Goal: Task Accomplishment & Management: Use online tool/utility

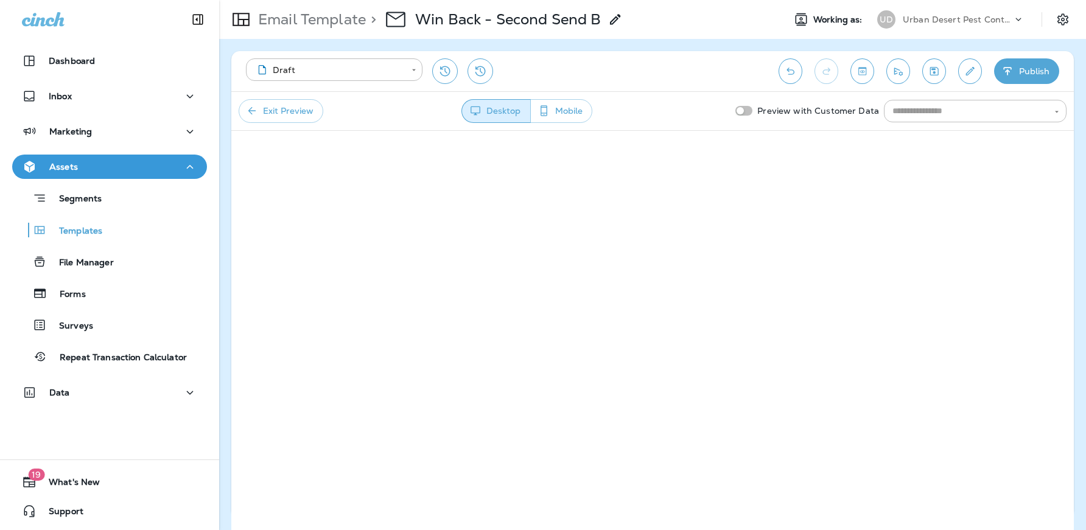
scroll to position [2, 0]
click at [275, 114] on button "Exit Preview" at bounding box center [281, 109] width 85 height 24
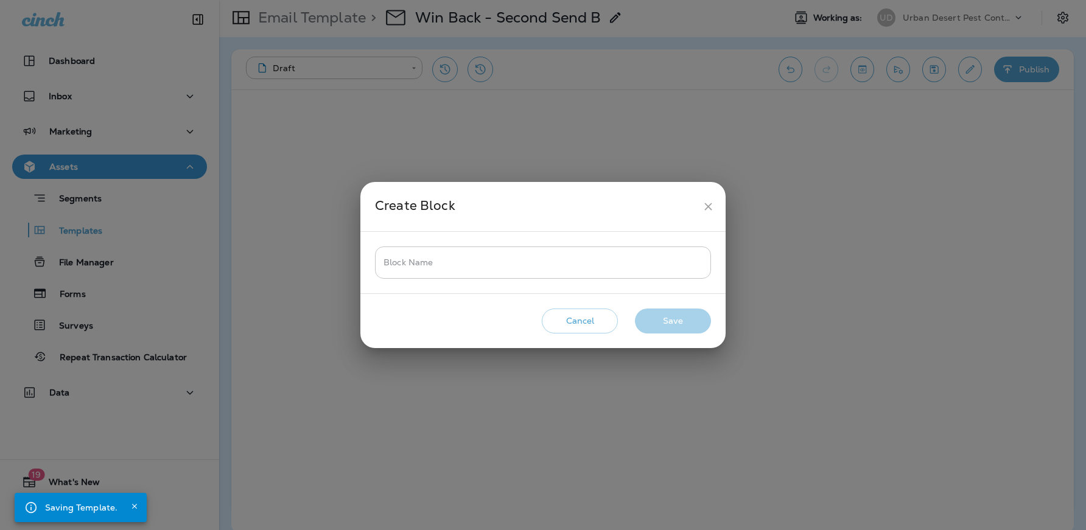
click at [549, 259] on input "Block Name" at bounding box center [543, 262] width 336 height 32
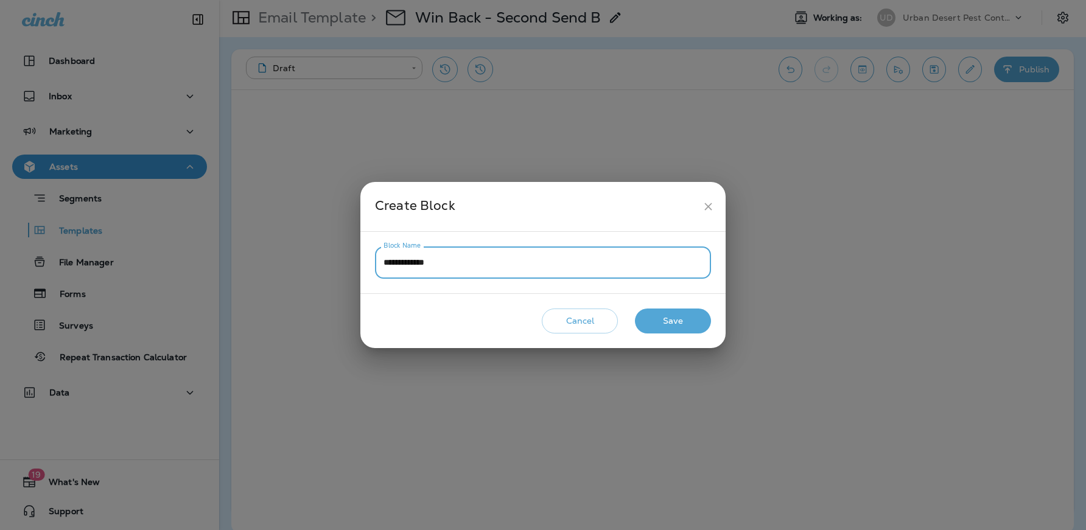
type input "**********"
click at [672, 319] on button "Save" at bounding box center [673, 321] width 76 height 25
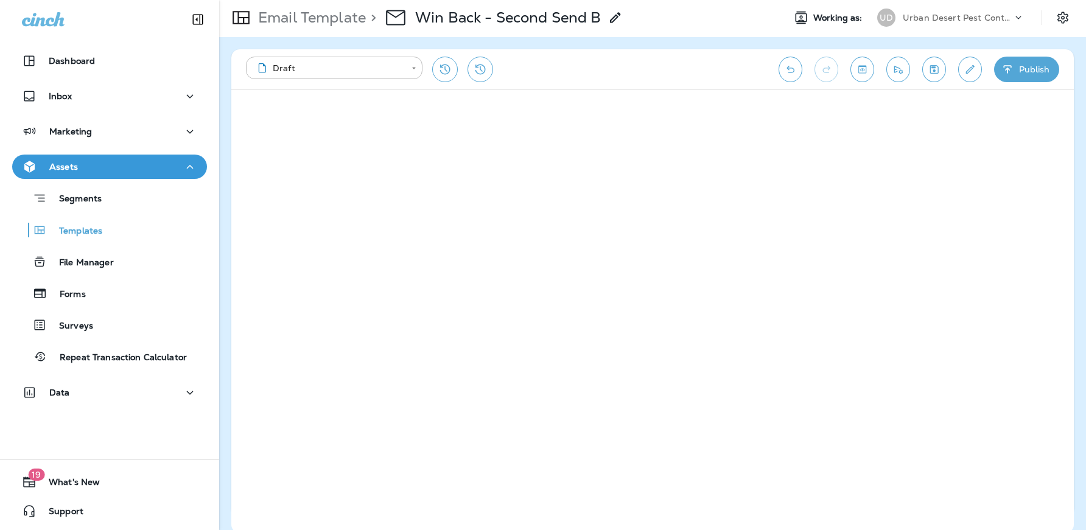
scroll to position [0, 0]
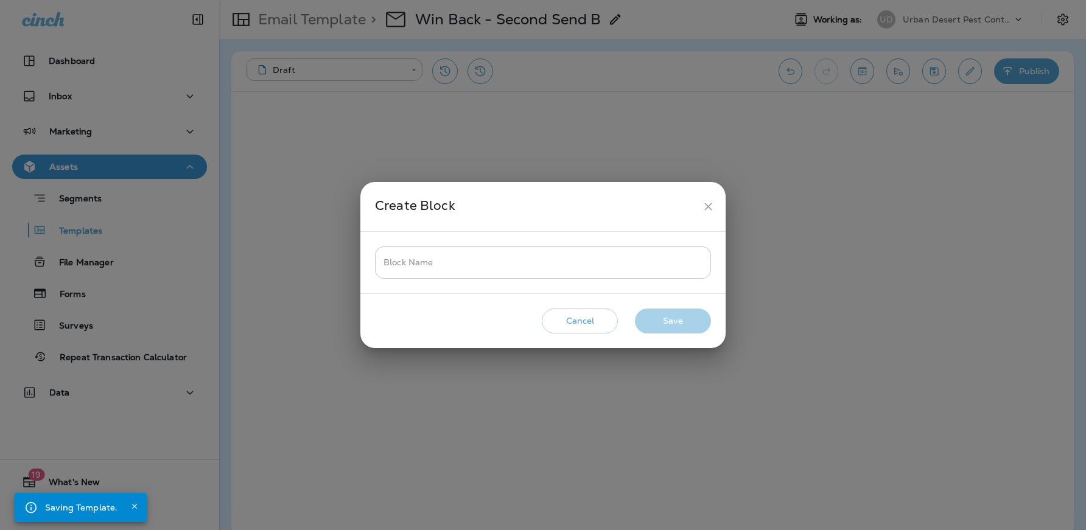
click at [557, 263] on input "Block Name" at bounding box center [543, 262] width 336 height 32
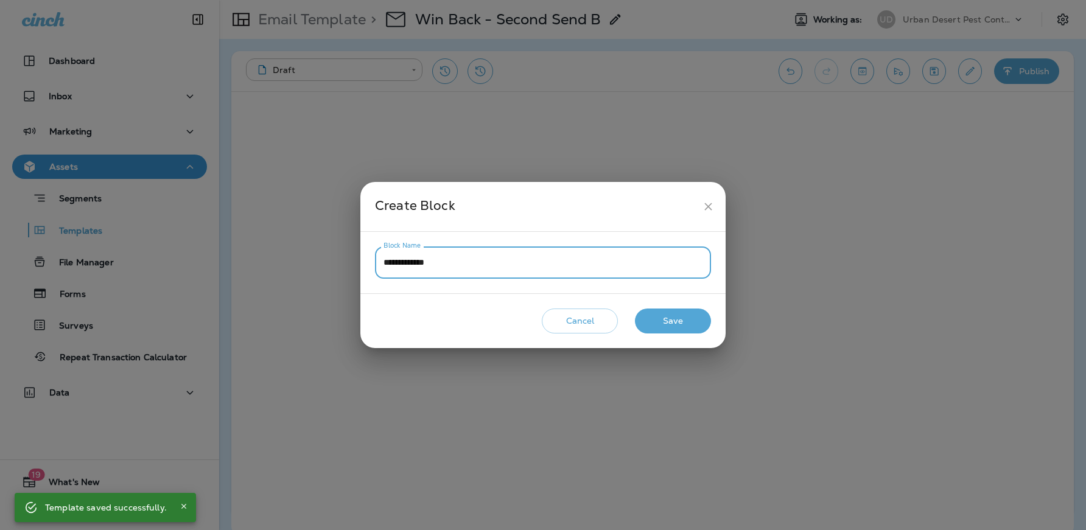
drag, startPoint x: 458, startPoint y: 267, endPoint x: 335, endPoint y: 248, distance: 123.8
click at [335, 248] on div "**********" at bounding box center [543, 265] width 1086 height 530
type input "**********"
click at [666, 326] on button "Save" at bounding box center [673, 321] width 76 height 25
click at [554, 260] on input "Block Name" at bounding box center [543, 262] width 336 height 32
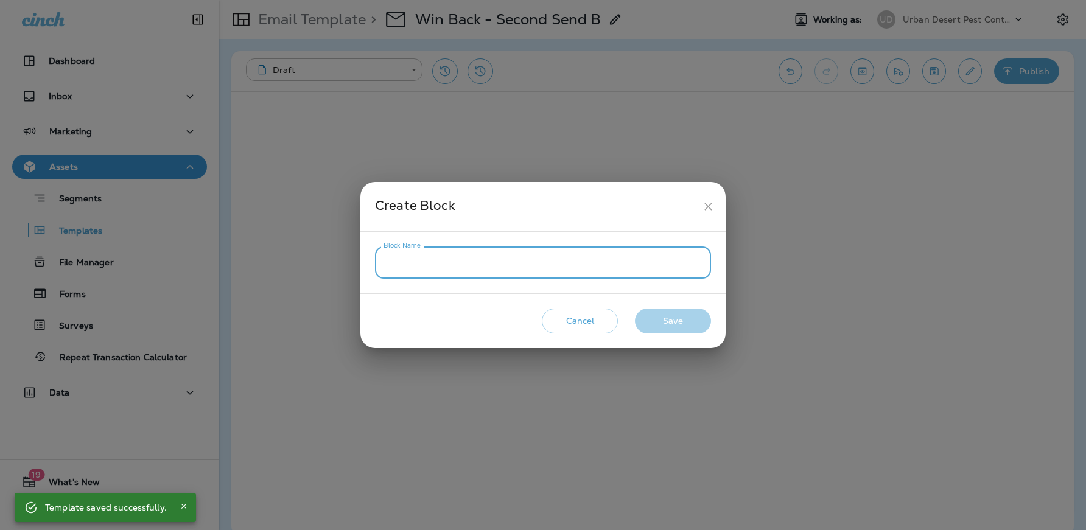
paste input "**********"
type input "**********"
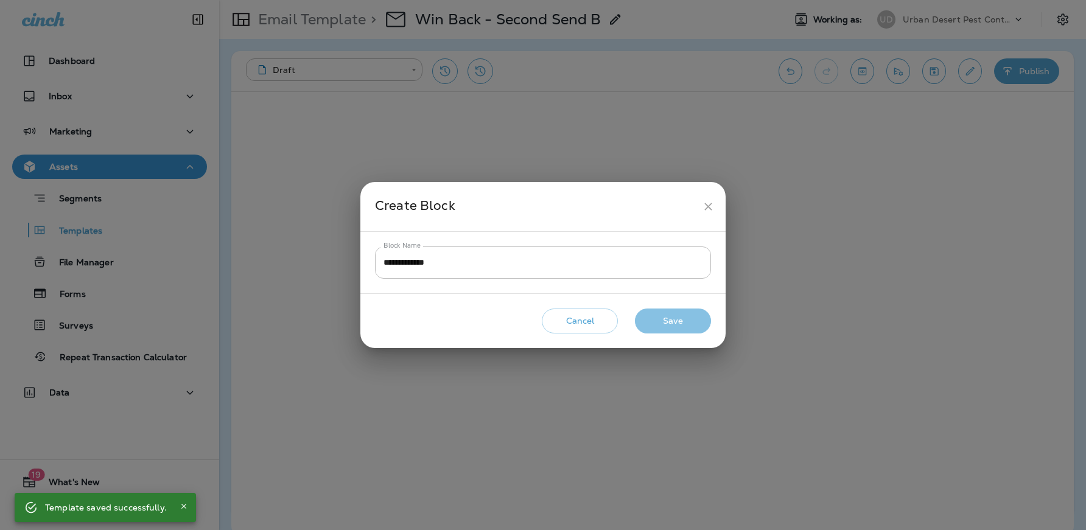
click at [656, 322] on button "Save" at bounding box center [673, 321] width 76 height 25
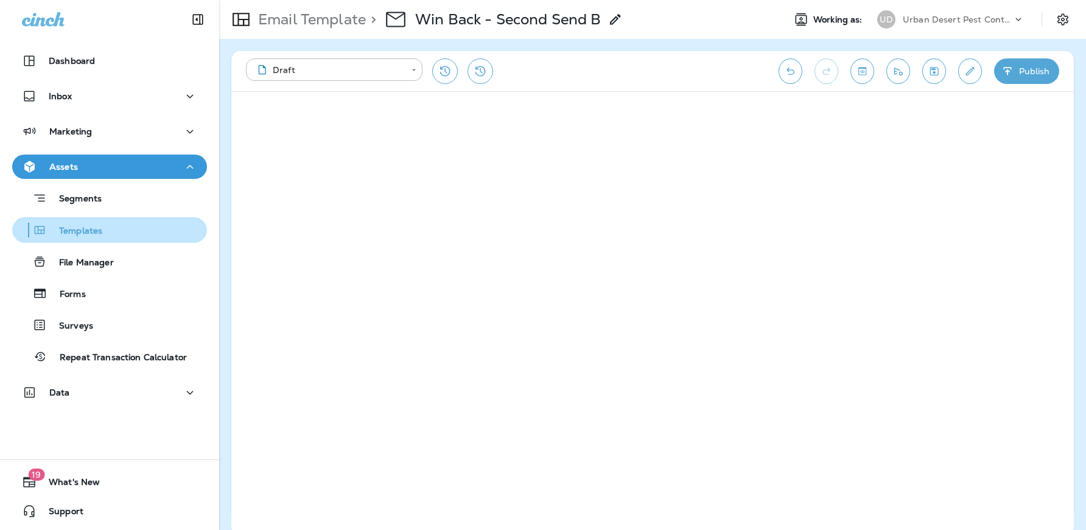
click at [127, 227] on div "Templates" at bounding box center [109, 230] width 185 height 18
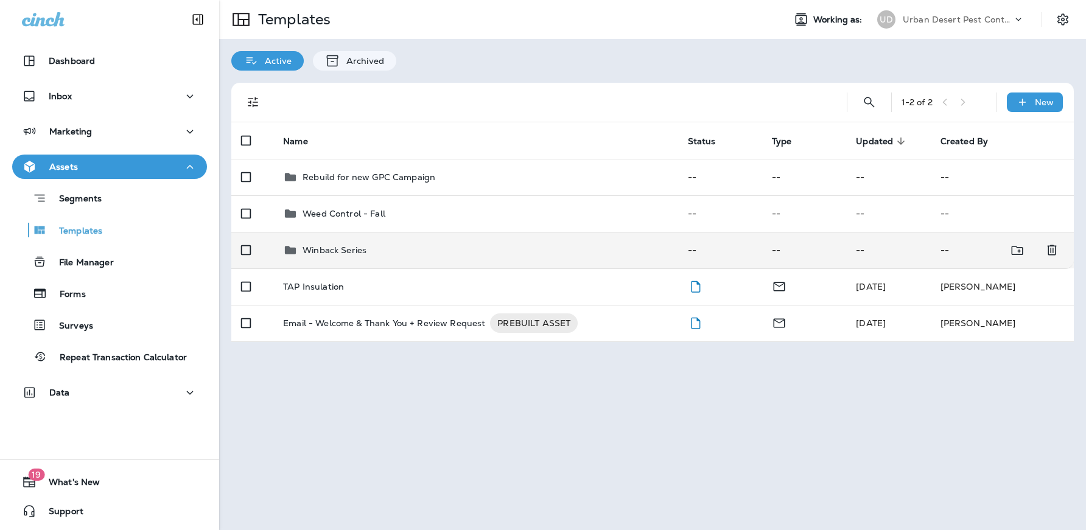
click at [376, 248] on div "Winback Series" at bounding box center [475, 250] width 385 height 15
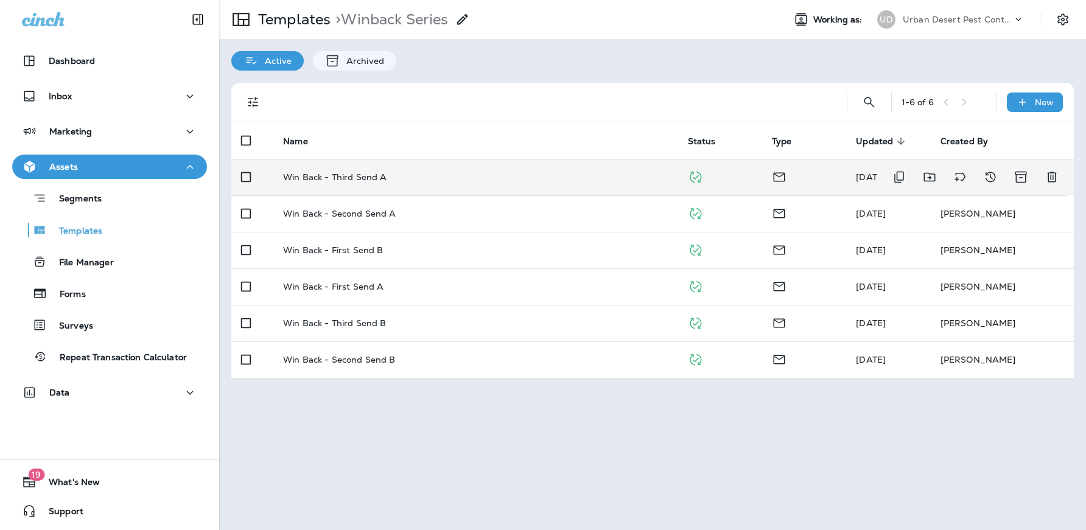
click at [375, 178] on p "Win Back - Third Send A" at bounding box center [334, 177] width 103 height 10
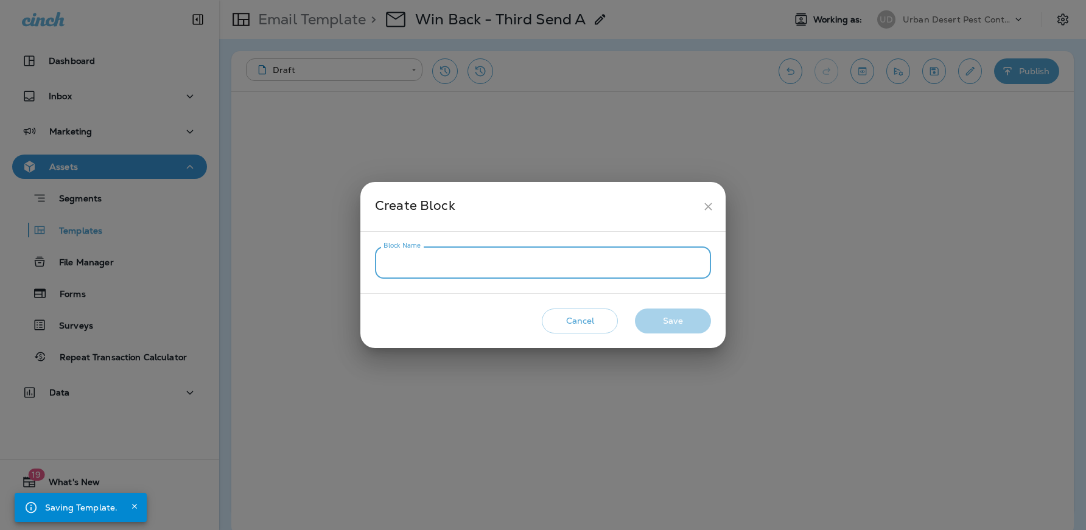
click at [473, 260] on input "Block Name" at bounding box center [543, 262] width 336 height 32
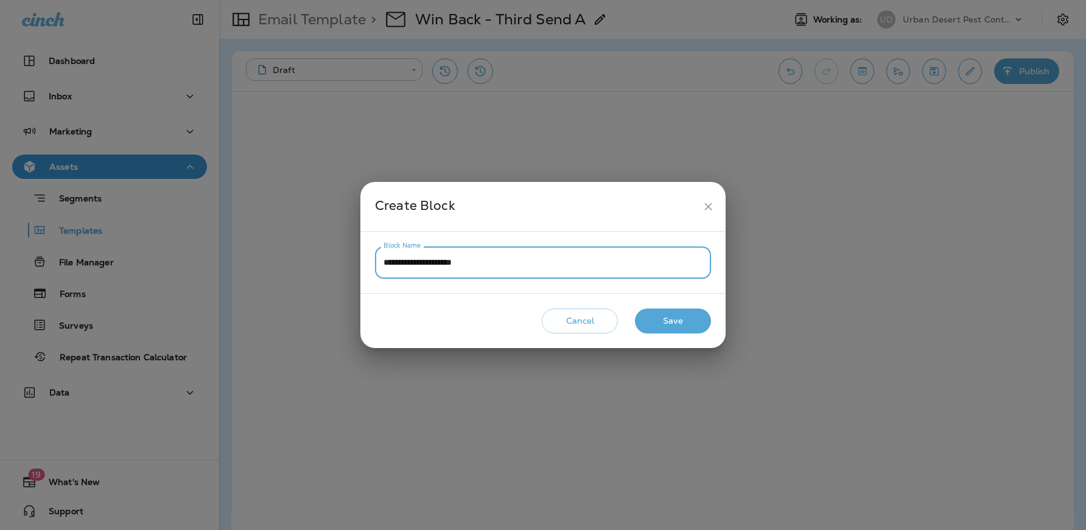
type input "**********"
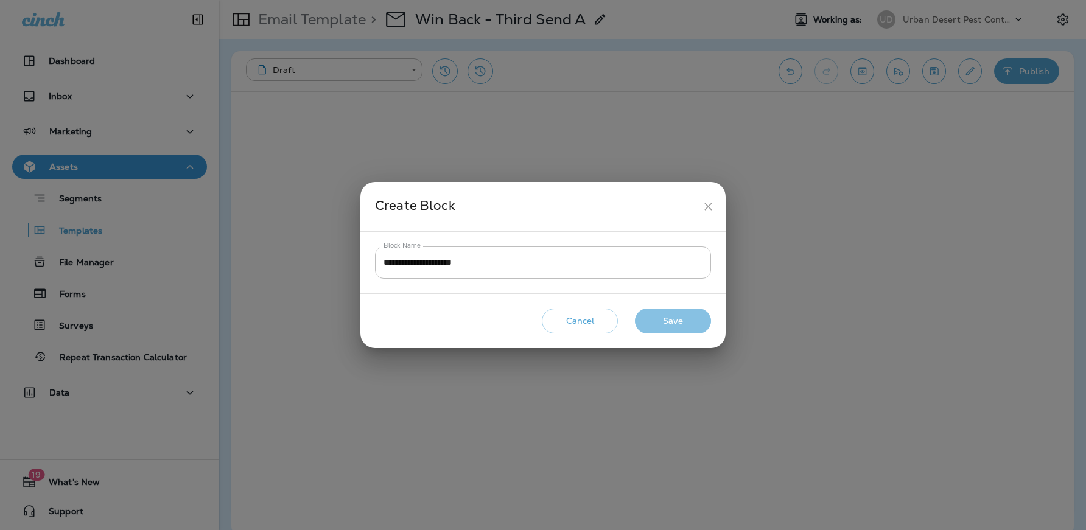
click at [660, 321] on button "Save" at bounding box center [673, 321] width 76 height 25
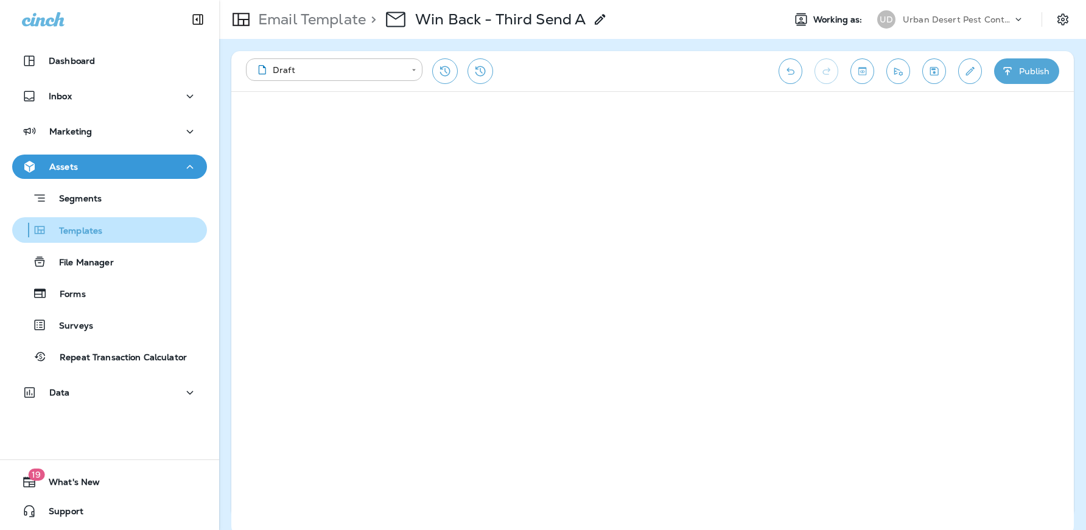
click at [96, 226] on p "Templates" at bounding box center [74, 232] width 55 height 12
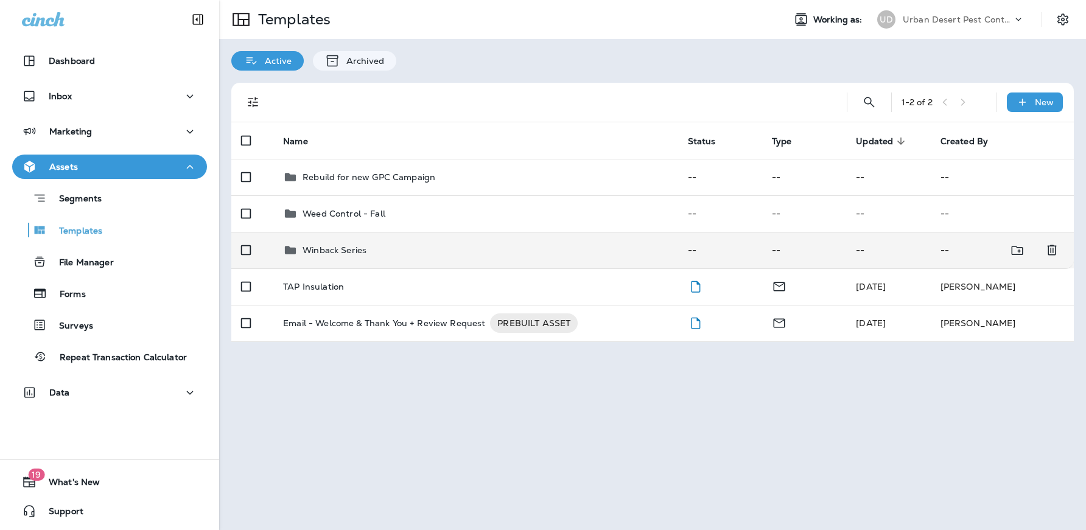
click at [357, 246] on p "Winback Series" at bounding box center [334, 250] width 64 height 10
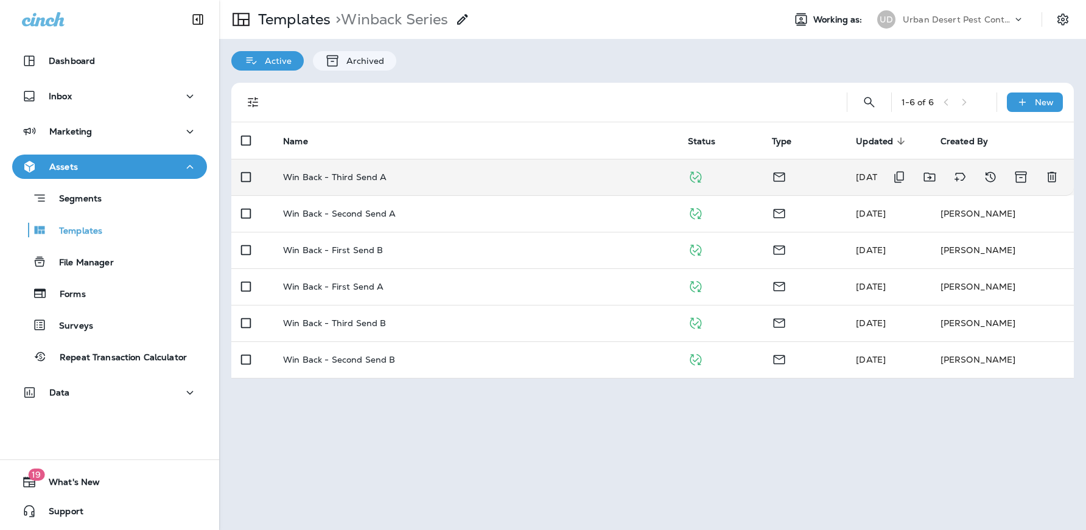
click at [358, 176] on p "Win Back - Third Send A" at bounding box center [334, 177] width 103 height 10
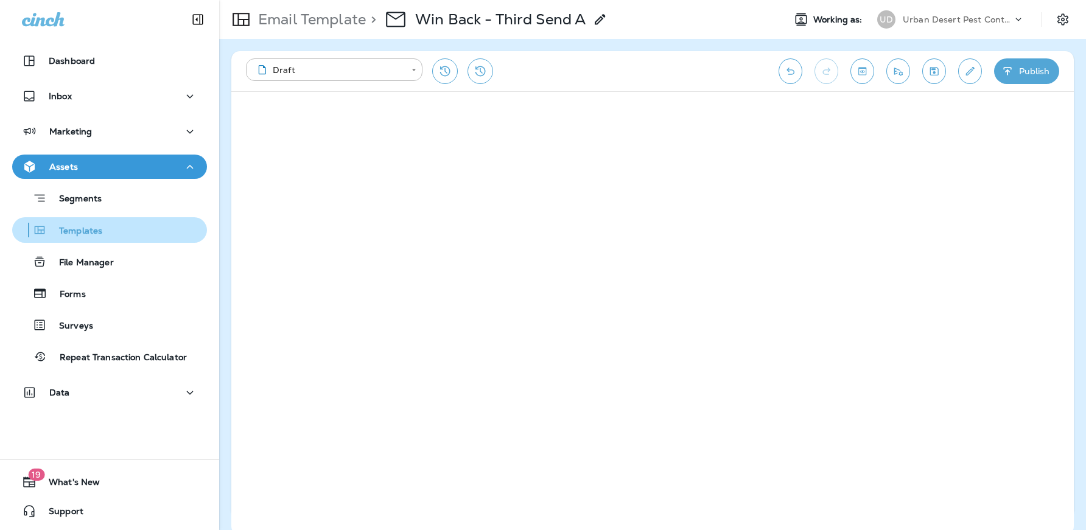
click at [103, 235] on div "Templates" at bounding box center [109, 230] width 185 height 18
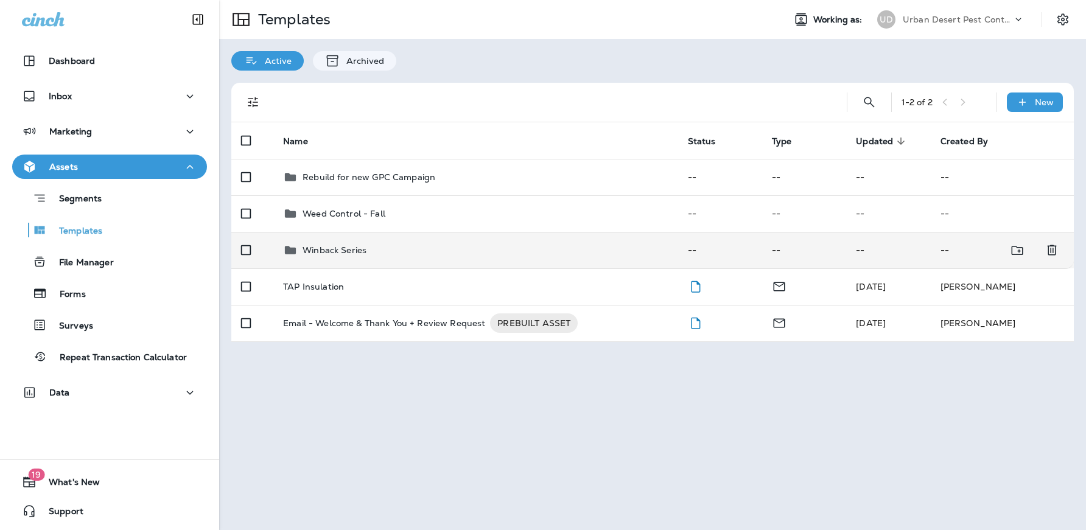
click at [329, 246] on p "Winback Series" at bounding box center [334, 250] width 64 height 10
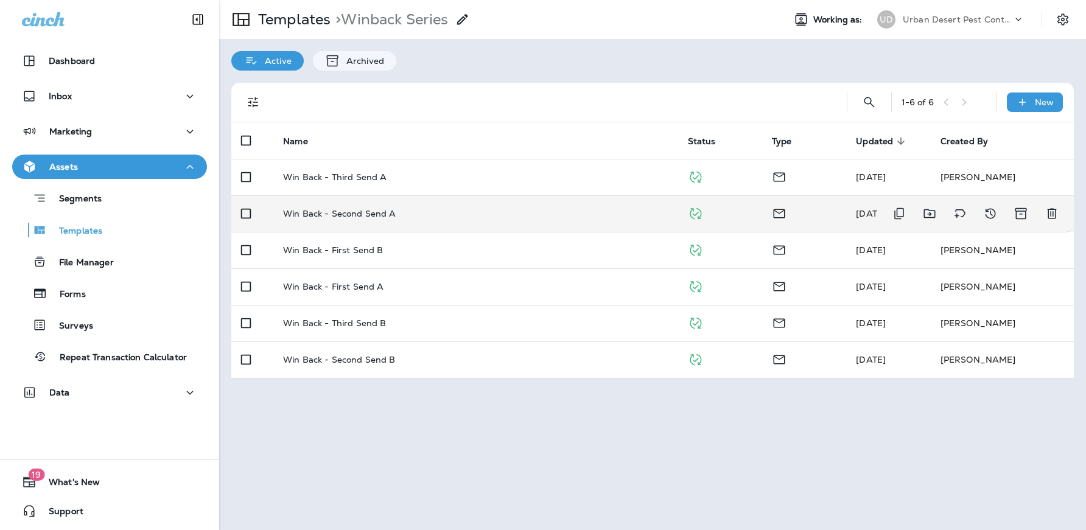
click at [371, 211] on p "Win Back - Second Send A" at bounding box center [339, 214] width 113 height 10
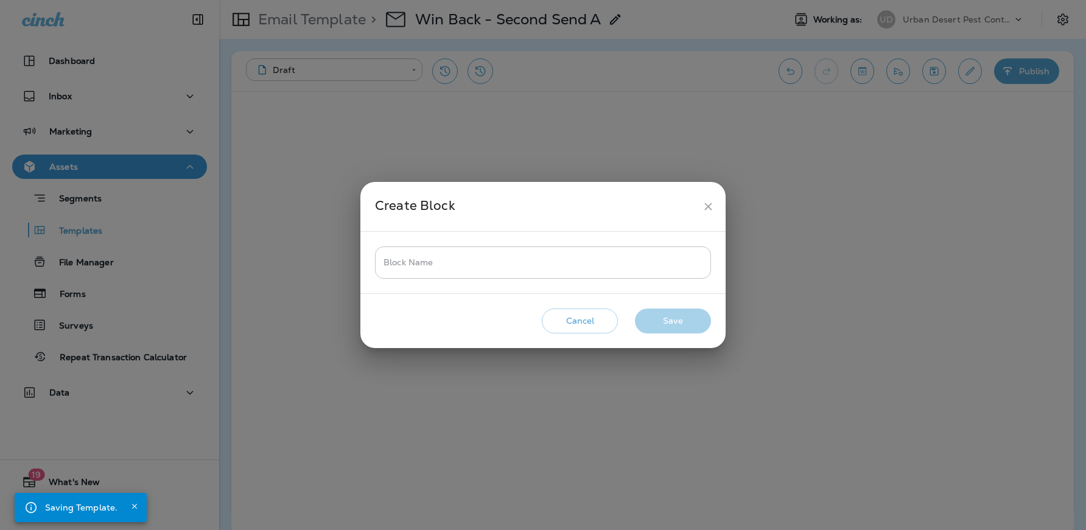
click at [598, 268] on input "Block Name" at bounding box center [543, 262] width 336 height 32
click at [705, 206] on icon "close" at bounding box center [708, 206] width 13 height 13
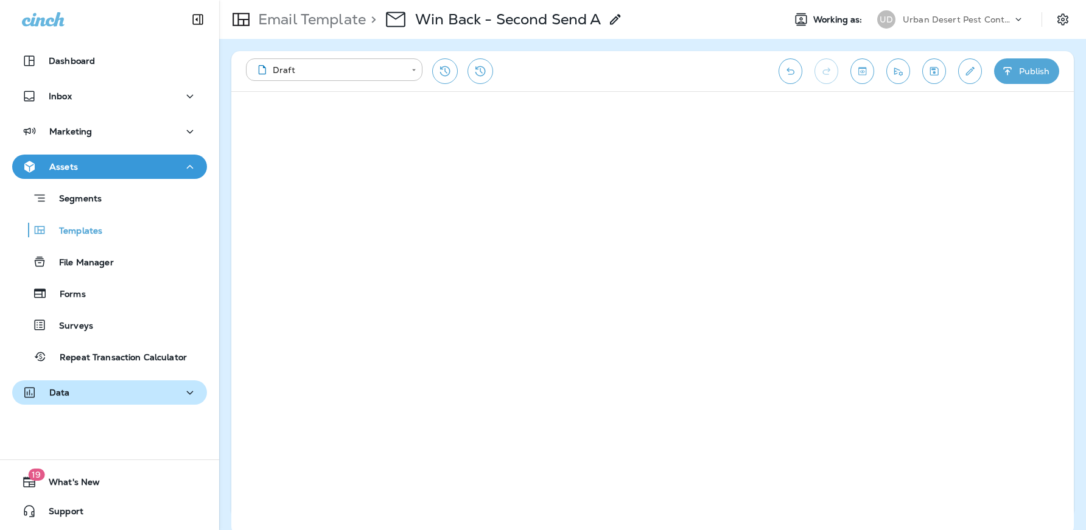
click at [192, 394] on icon "button" at bounding box center [190, 392] width 15 height 15
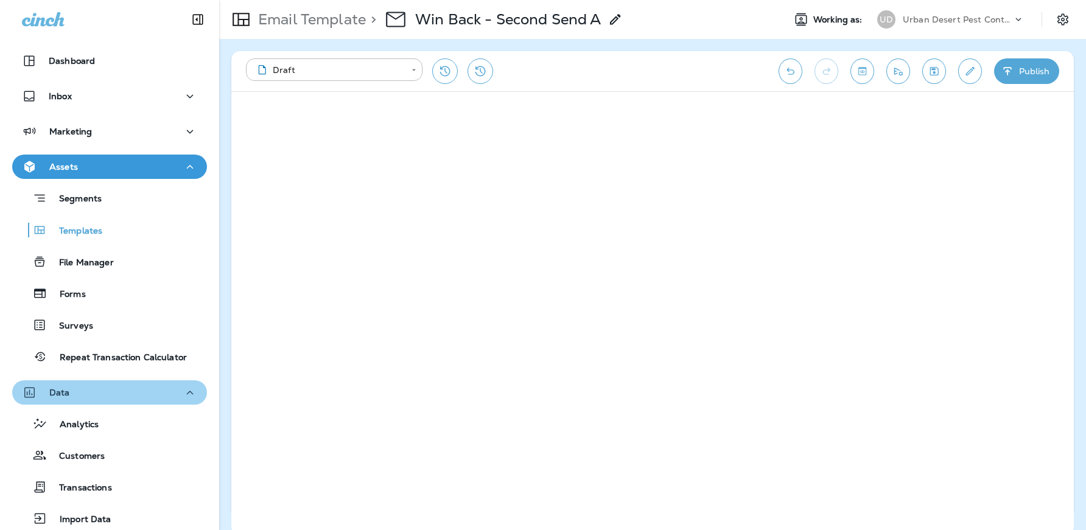
click at [192, 394] on icon "button" at bounding box center [190, 392] width 15 height 15
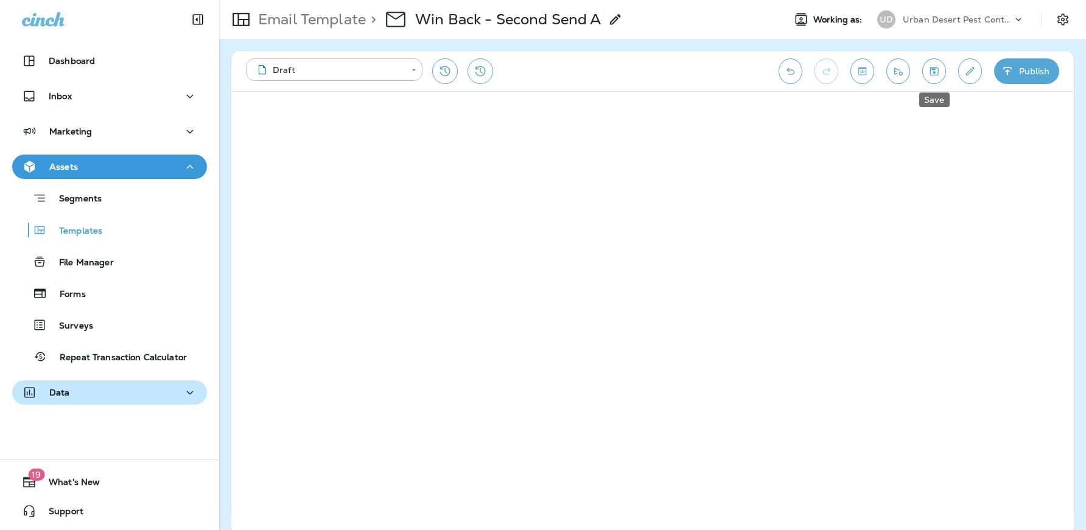
click at [934, 71] on icon "Save" at bounding box center [933, 71] width 13 height 12
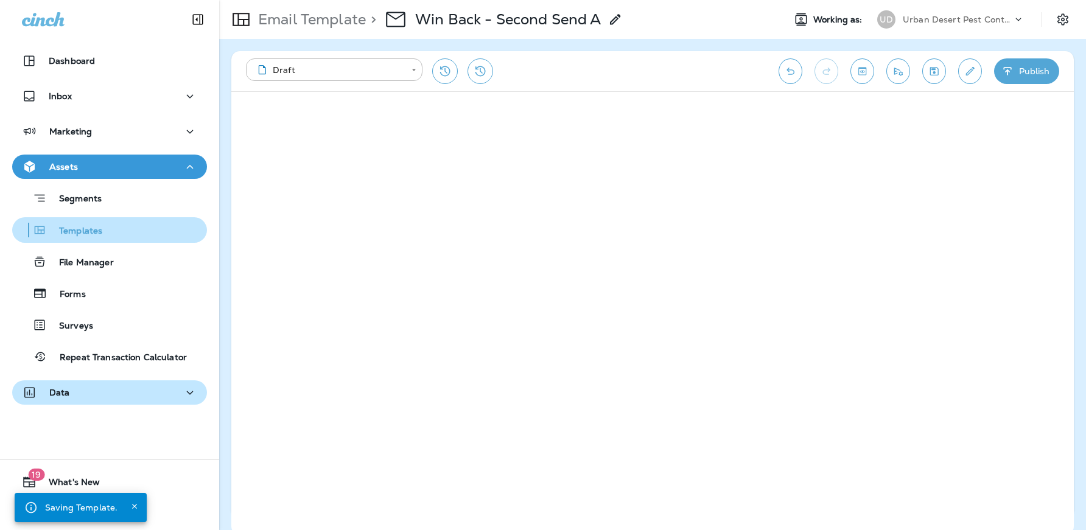
click at [102, 236] on div "Templates" at bounding box center [109, 230] width 185 height 18
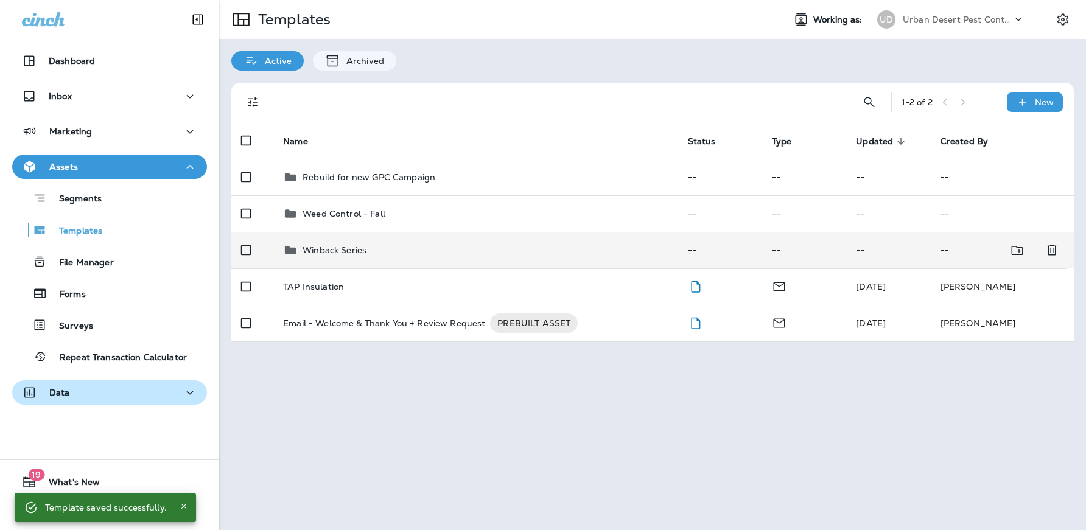
click at [349, 254] on p "Winback Series" at bounding box center [334, 250] width 64 height 10
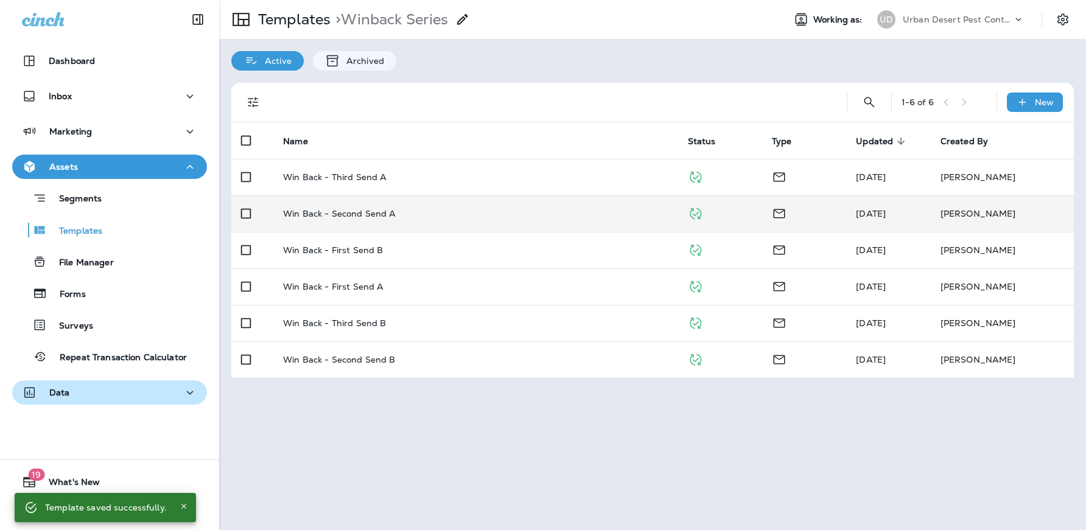
click at [361, 214] on p "Win Back - Second Send A" at bounding box center [339, 214] width 113 height 10
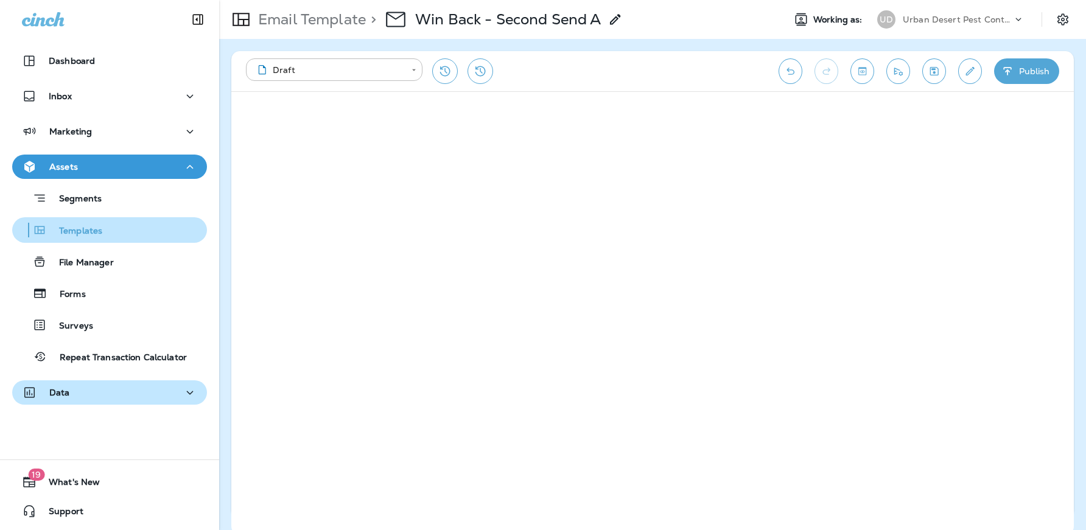
click at [115, 232] on div "Templates" at bounding box center [109, 230] width 185 height 18
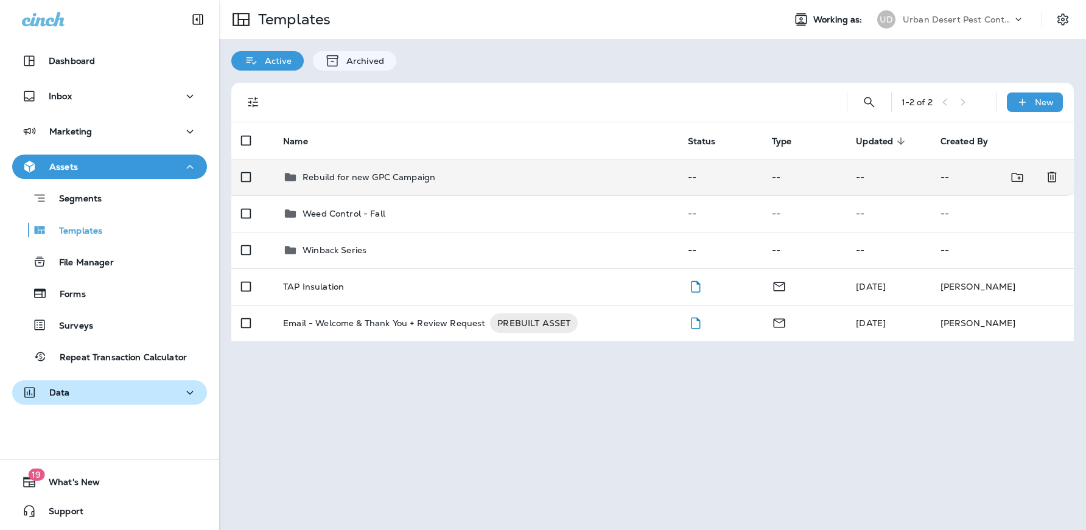
click at [350, 179] on p "Rebuild for new GPC Campaign" at bounding box center [368, 177] width 133 height 10
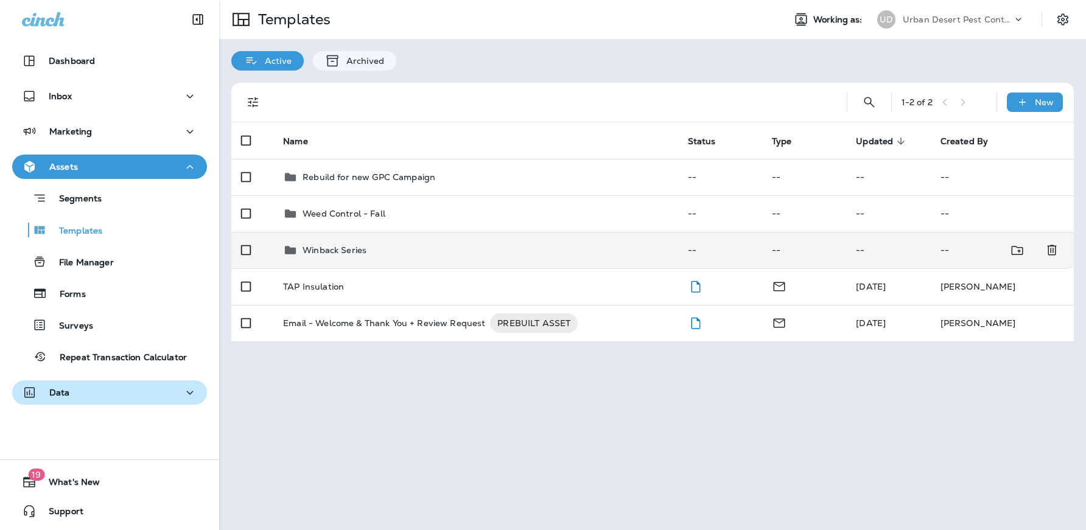
click at [339, 249] on p "Winback Series" at bounding box center [334, 250] width 64 height 10
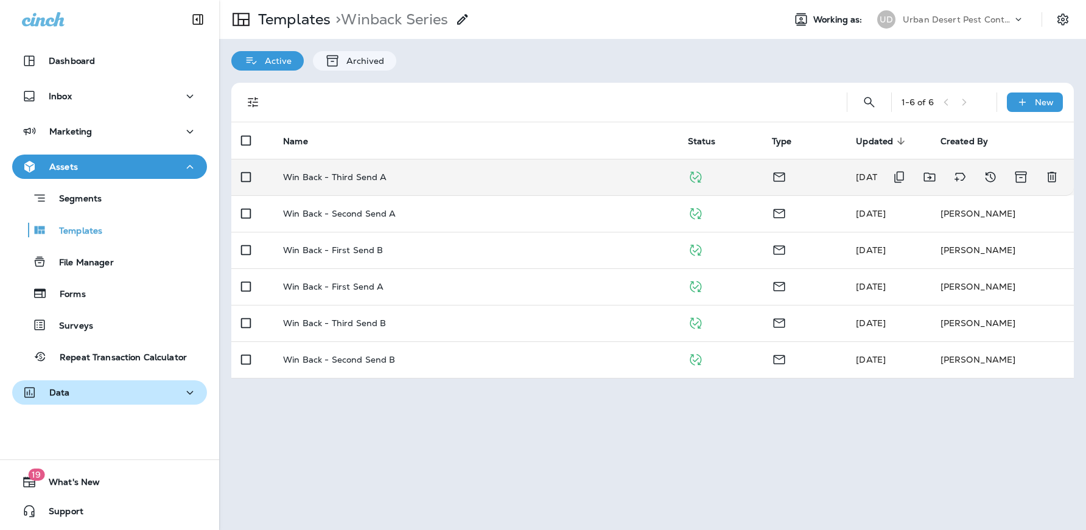
click at [358, 178] on p "Win Back - Third Send A" at bounding box center [334, 177] width 103 height 10
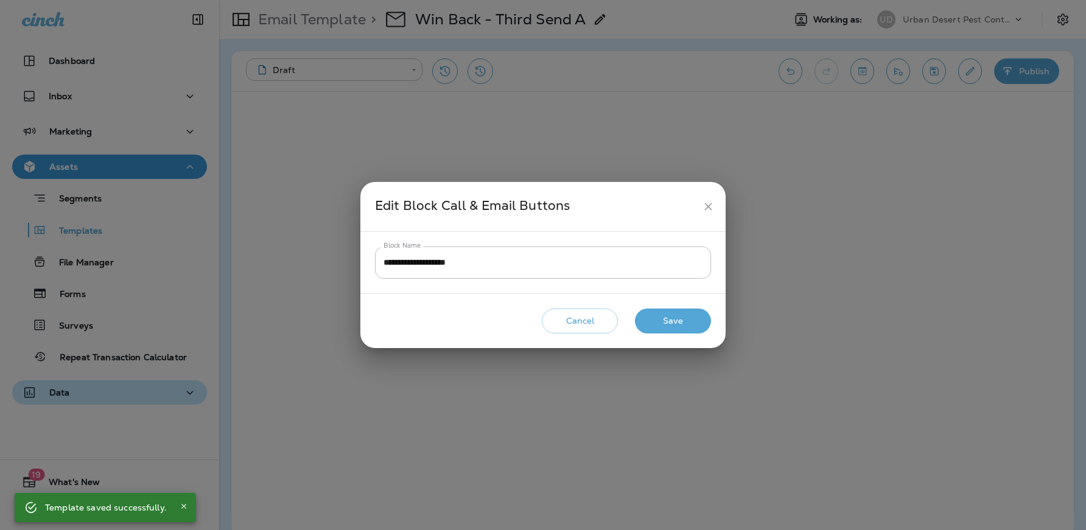
click at [601, 322] on button "Cancel" at bounding box center [580, 321] width 76 height 25
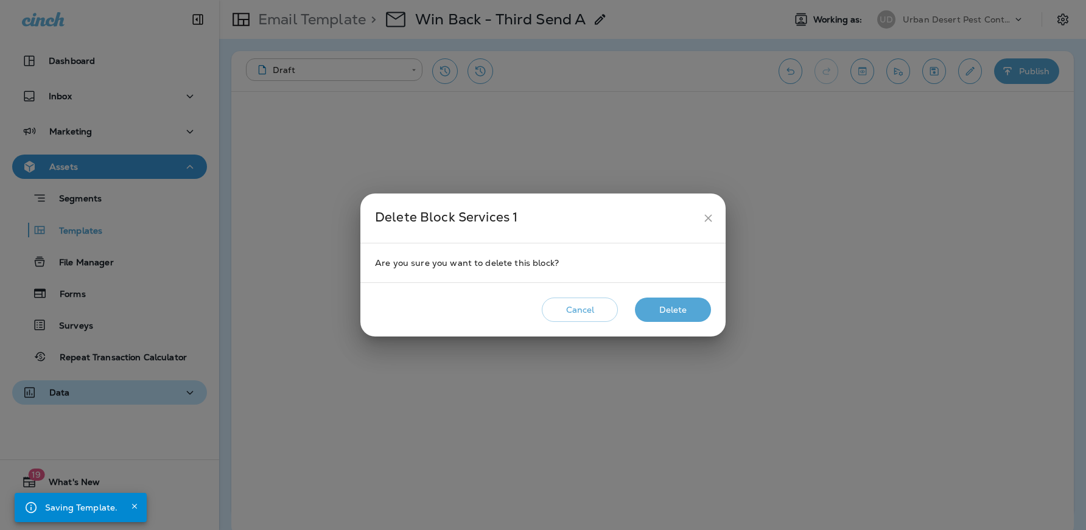
click at [588, 308] on button "Cancel" at bounding box center [580, 310] width 76 height 25
click at [691, 312] on button "Delete" at bounding box center [673, 310] width 76 height 25
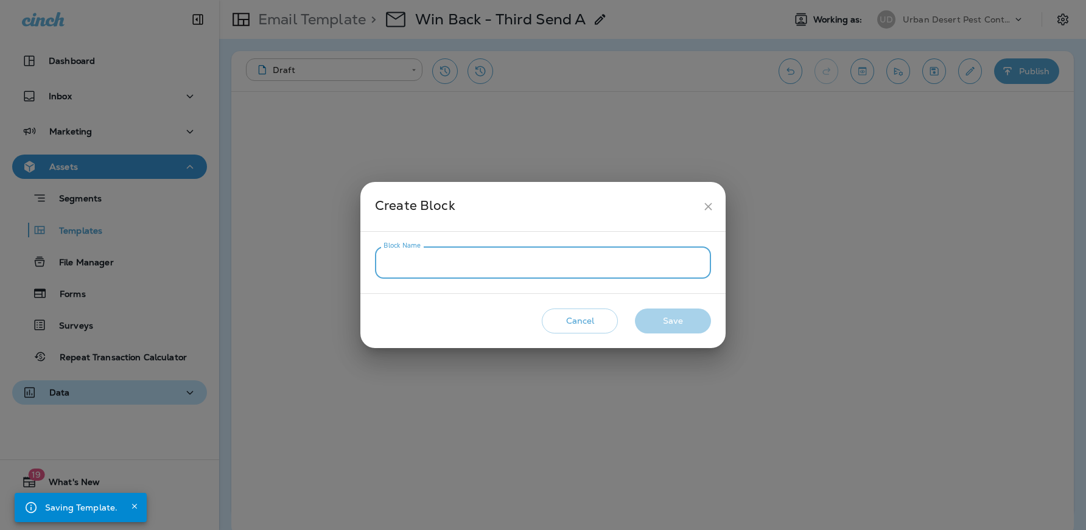
click at [504, 267] on input "Block Name" at bounding box center [543, 262] width 336 height 32
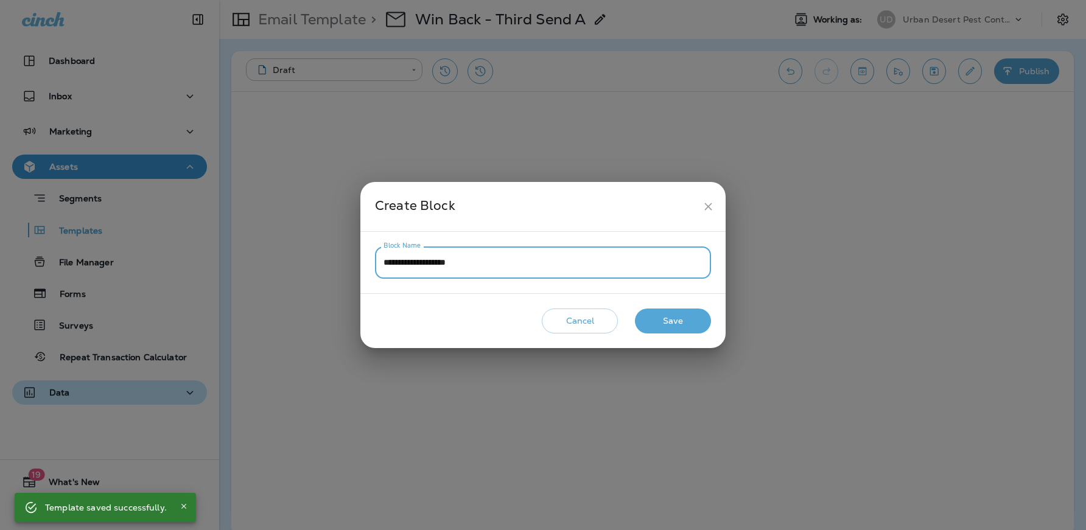
type input "**********"
click at [667, 322] on button "Save" at bounding box center [673, 321] width 76 height 25
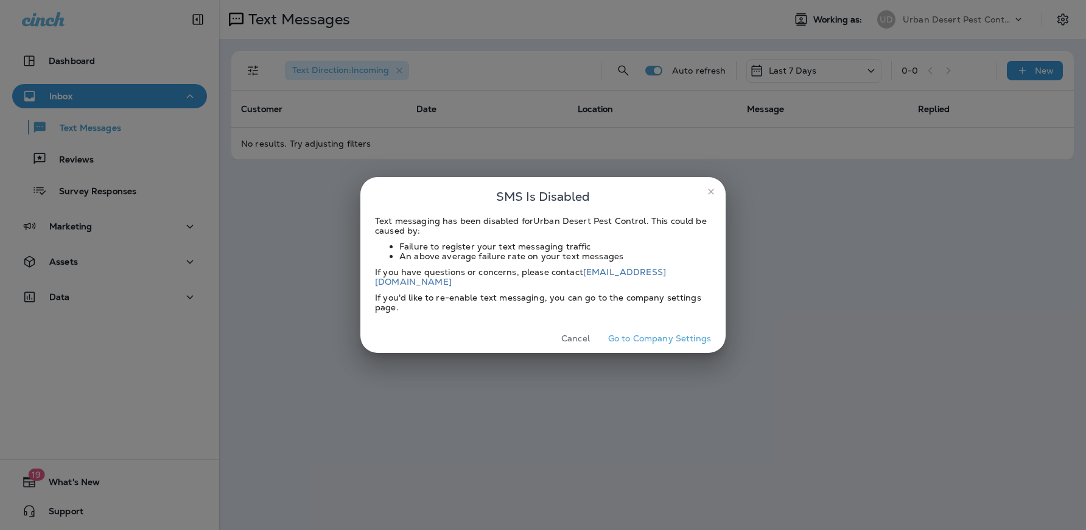
click at [709, 195] on icon "close" at bounding box center [711, 192] width 10 height 10
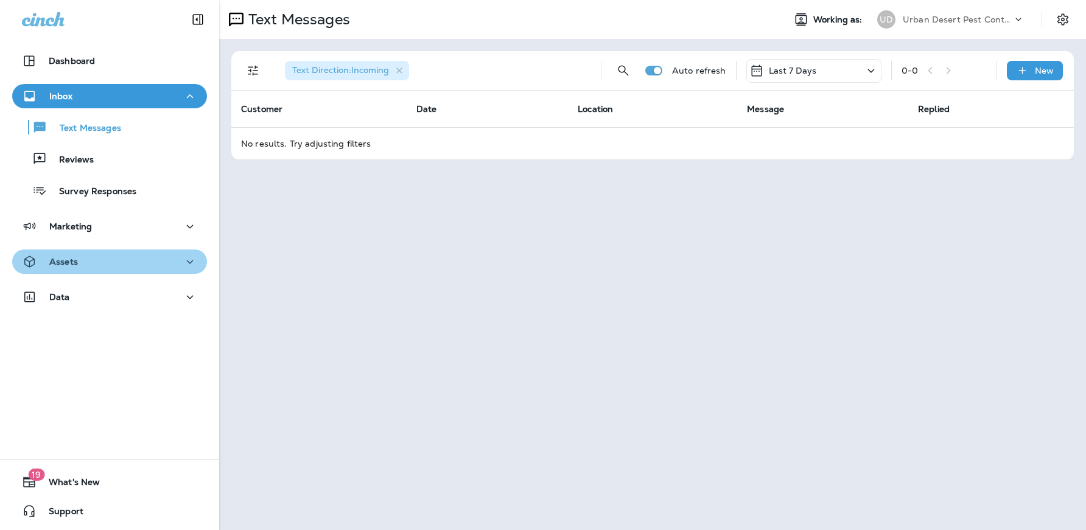
click at [110, 256] on div "Assets" at bounding box center [109, 261] width 175 height 15
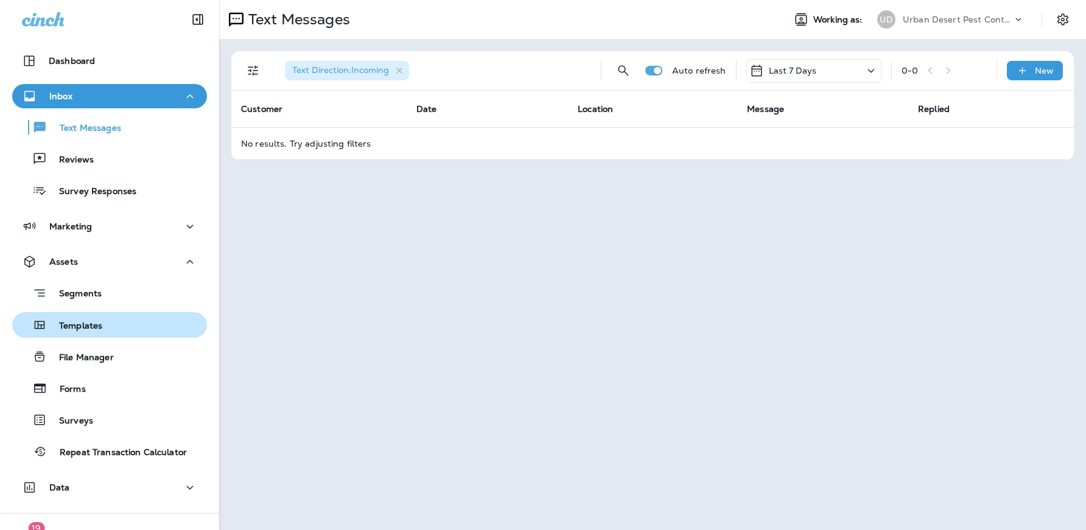
click at [101, 321] on p "Templates" at bounding box center [74, 327] width 55 height 12
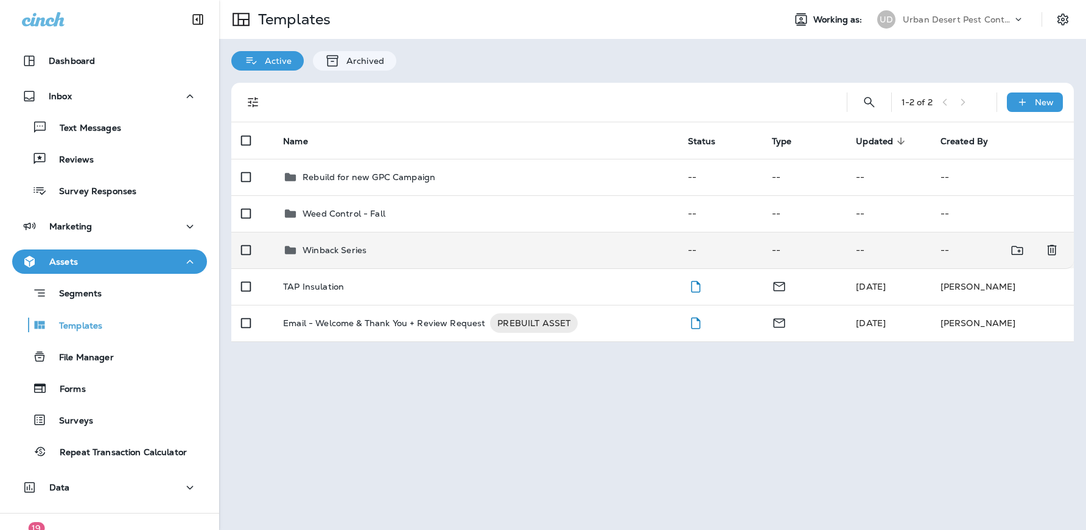
click at [338, 242] on td "Winback Series" at bounding box center [475, 250] width 404 height 37
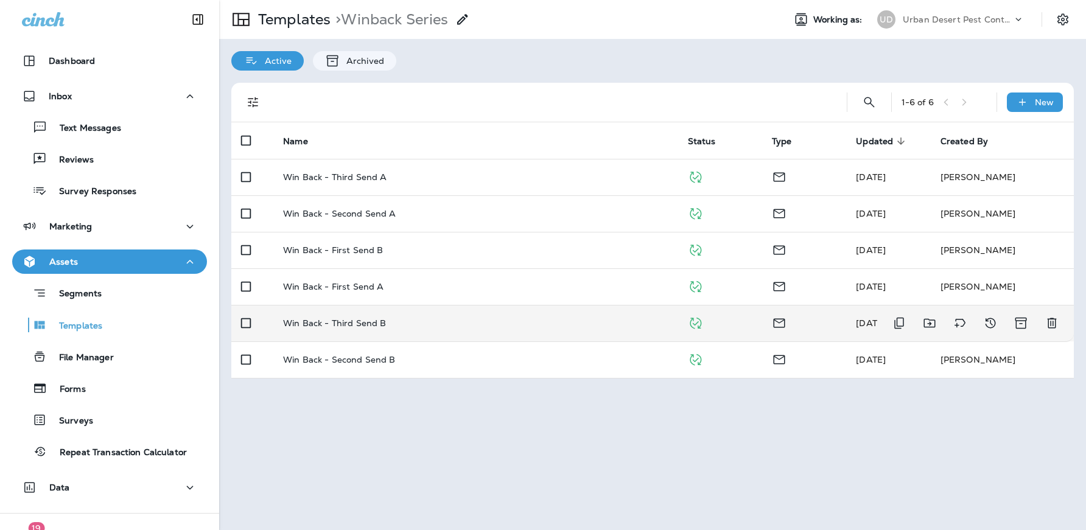
click at [368, 326] on p "Win Back - Third Send B" at bounding box center [334, 323] width 103 height 10
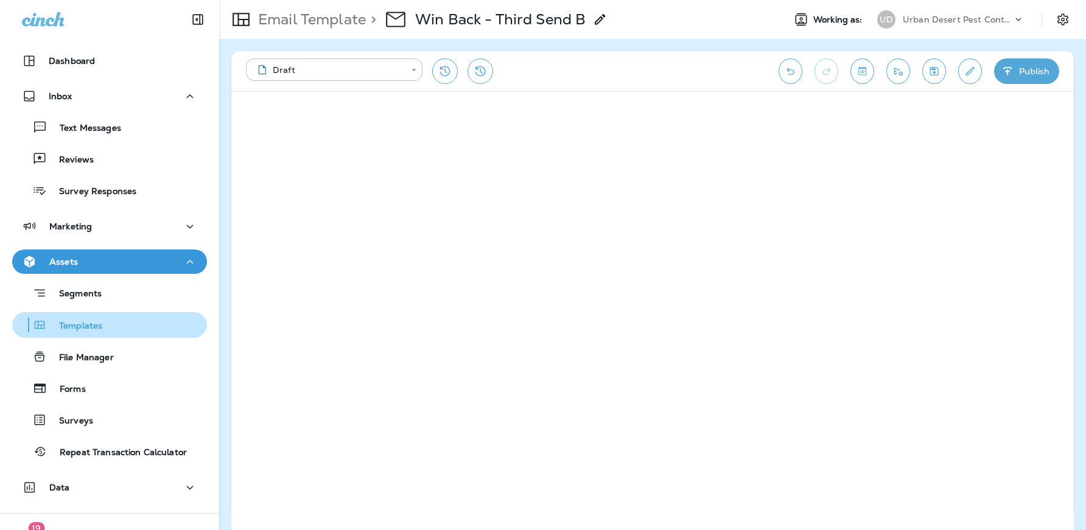
click at [117, 326] on div "Templates" at bounding box center [109, 325] width 185 height 18
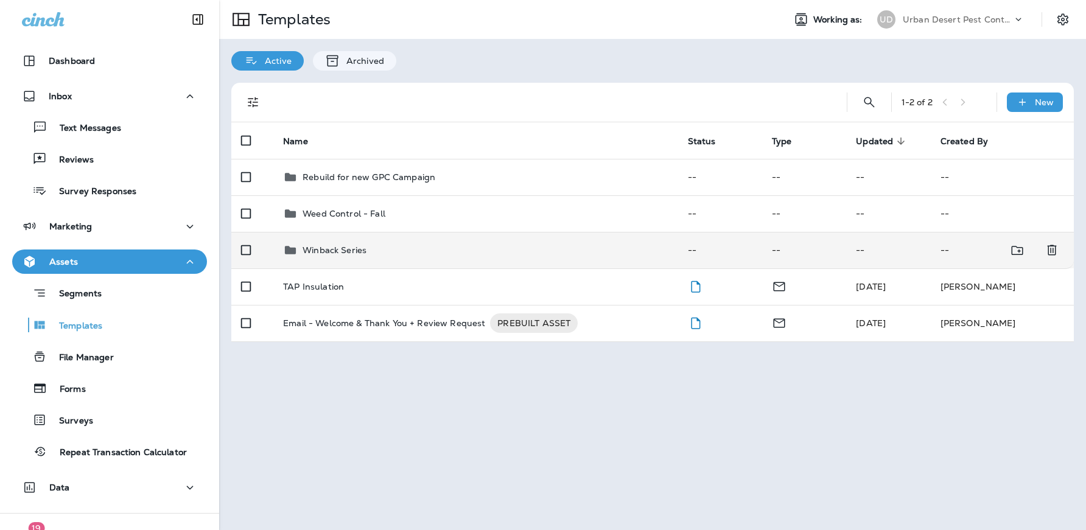
click at [327, 259] on td "Winback Series" at bounding box center [475, 250] width 404 height 37
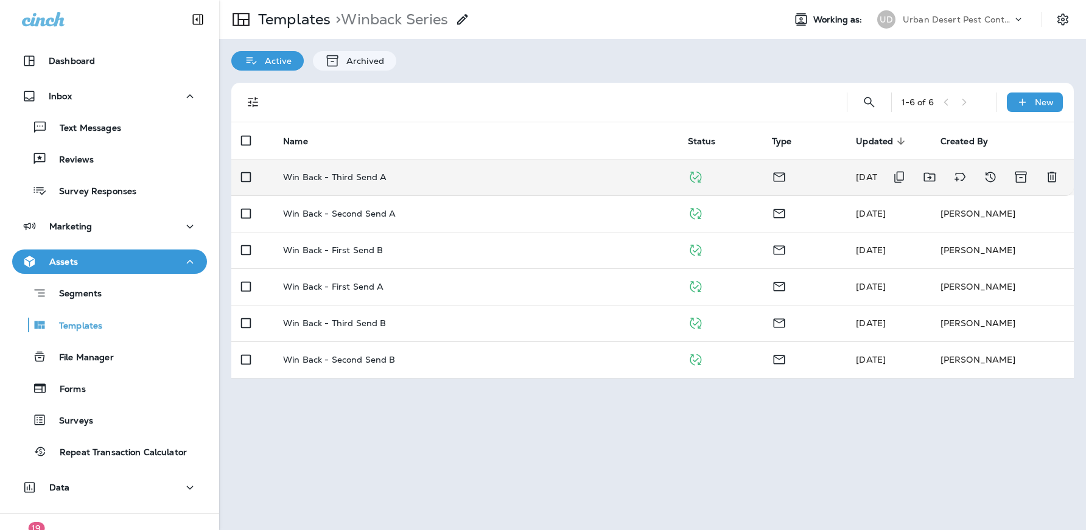
click at [360, 178] on p "Win Back - Third Send A" at bounding box center [334, 177] width 103 height 10
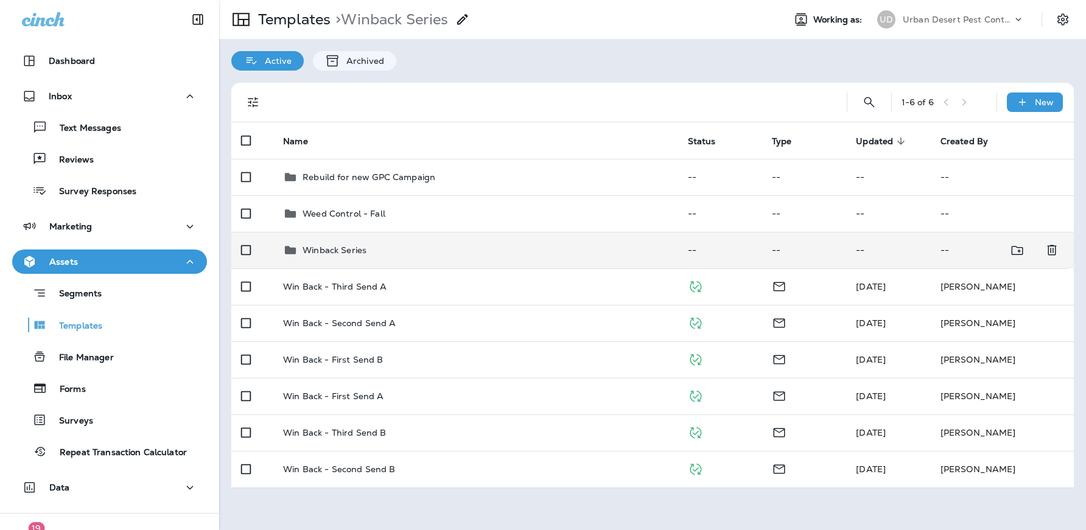
click at [328, 253] on p "Winback Series" at bounding box center [334, 250] width 64 height 10
click at [307, 246] on p "Winback Series" at bounding box center [334, 250] width 64 height 10
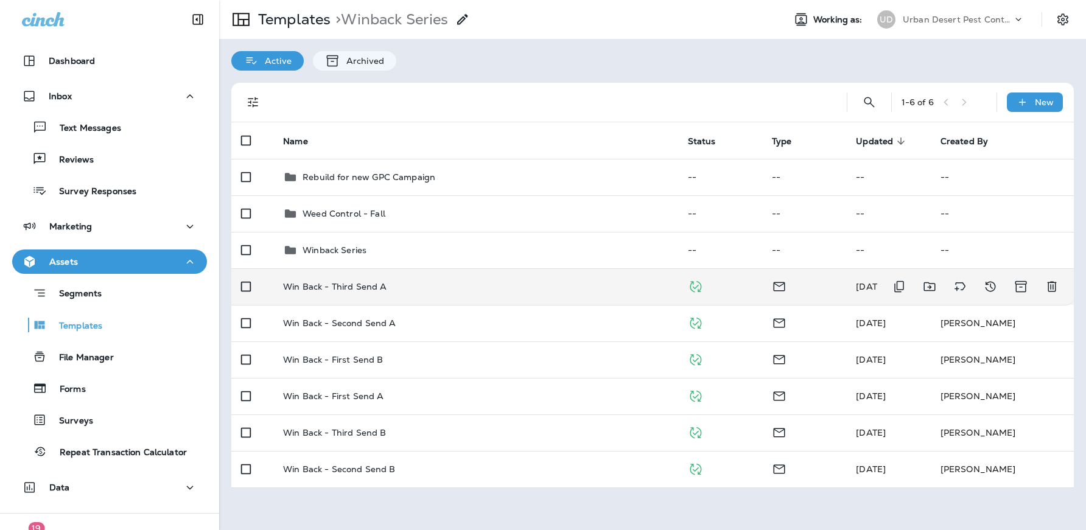
click at [344, 288] on p "Win Back - Third Send A" at bounding box center [334, 287] width 103 height 10
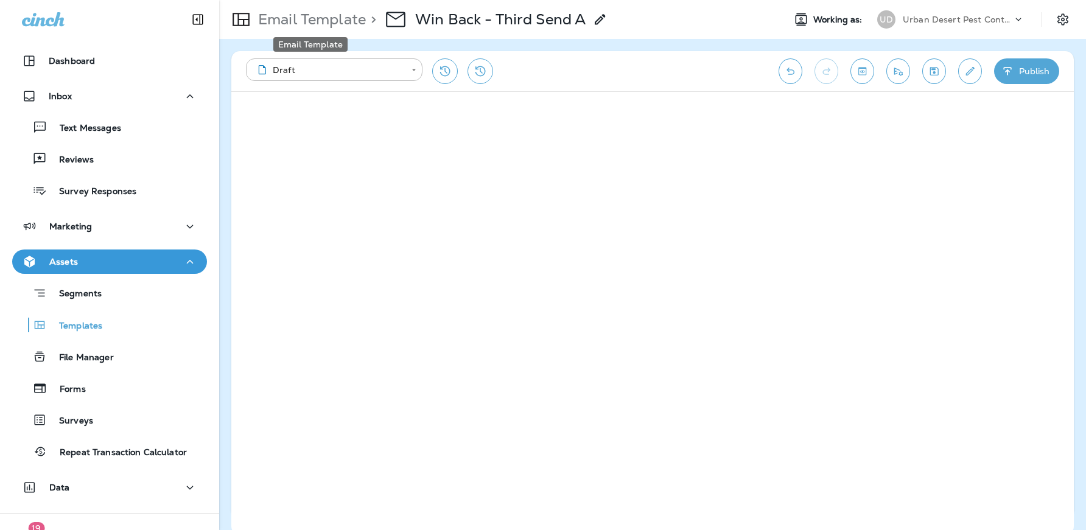
click at [324, 22] on p "Email Template" at bounding box center [309, 19] width 113 height 18
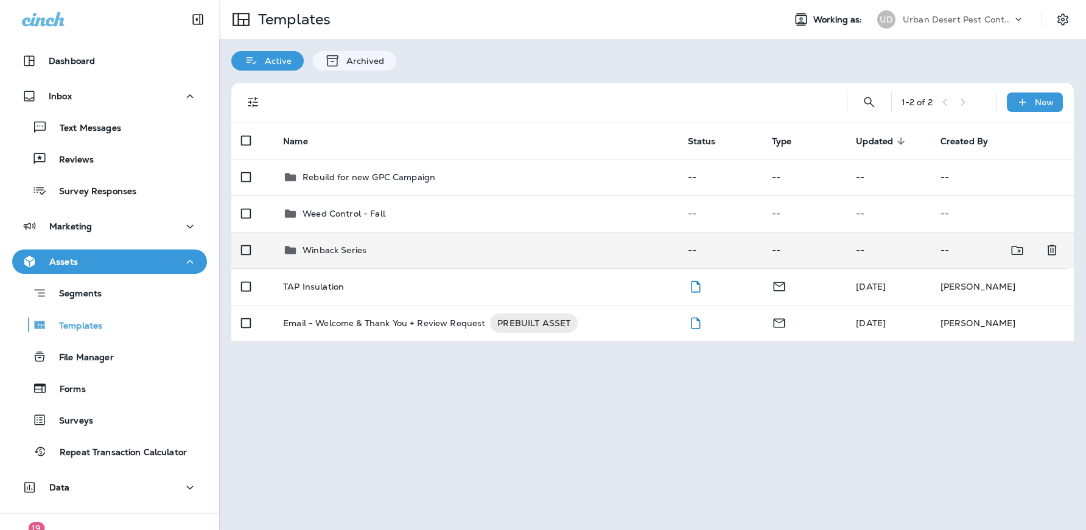
click at [336, 257] on div "Winback Series" at bounding box center [334, 250] width 64 height 15
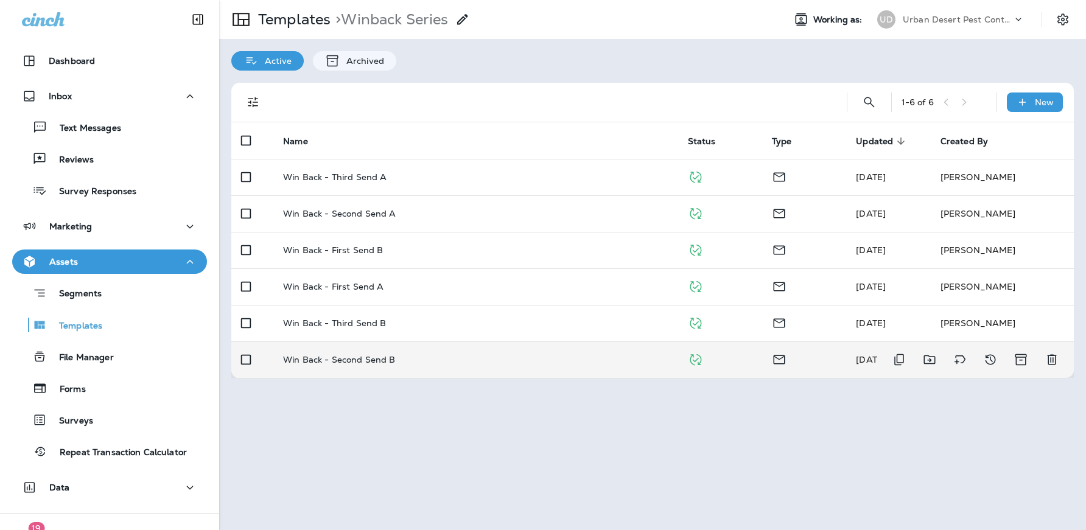
click at [371, 358] on p "Win Back - Second Send B" at bounding box center [339, 360] width 112 height 10
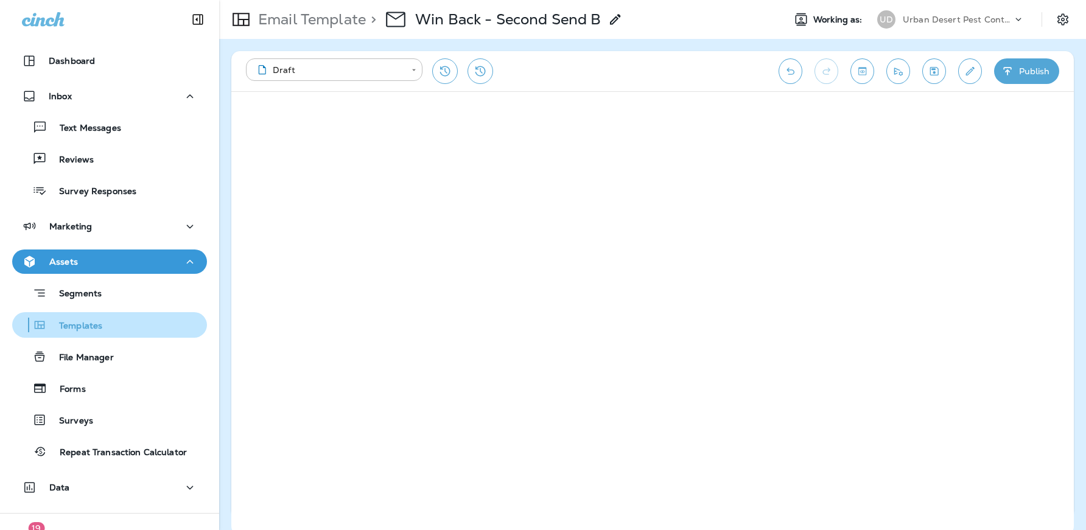
click at [91, 330] on p "Templates" at bounding box center [74, 327] width 55 height 12
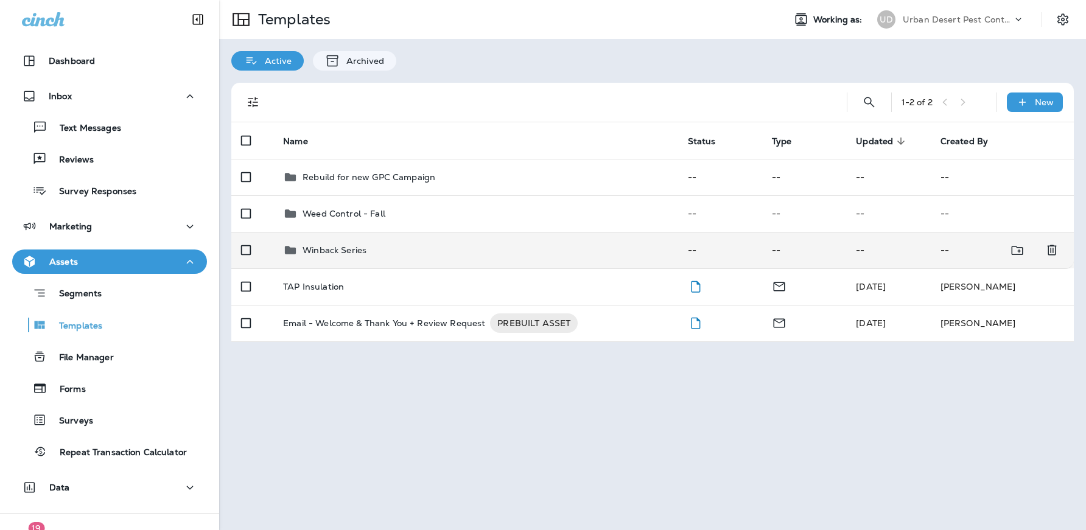
click at [332, 256] on div "Winback Series" at bounding box center [334, 250] width 64 height 15
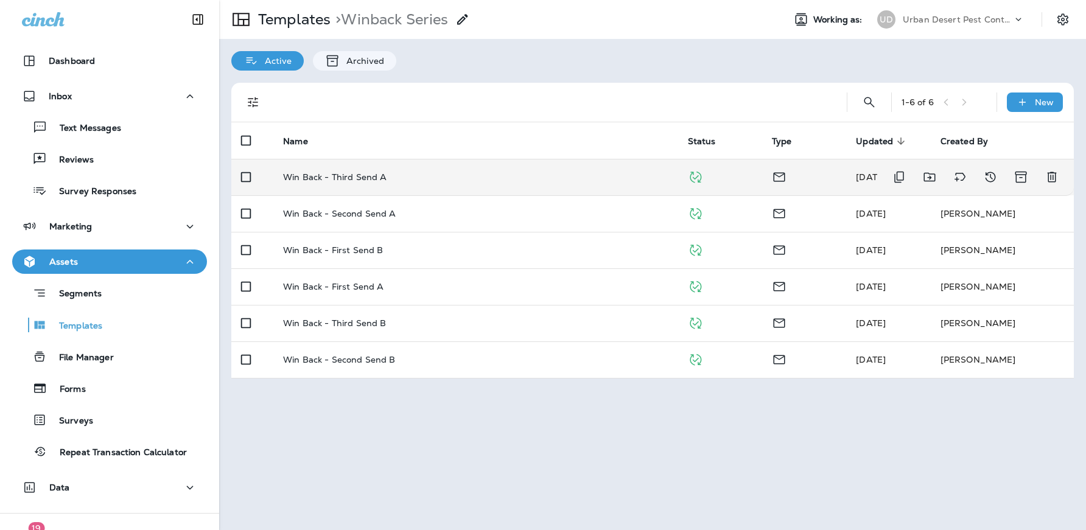
click at [357, 179] on p "Win Back - Third Send A" at bounding box center [334, 177] width 103 height 10
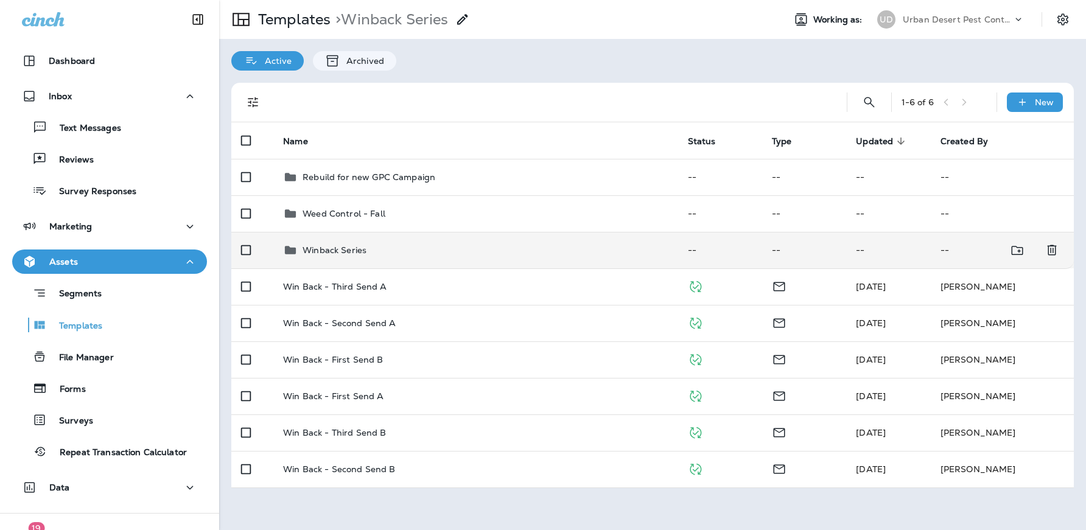
click at [322, 255] on p "Winback Series" at bounding box center [334, 250] width 64 height 10
click at [344, 254] on p "Winback Series" at bounding box center [334, 250] width 64 height 10
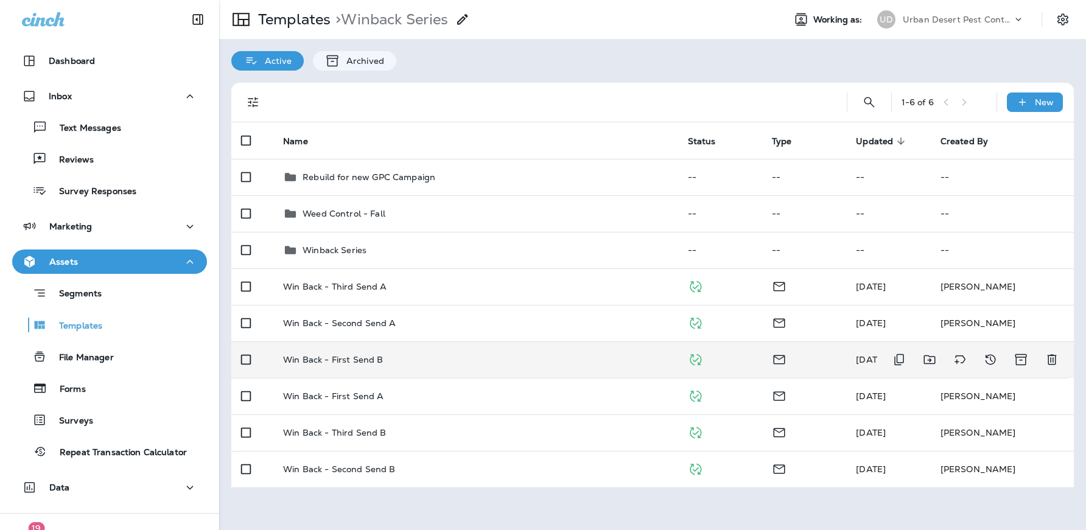
click at [345, 360] on p "Win Back - First Send B" at bounding box center [333, 360] width 100 height 10
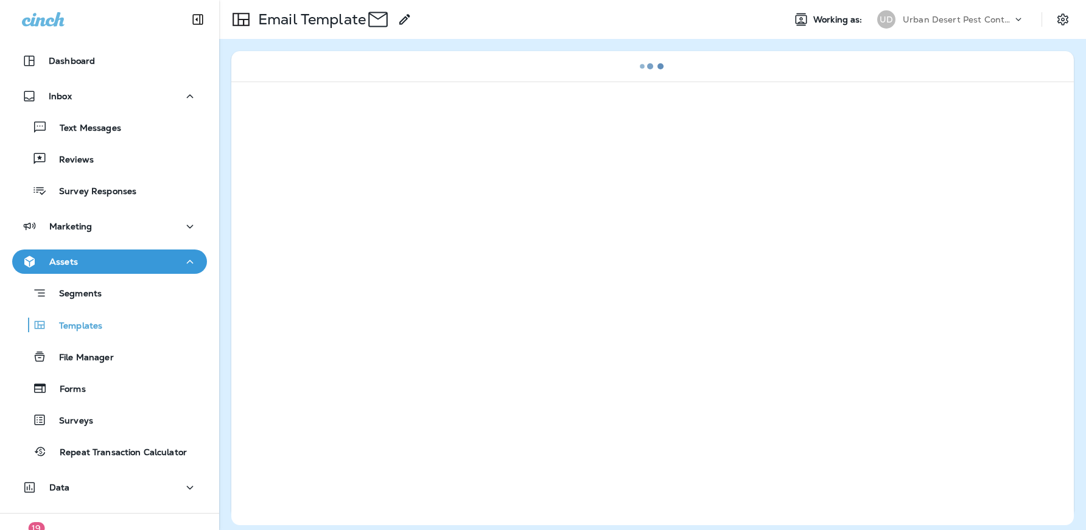
click at [345, 360] on div at bounding box center [652, 304] width 842 height 444
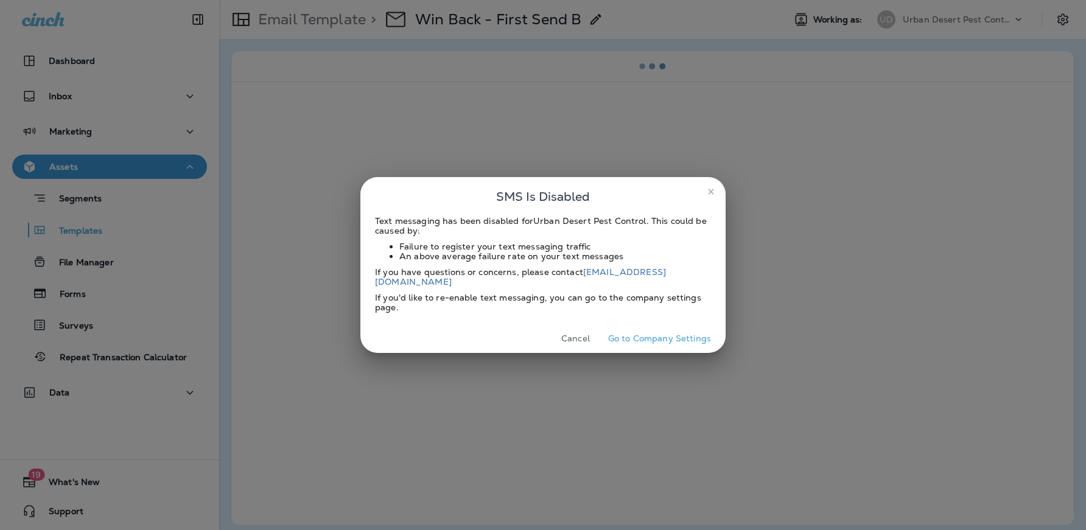
click at [710, 197] on icon "close" at bounding box center [711, 192] width 10 height 10
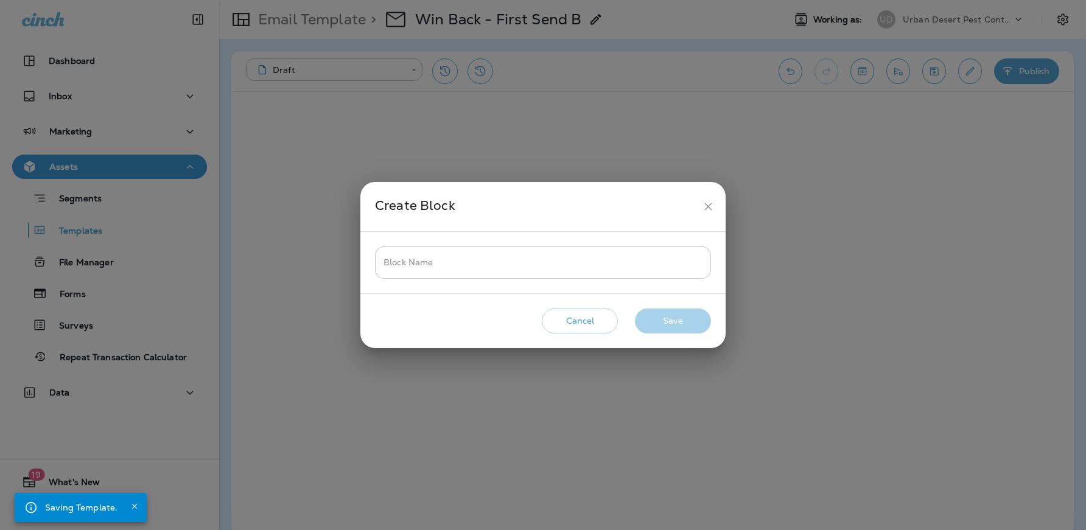
click at [515, 262] on input "Block Name" at bounding box center [543, 262] width 336 height 32
type input "*"
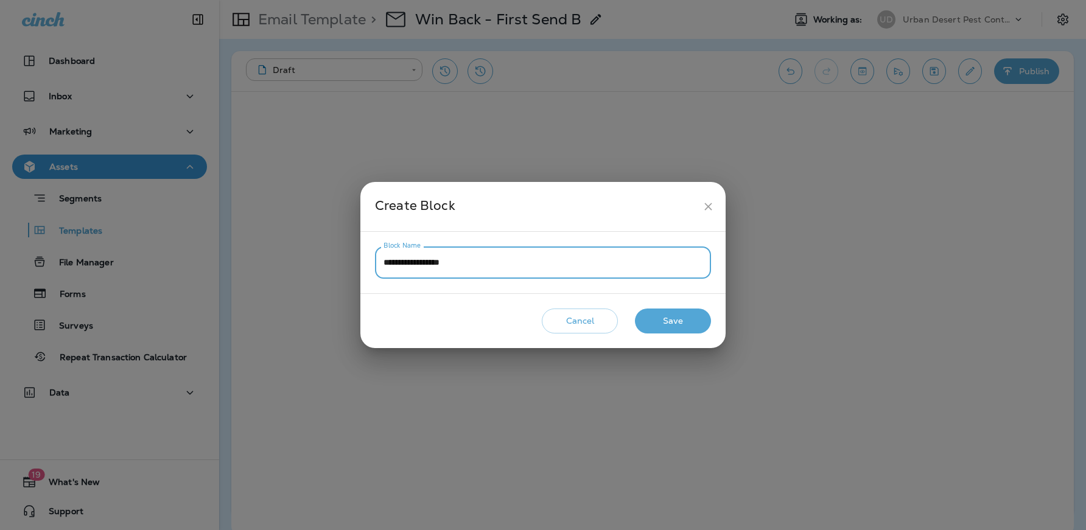
type input "**********"
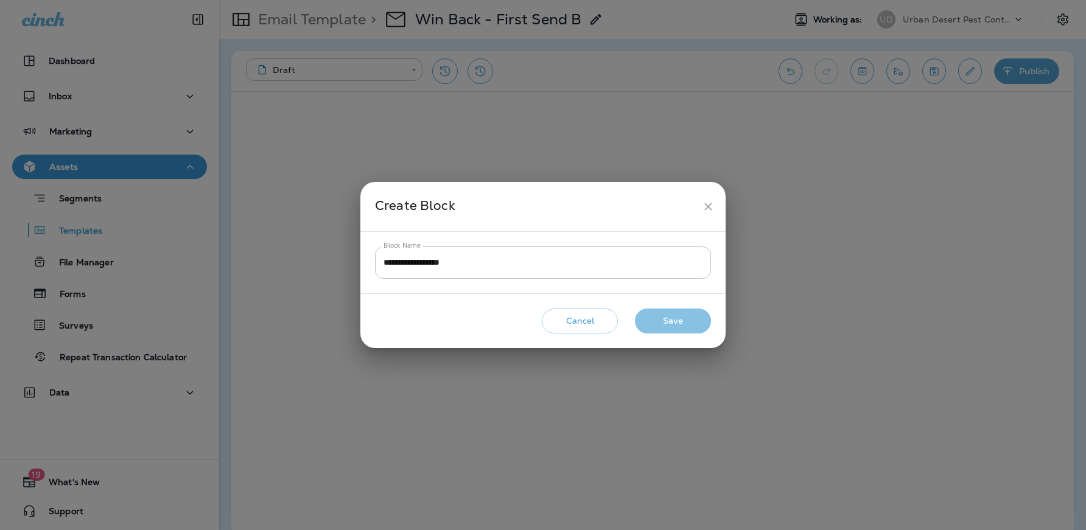
click at [689, 321] on button "Save" at bounding box center [673, 321] width 76 height 25
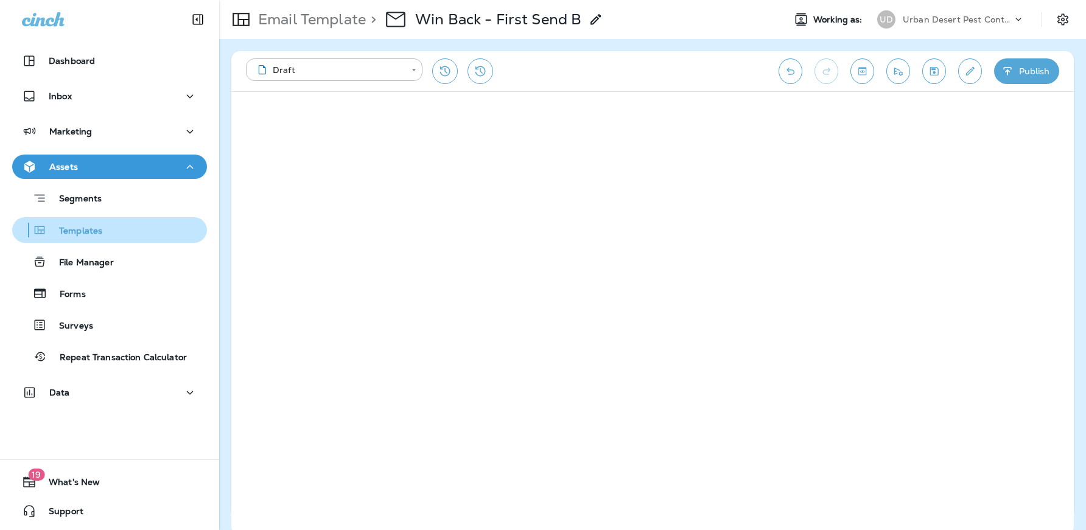
click at [89, 233] on p "Templates" at bounding box center [74, 232] width 55 height 12
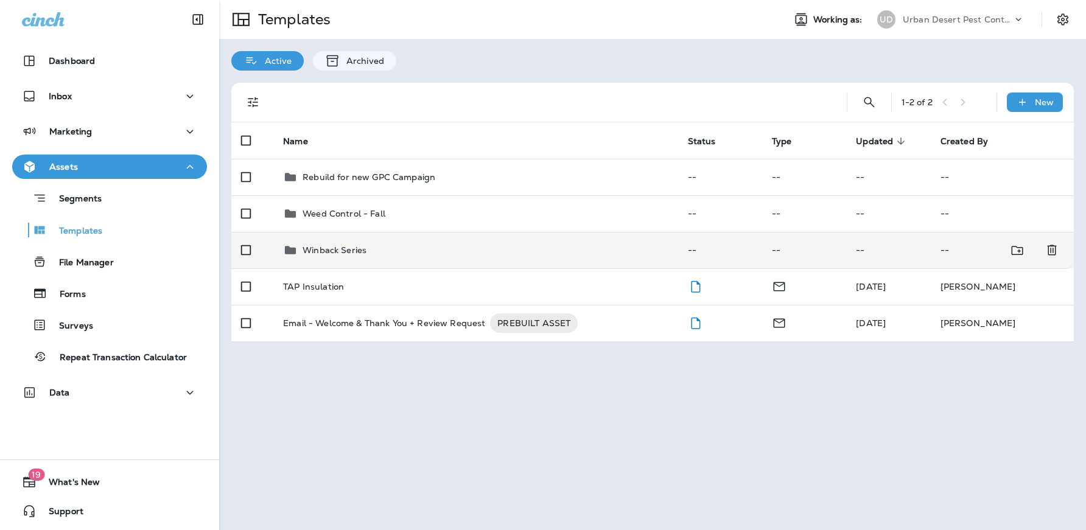
click at [341, 245] on p "Winback Series" at bounding box center [334, 250] width 64 height 10
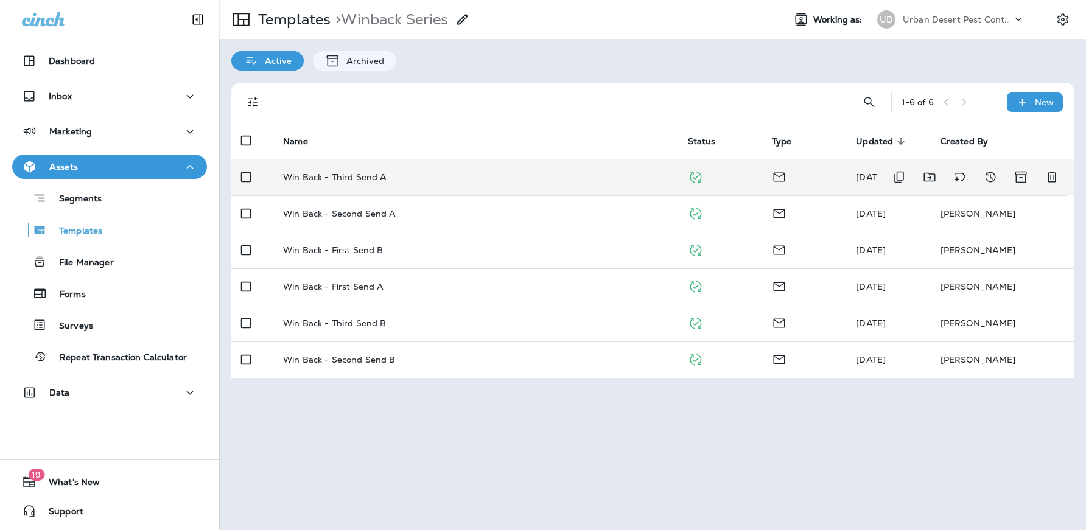
click at [355, 175] on p "Win Back - Third Send A" at bounding box center [334, 177] width 103 height 10
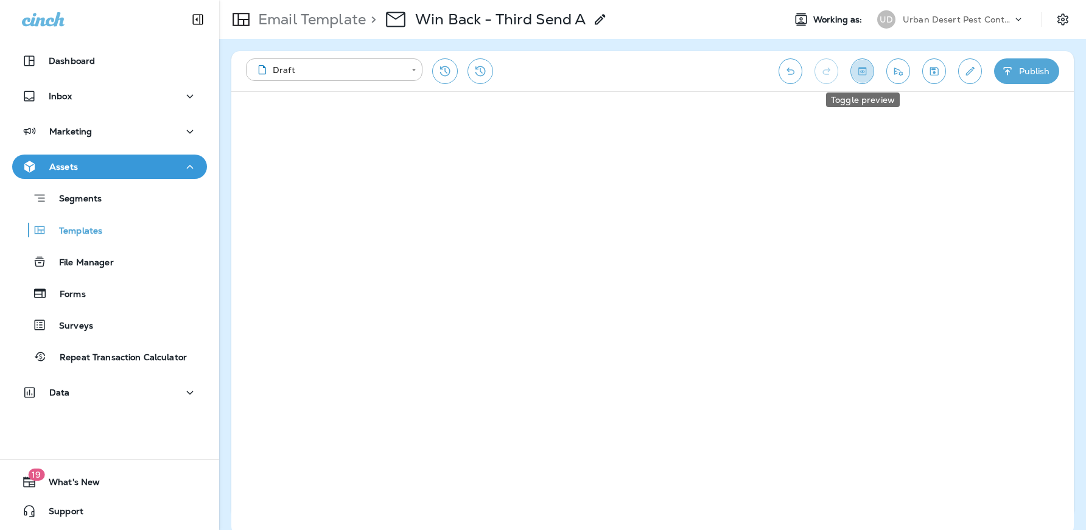
click at [866, 71] on icon "Toggle preview" at bounding box center [862, 71] width 13 height 12
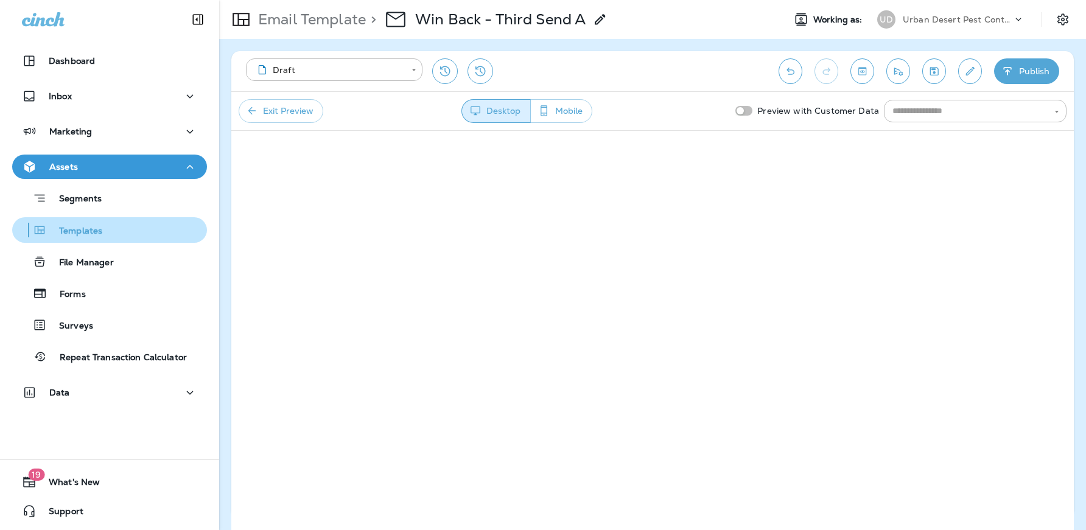
click at [116, 232] on div "Templates" at bounding box center [109, 230] width 185 height 18
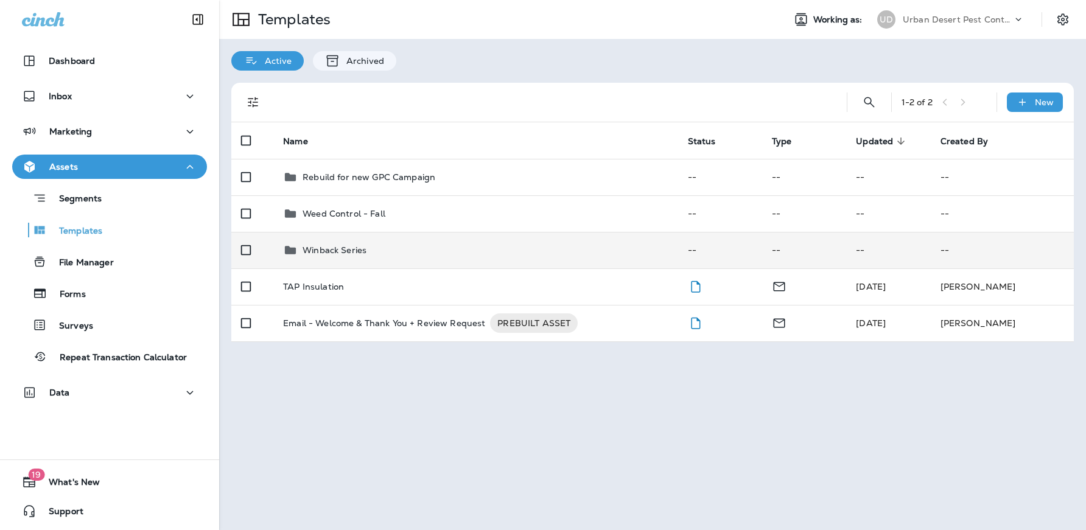
click at [323, 246] on p "Winback Series" at bounding box center [334, 250] width 64 height 10
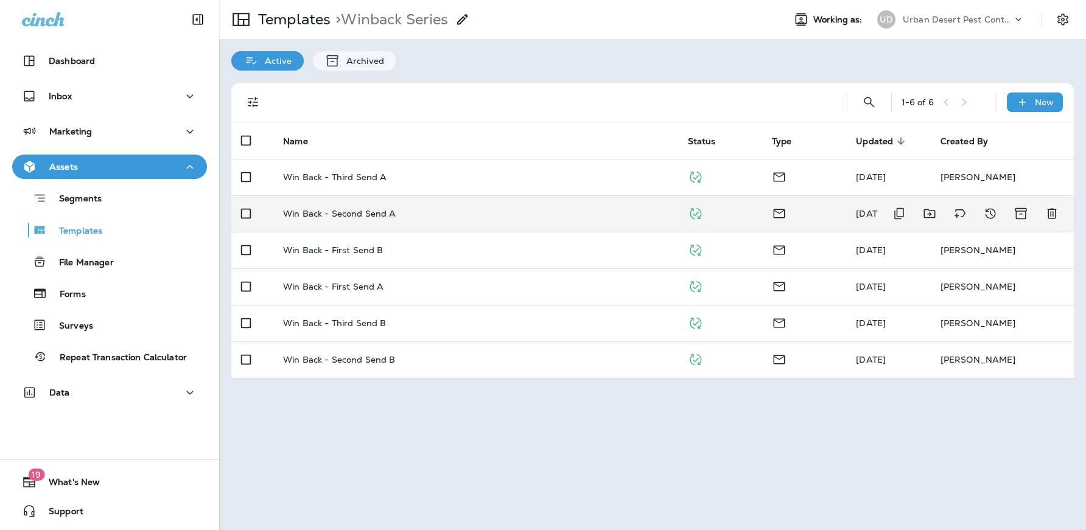
click at [331, 215] on p "Win Back - Second Send A" at bounding box center [339, 214] width 113 height 10
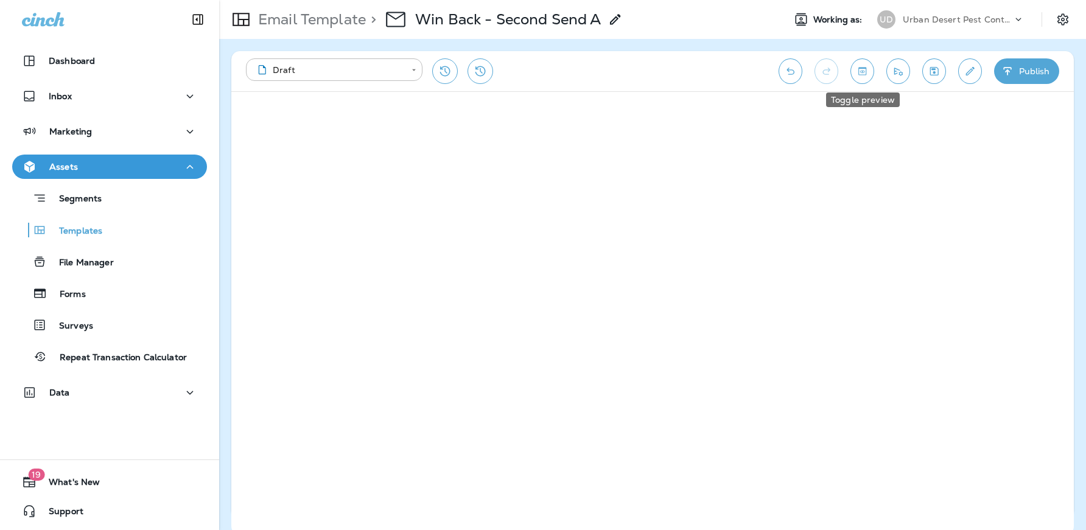
click at [861, 76] on icon "Toggle preview" at bounding box center [862, 71] width 13 height 12
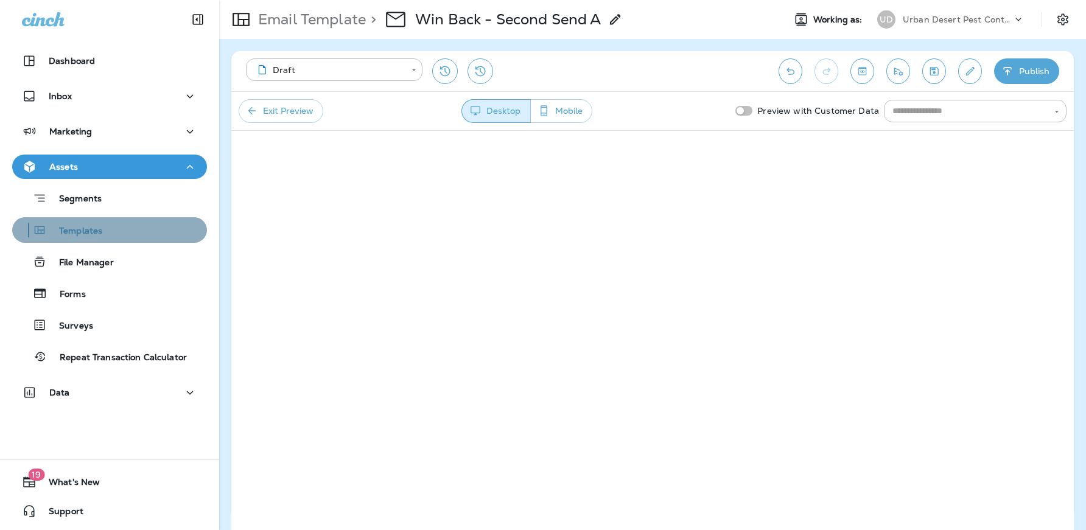
click at [86, 237] on p "Templates" at bounding box center [74, 232] width 55 height 12
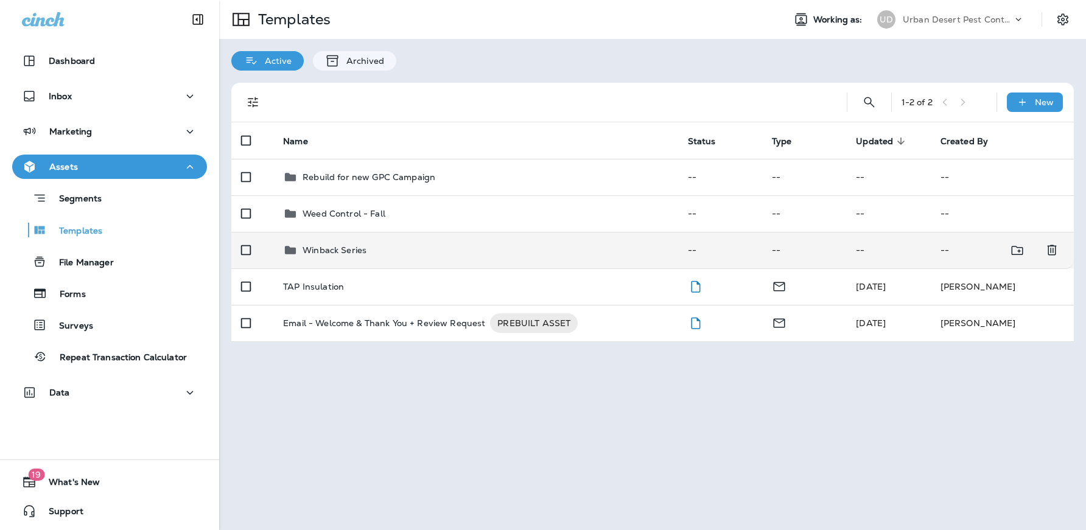
click at [346, 248] on p "Winback Series" at bounding box center [334, 250] width 64 height 10
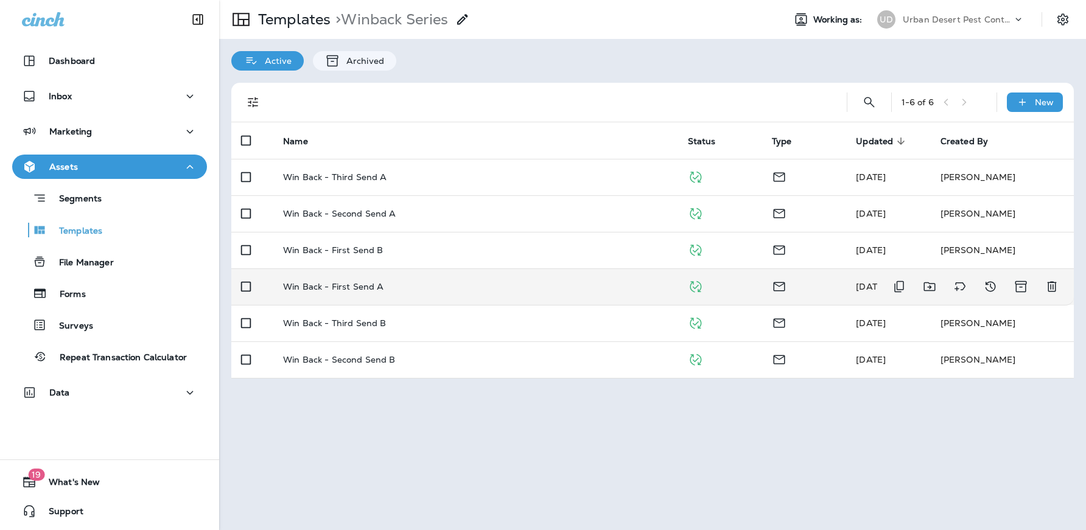
click at [367, 291] on p "Win Back - First Send A" at bounding box center [333, 287] width 100 height 10
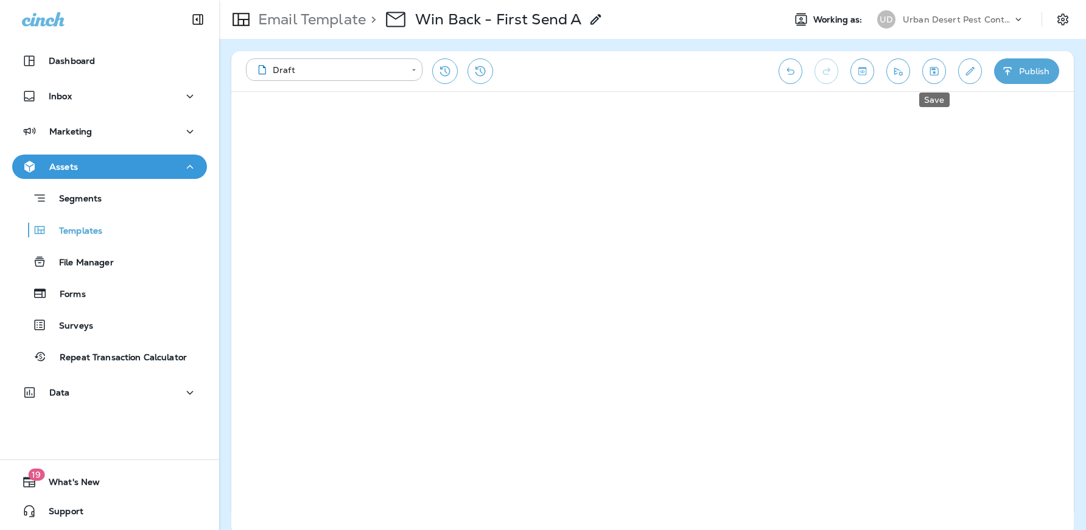
click at [931, 66] on icon "Save" at bounding box center [933, 71] width 13 height 12
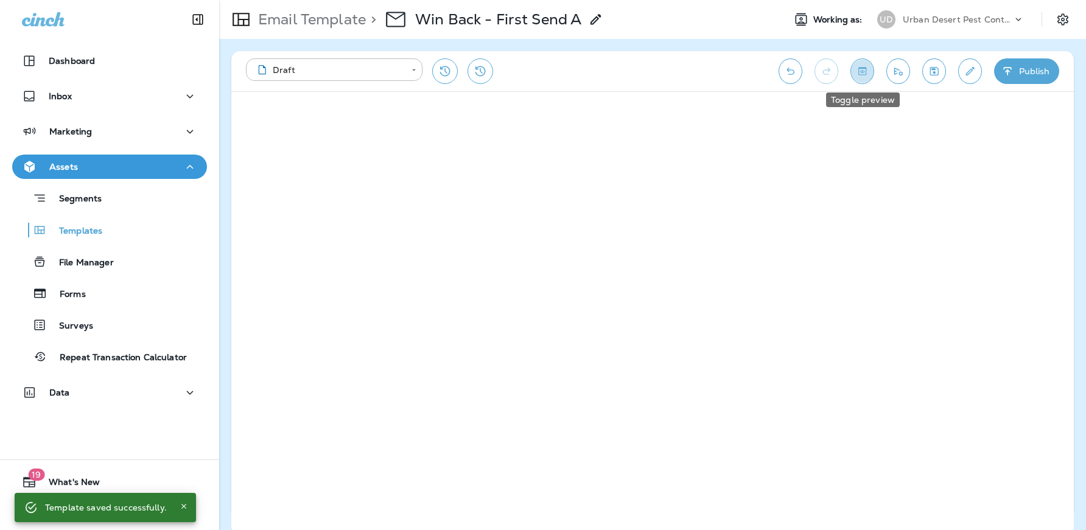
click at [866, 71] on icon "Toggle preview" at bounding box center [862, 71] width 13 height 12
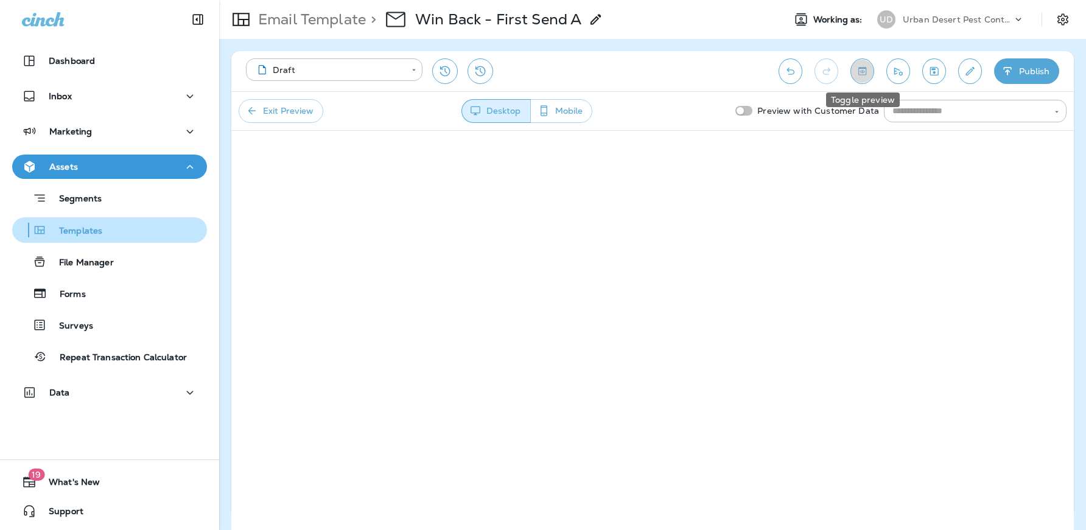
click at [57, 227] on p "Templates" at bounding box center [74, 232] width 55 height 12
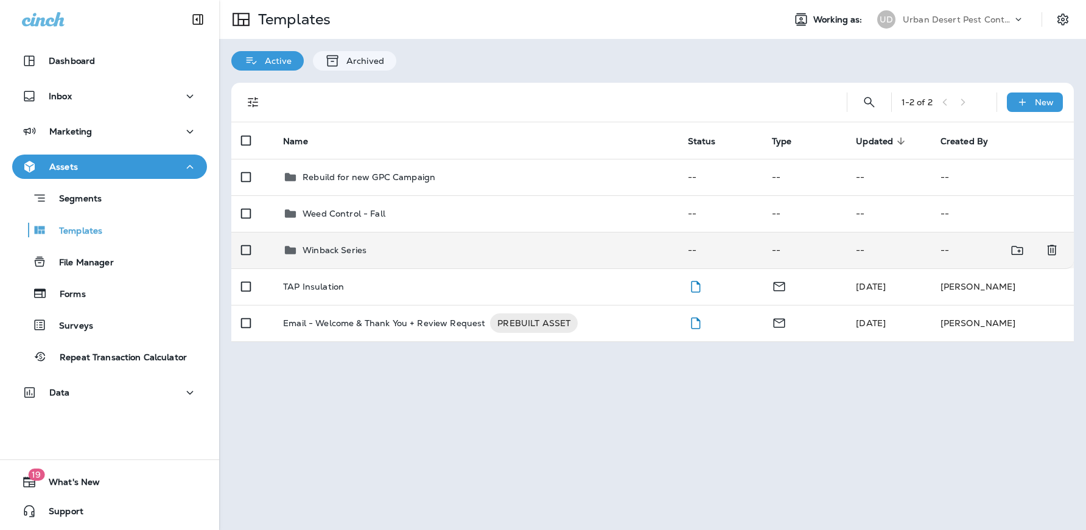
click at [311, 246] on p "Winback Series" at bounding box center [334, 250] width 64 height 10
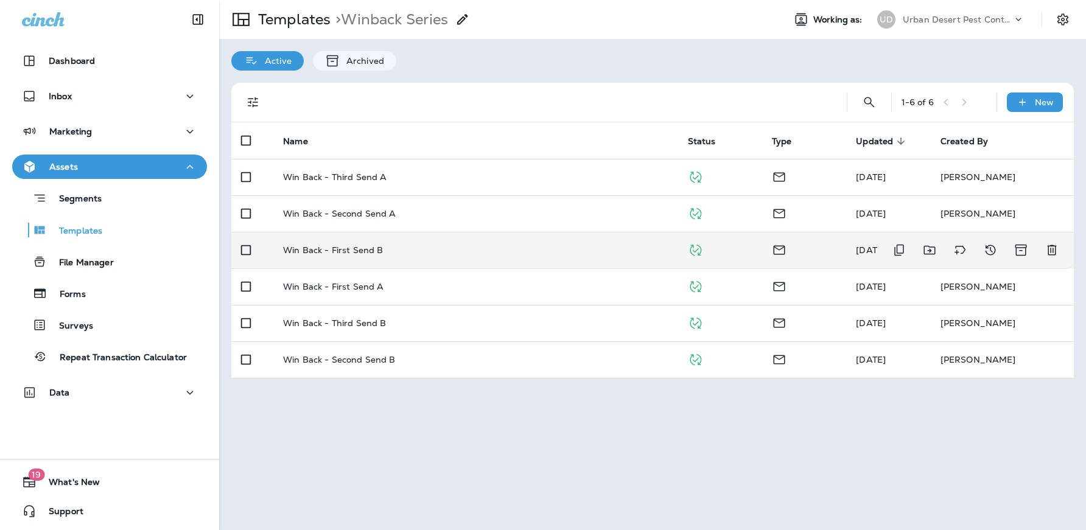
click at [326, 248] on p "Win Back - First Send B" at bounding box center [333, 250] width 100 height 10
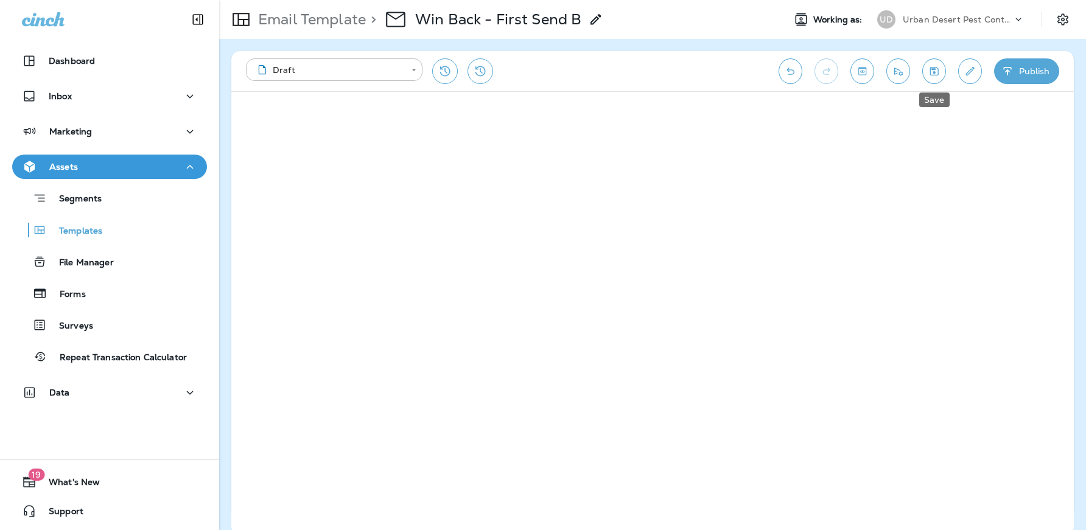
click at [934, 69] on icon "Save" at bounding box center [934, 71] width 9 height 9
click at [860, 69] on icon "Toggle preview" at bounding box center [862, 71] width 13 height 12
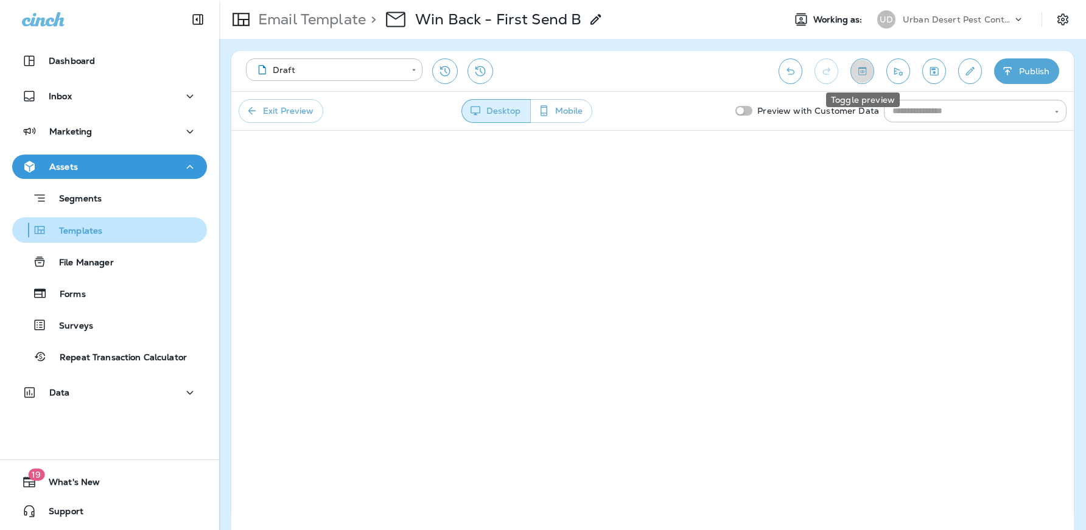
click at [124, 230] on div "Templates" at bounding box center [109, 230] width 185 height 18
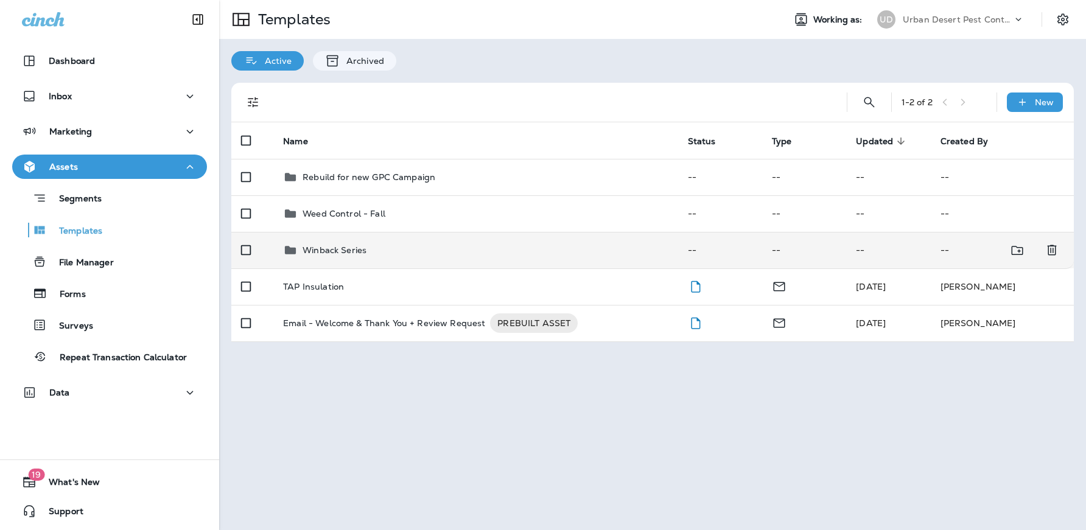
click at [306, 252] on p "Winback Series" at bounding box center [334, 250] width 64 height 10
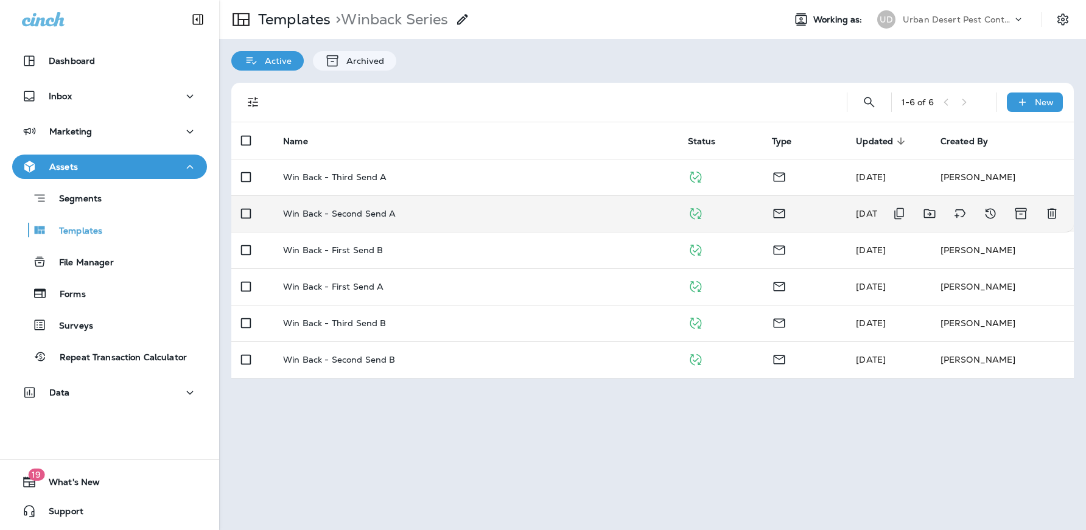
click at [366, 220] on td "Win Back - Second Send A" at bounding box center [475, 213] width 404 height 37
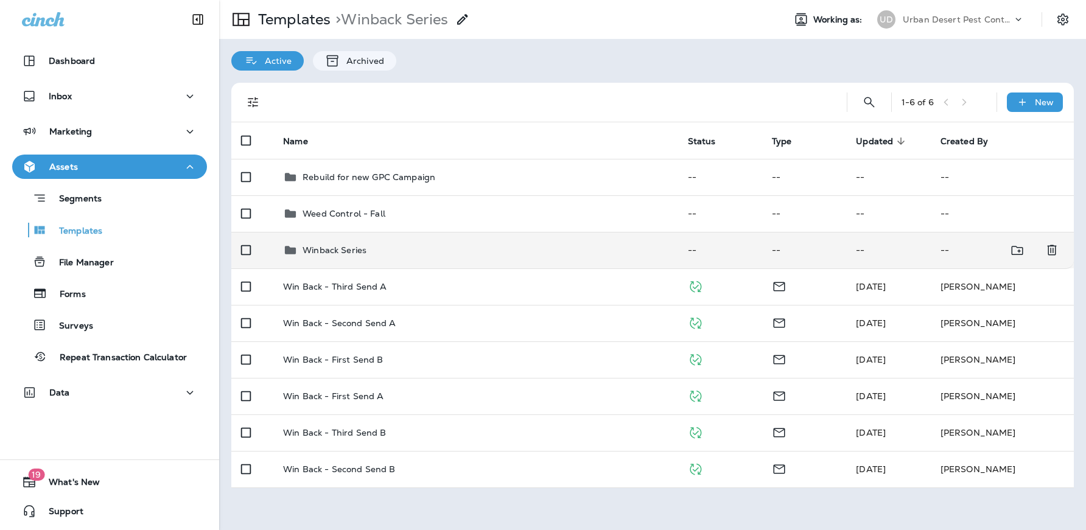
click at [323, 254] on p "Winback Series" at bounding box center [334, 250] width 64 height 10
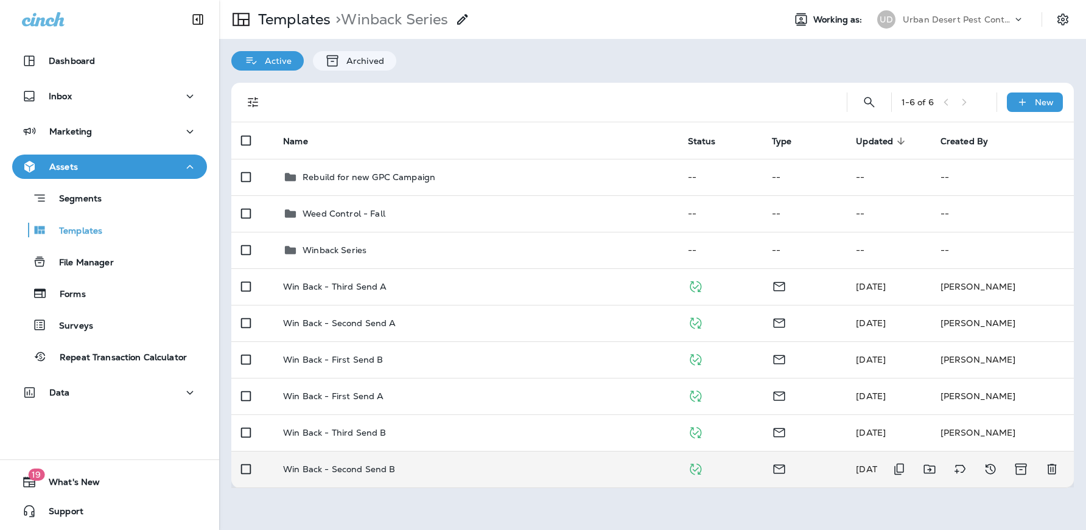
click at [354, 465] on p "Win Back - Second Send B" at bounding box center [339, 469] width 112 height 10
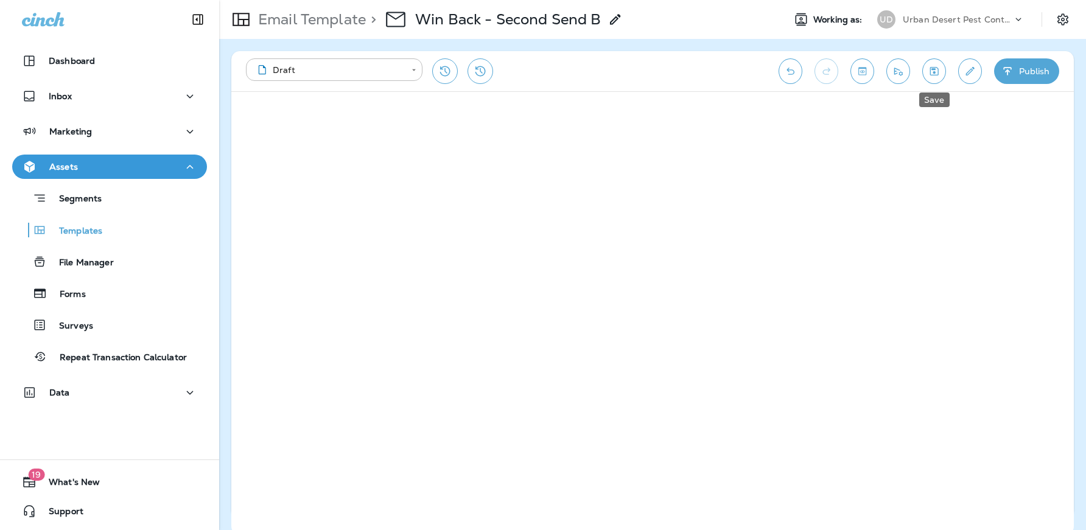
click at [932, 67] on icon "Save" at bounding box center [934, 71] width 9 height 9
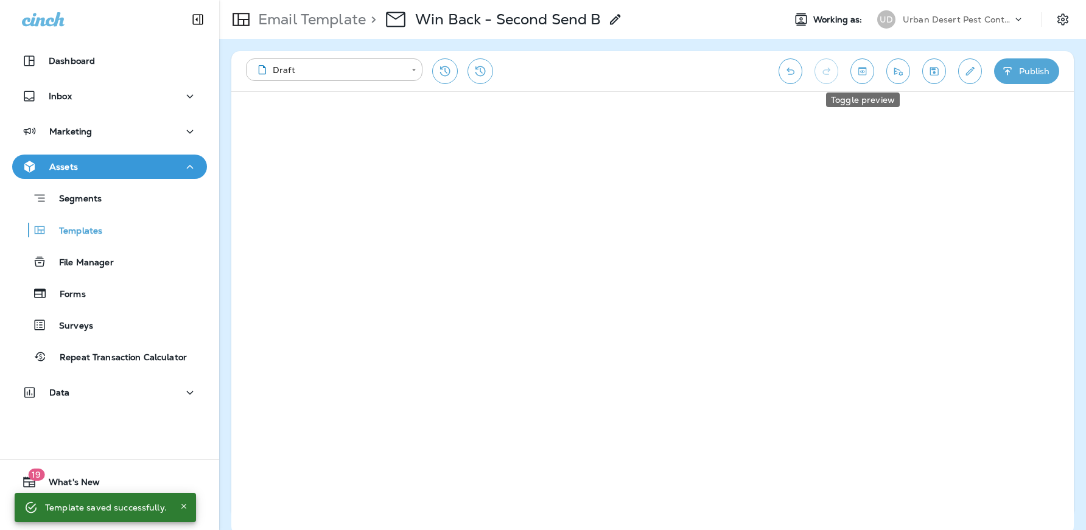
click at [863, 68] on icon "Toggle preview" at bounding box center [862, 71] width 8 height 8
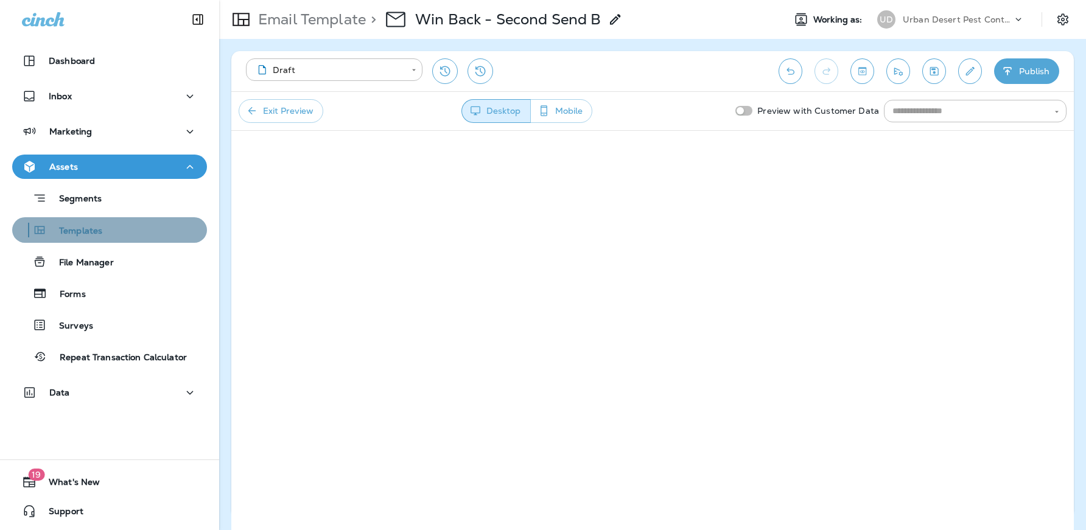
click at [91, 232] on p "Templates" at bounding box center [74, 232] width 55 height 12
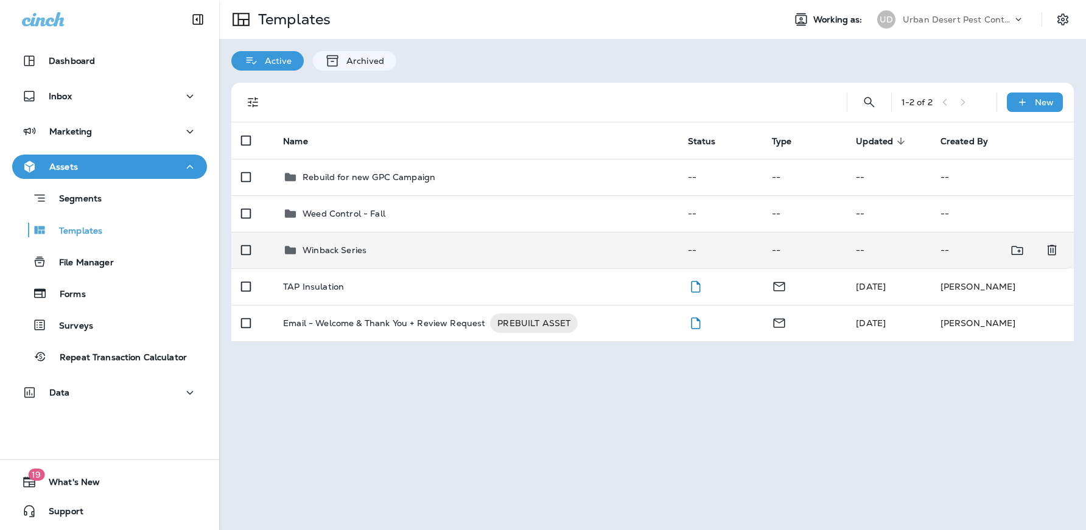
click at [305, 259] on td "Winback Series" at bounding box center [475, 250] width 404 height 37
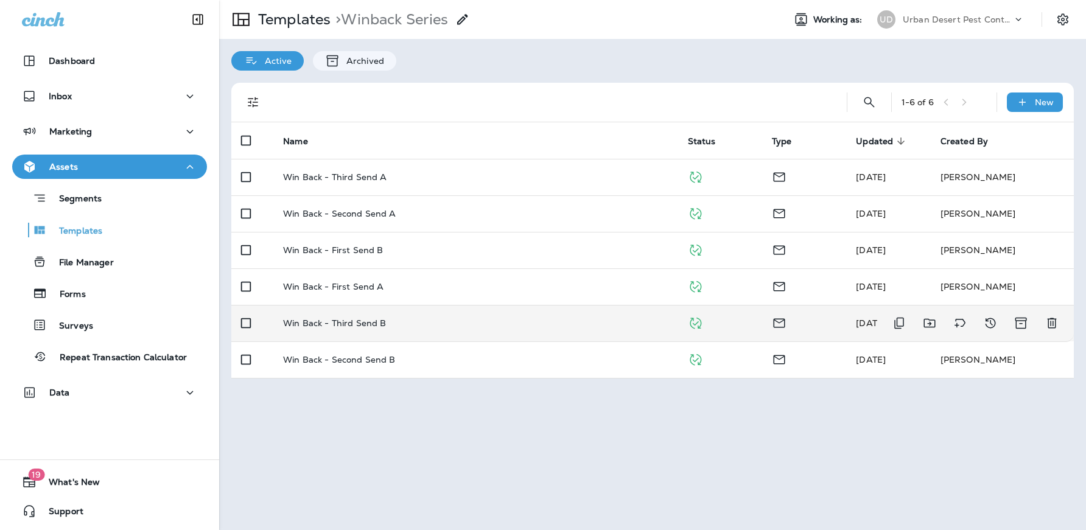
click at [385, 321] on div "Win Back - Third Send B" at bounding box center [475, 323] width 385 height 10
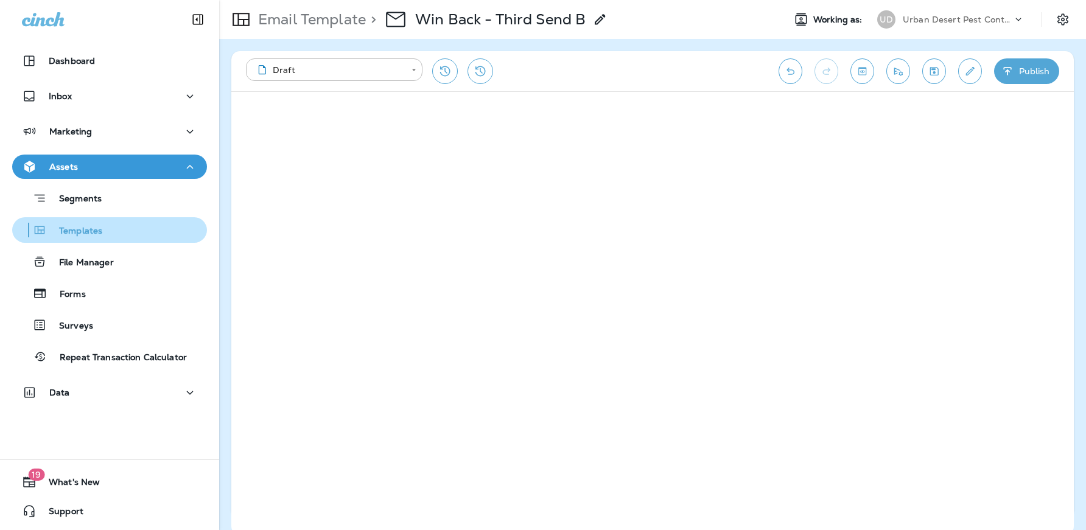
click at [102, 239] on button "Templates" at bounding box center [109, 230] width 195 height 26
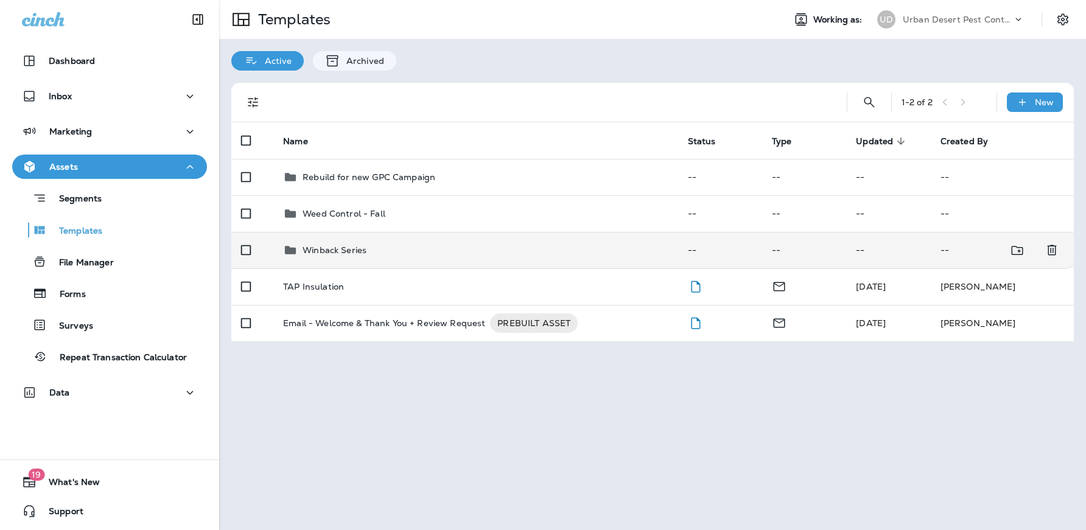
click at [364, 253] on p "Winback Series" at bounding box center [334, 250] width 64 height 10
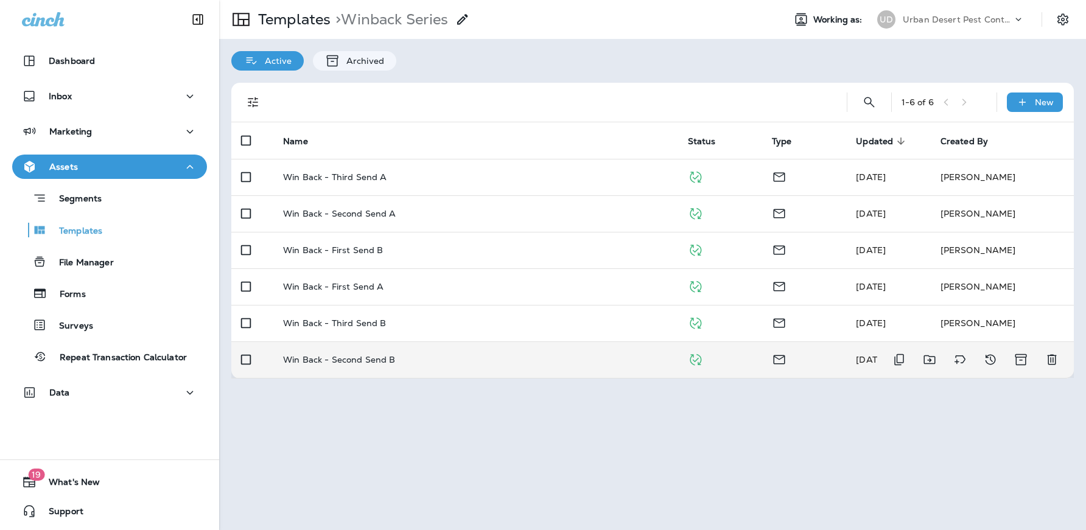
click at [371, 360] on p "Win Back - Second Send B" at bounding box center [339, 360] width 112 height 10
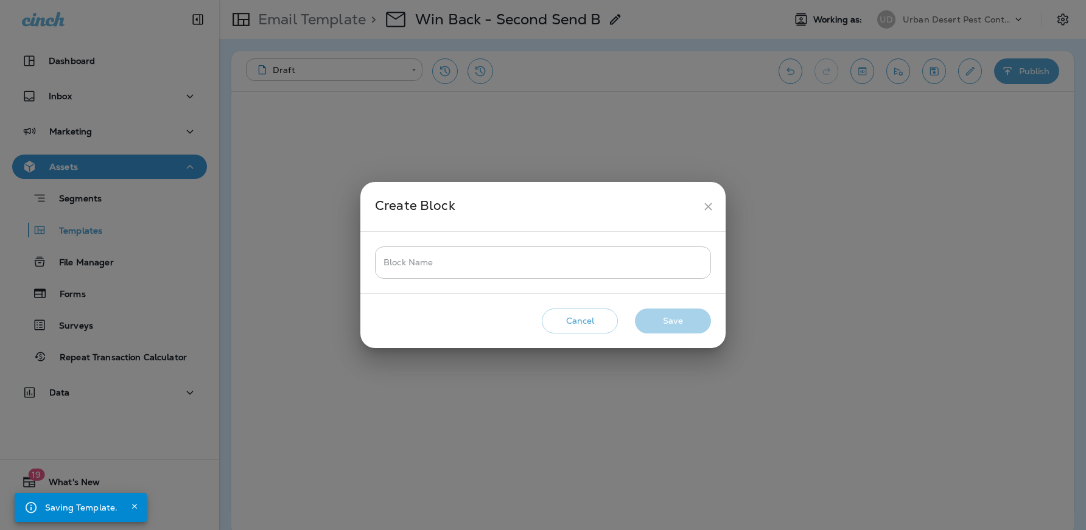
click at [524, 284] on div "Block Name Block Name" at bounding box center [542, 262] width 365 height 61
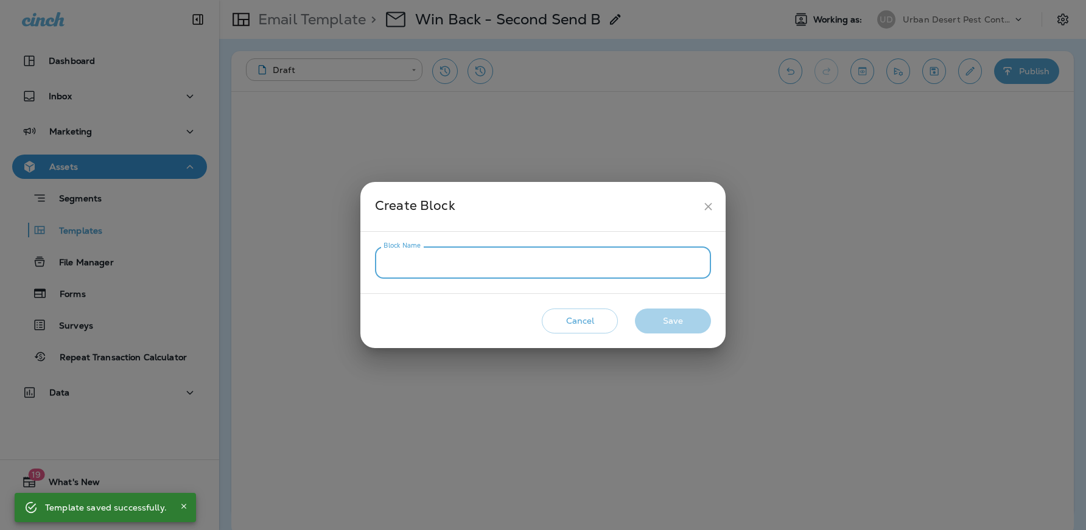
click at [495, 262] on input "Block Name" at bounding box center [543, 262] width 336 height 32
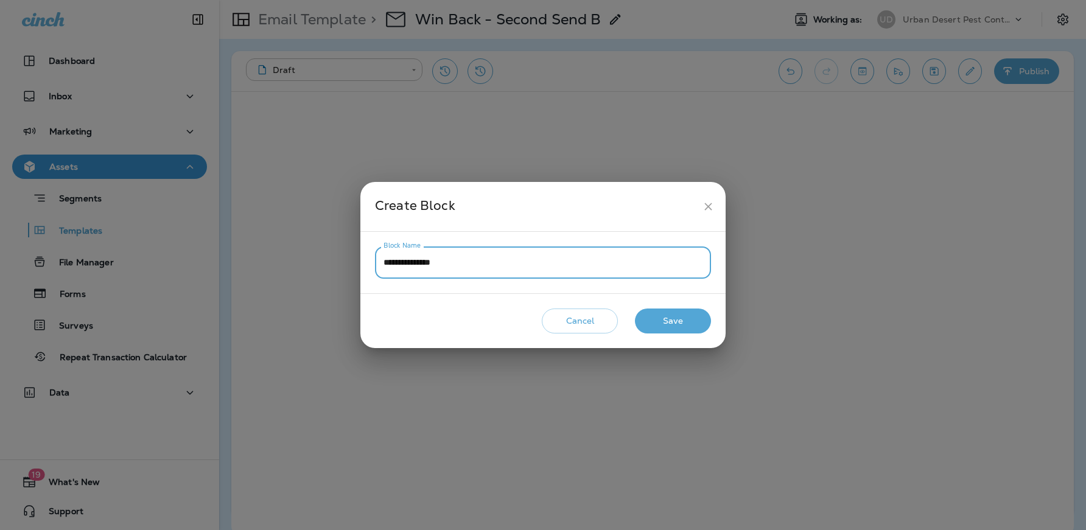
type input "**********"
click at [673, 318] on button "Save" at bounding box center [673, 321] width 76 height 25
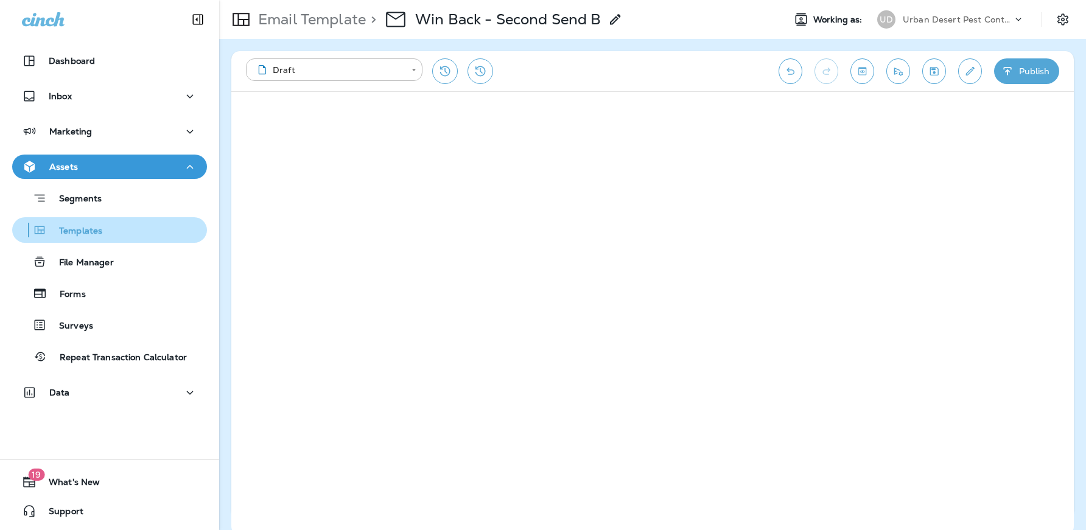
click at [116, 228] on div "Templates" at bounding box center [109, 230] width 185 height 18
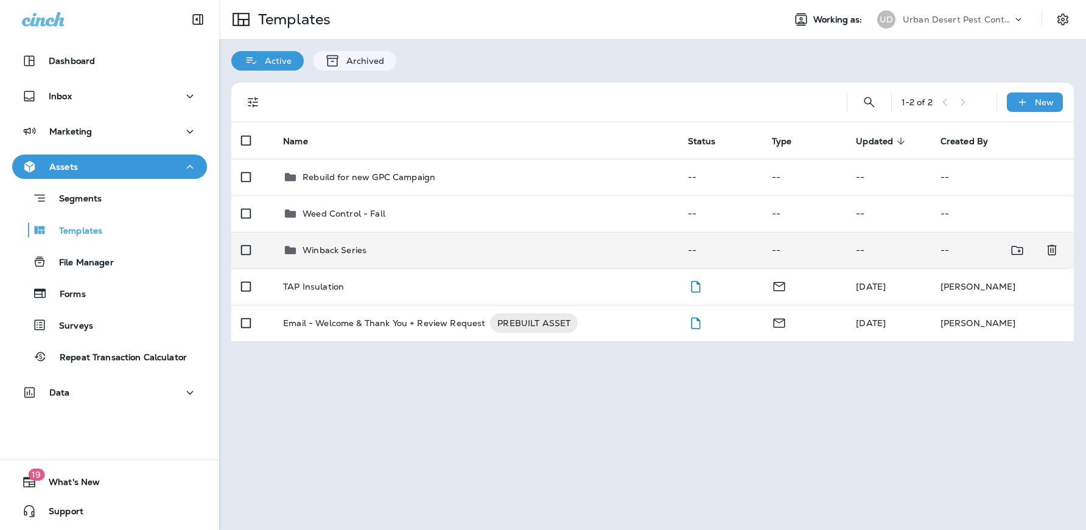
click at [321, 254] on p "Winback Series" at bounding box center [334, 250] width 64 height 10
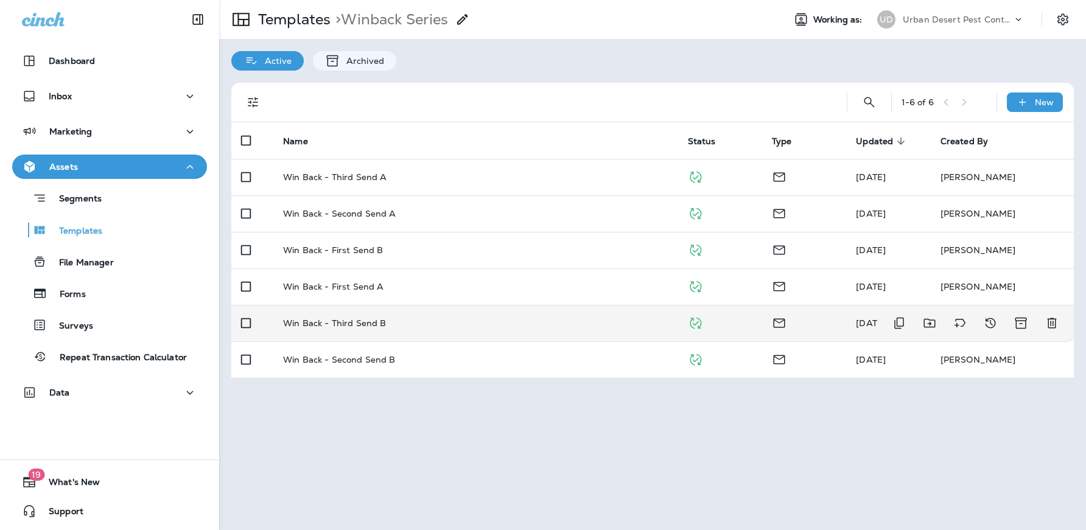
click at [354, 324] on p "Win Back - Third Send B" at bounding box center [334, 323] width 103 height 10
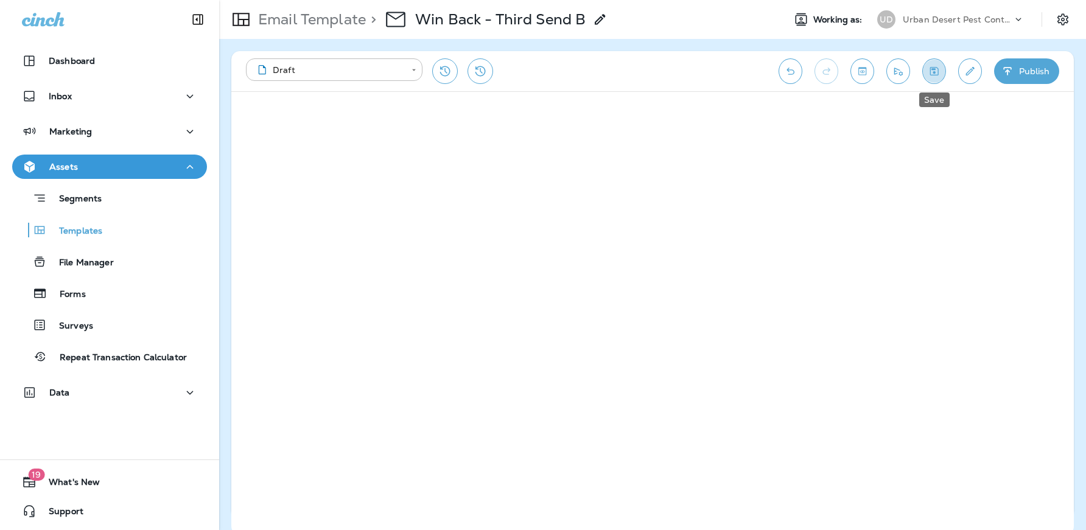
click at [931, 71] on icon "Save" at bounding box center [933, 71] width 13 height 12
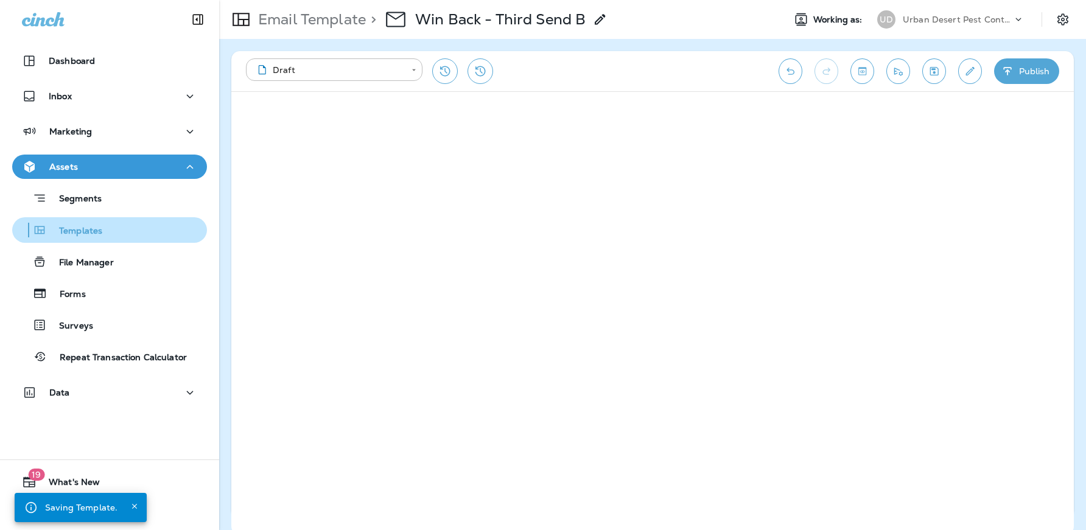
click at [72, 231] on p "Templates" at bounding box center [74, 232] width 55 height 12
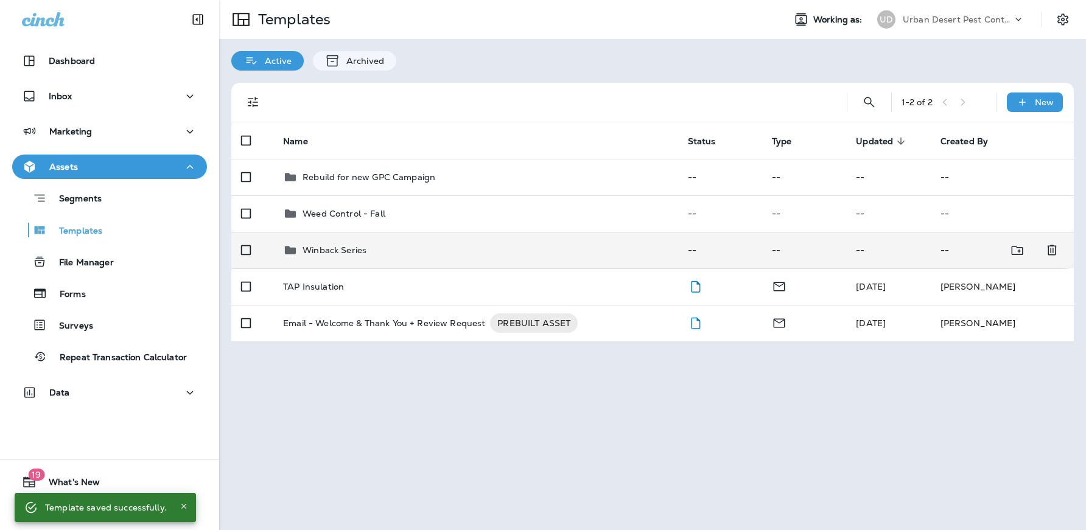
click at [335, 251] on p "Winback Series" at bounding box center [334, 250] width 64 height 10
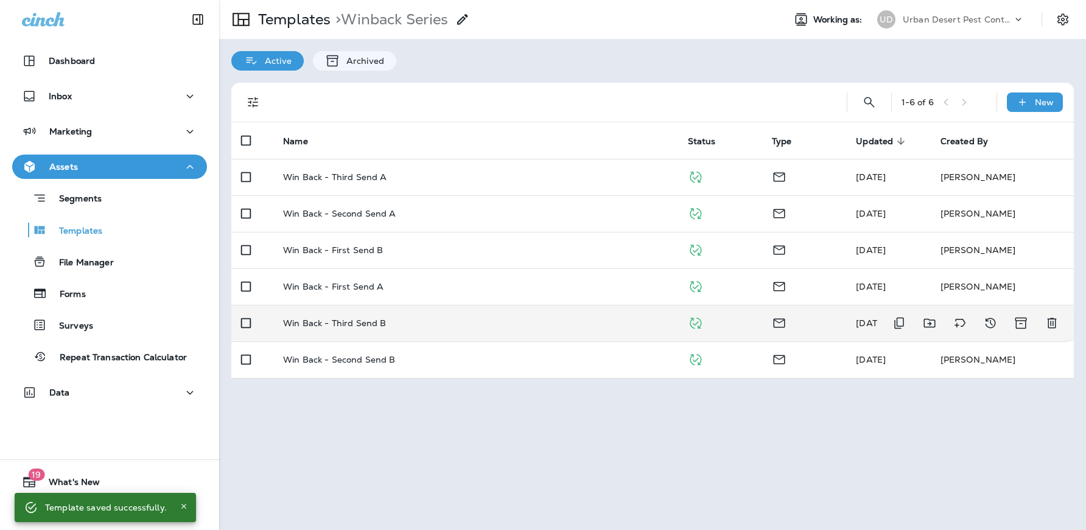
click at [347, 324] on p "Win Back - Third Send B" at bounding box center [334, 323] width 103 height 10
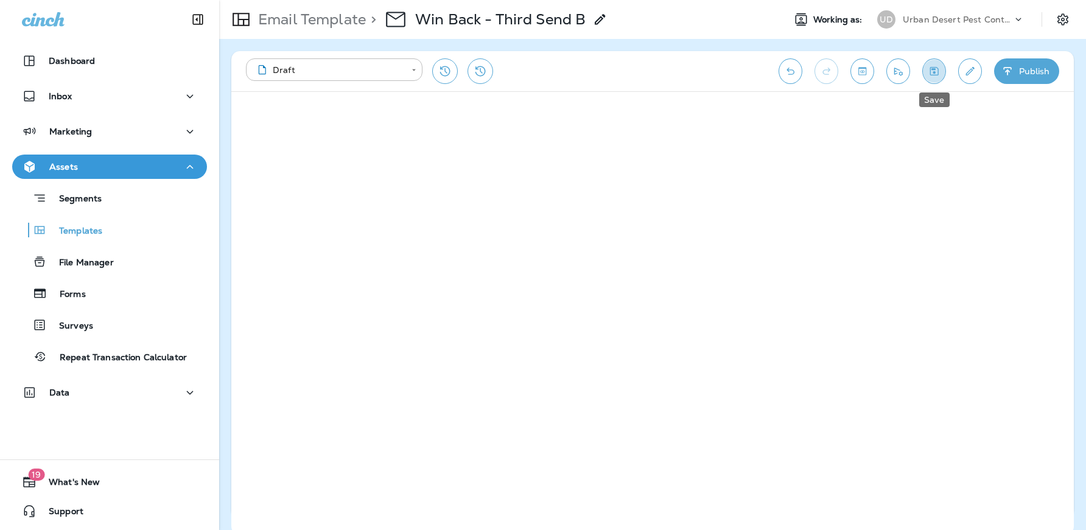
click at [929, 70] on icon "Save" at bounding box center [933, 71] width 13 height 12
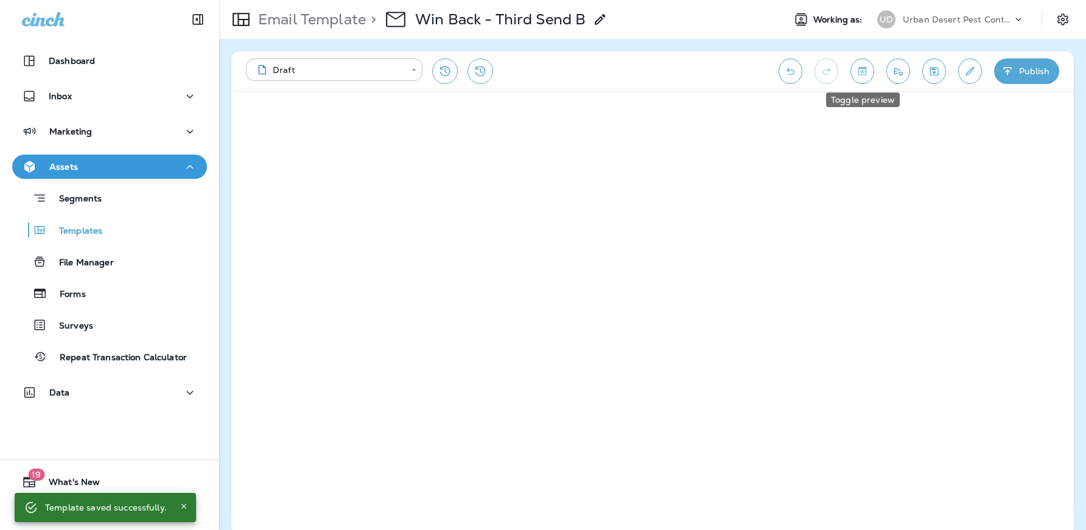
click at [863, 68] on icon "Toggle preview" at bounding box center [862, 71] width 8 height 8
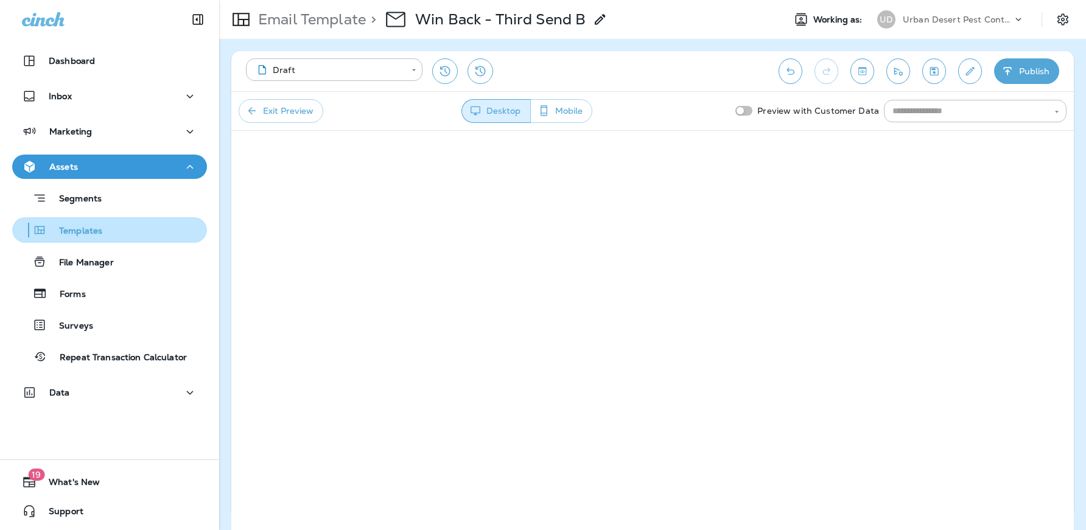
click at [92, 229] on p "Templates" at bounding box center [74, 232] width 55 height 12
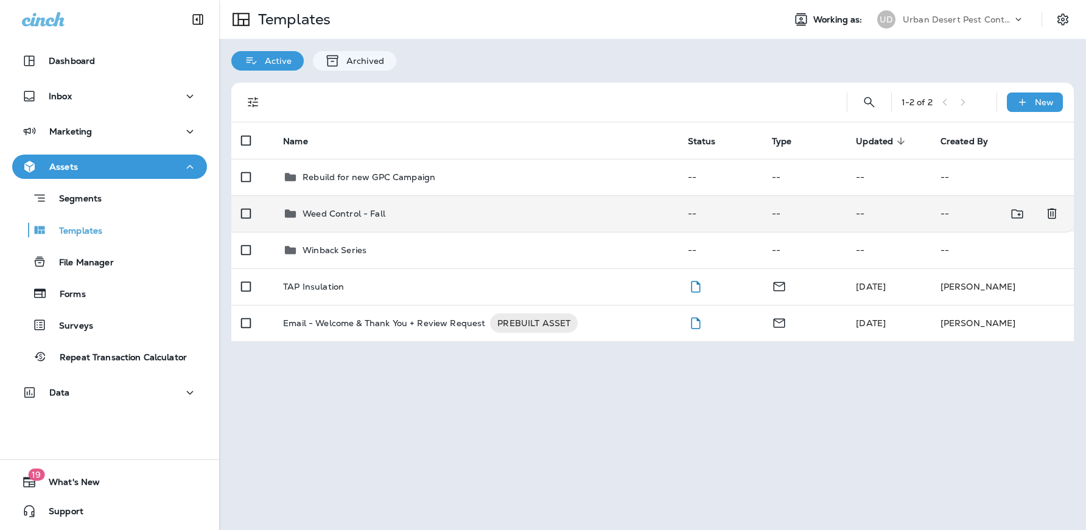
click at [313, 216] on p "Weed Control - Fall" at bounding box center [343, 214] width 83 height 10
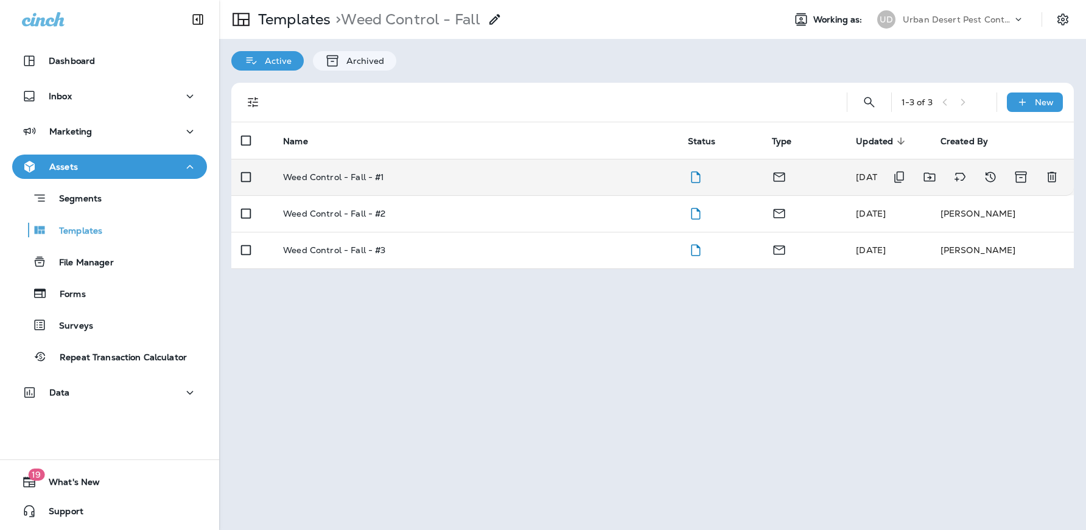
click at [357, 177] on p "Weed Control - Fall - #1" at bounding box center [333, 177] width 101 height 10
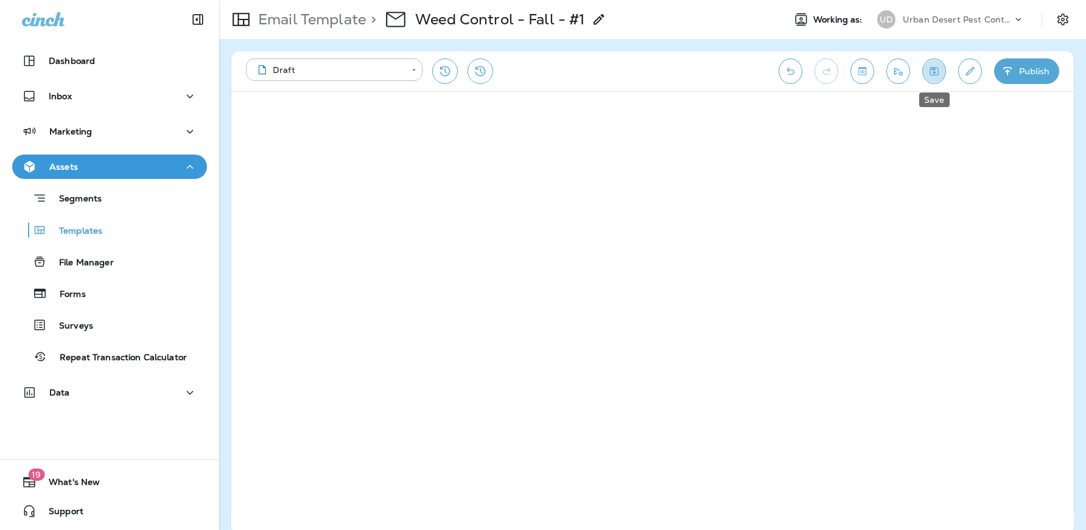
click at [932, 69] on icon "Save" at bounding box center [934, 71] width 9 height 9
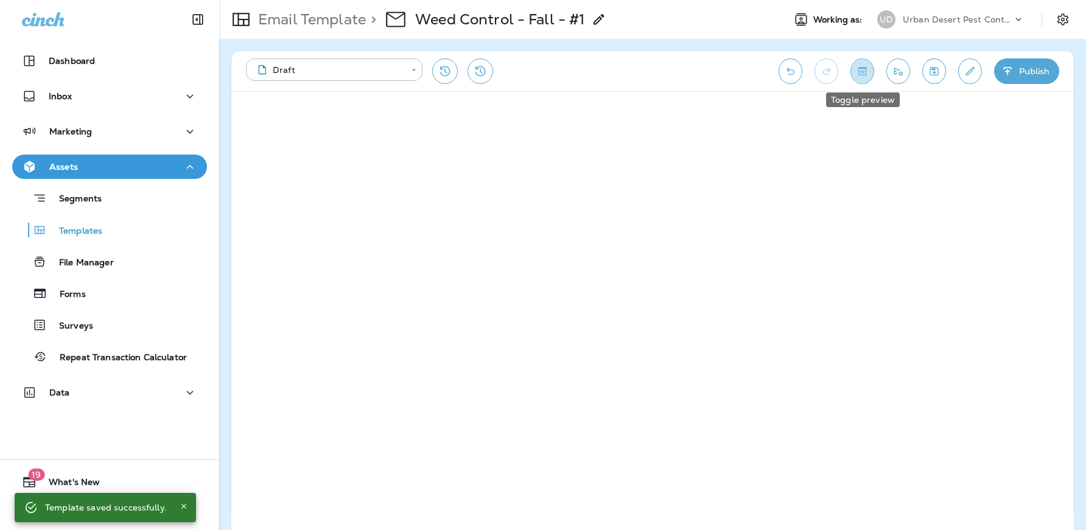
click at [866, 72] on icon "Toggle preview" at bounding box center [862, 71] width 13 height 12
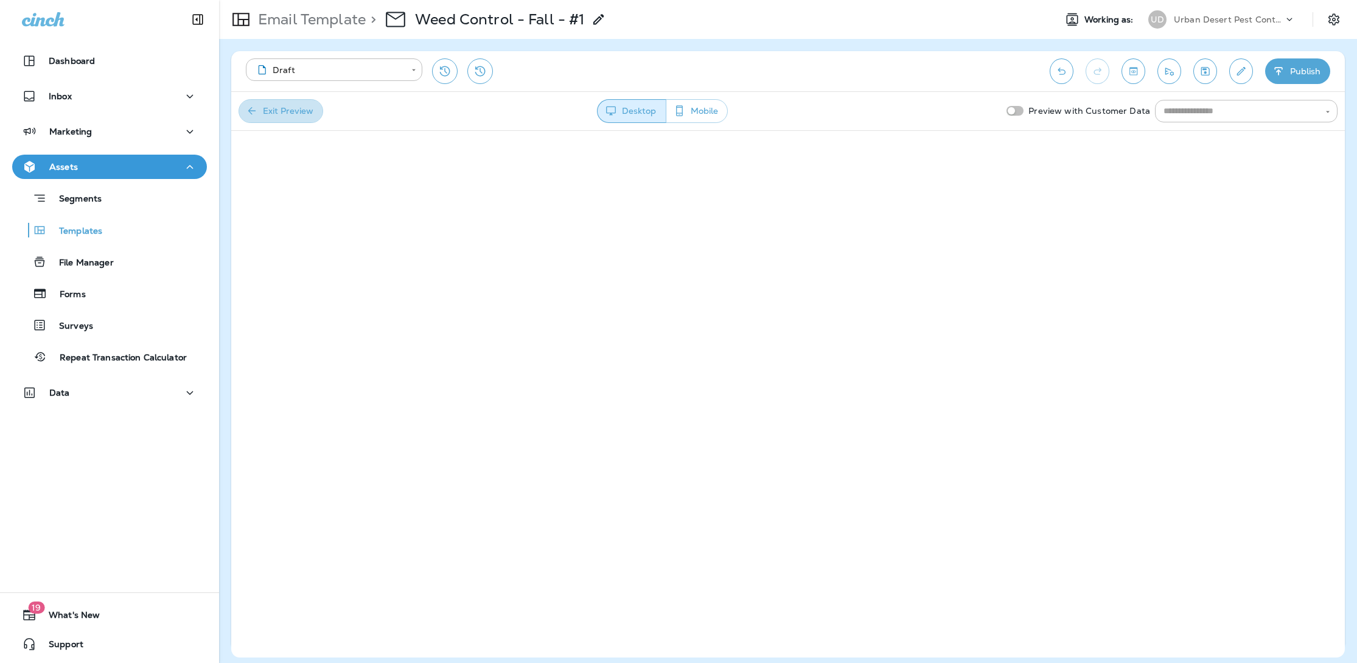
click at [296, 105] on button "Exit Preview" at bounding box center [281, 111] width 85 height 24
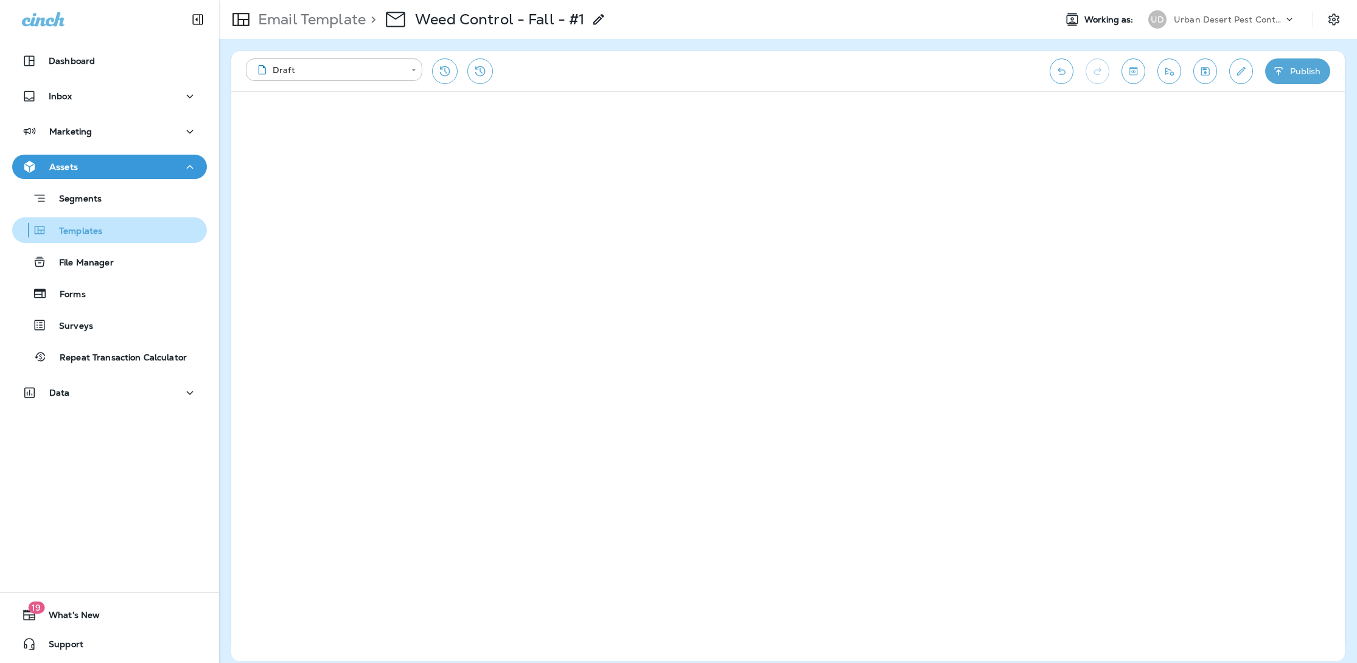
click at [97, 222] on div "Templates" at bounding box center [59, 230] width 85 height 18
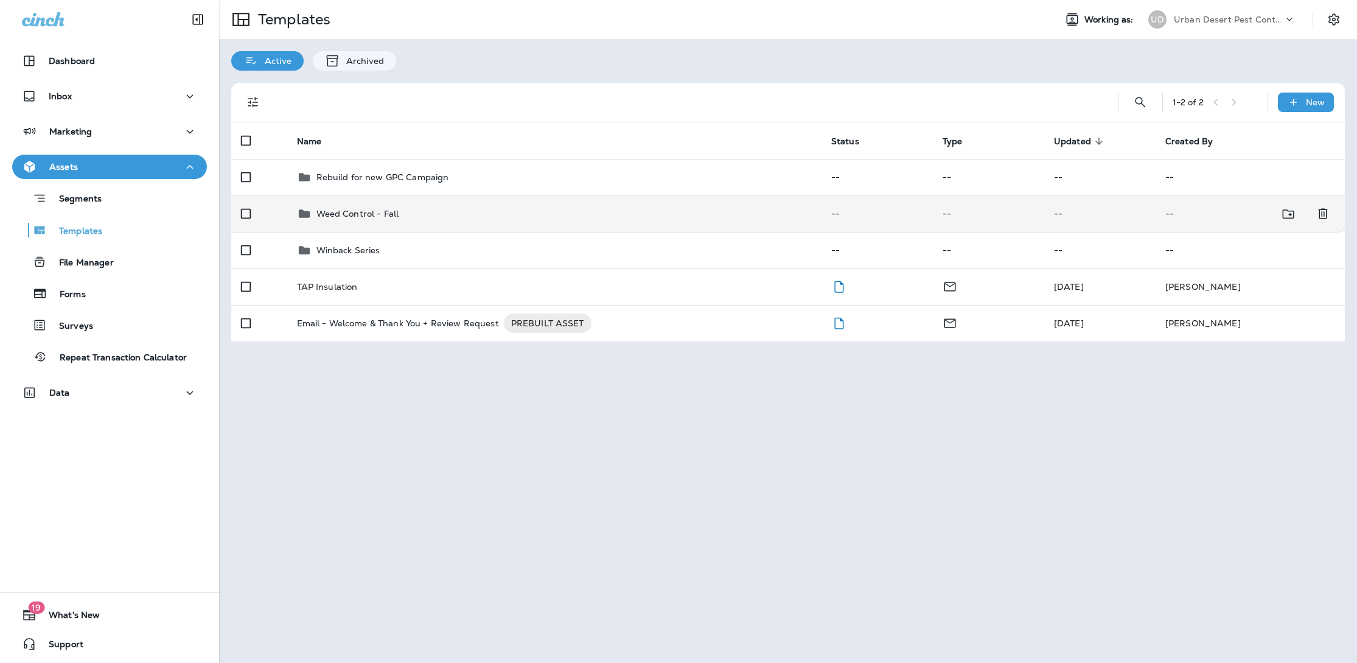
click at [366, 219] on div "Weed Control - Fall" at bounding box center [357, 213] width 83 height 15
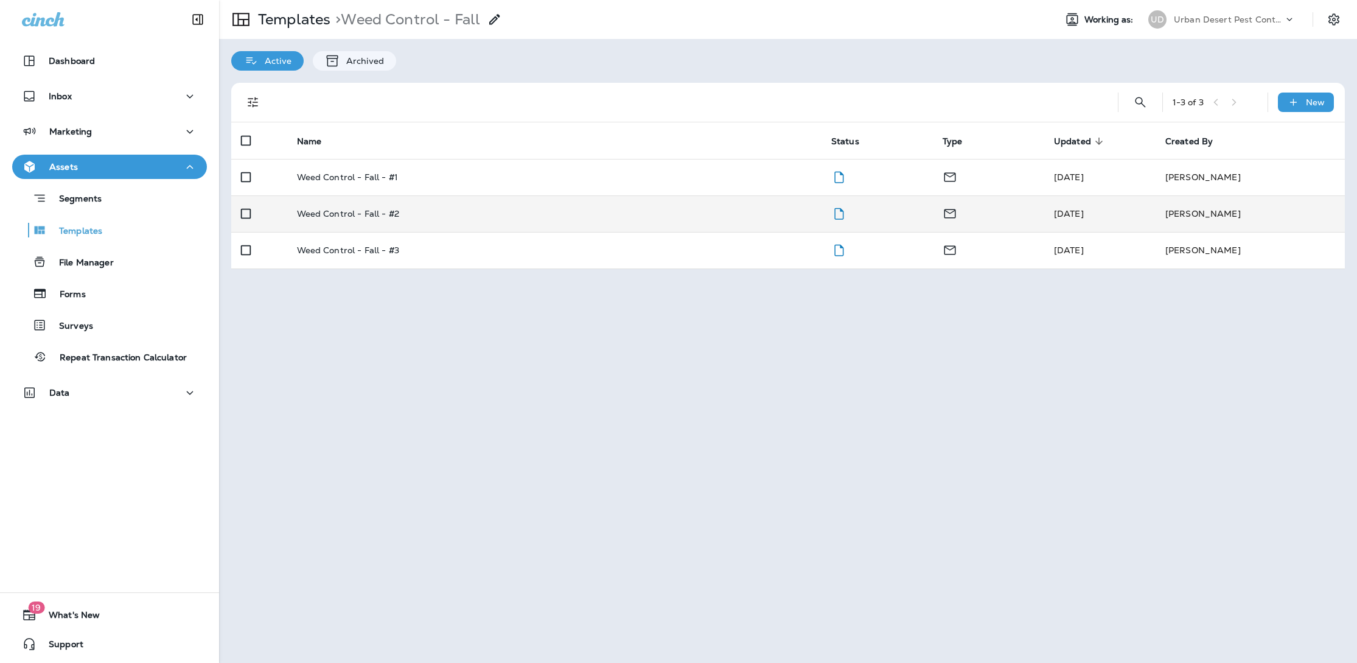
click at [371, 203] on td "Weed Control - Fall - #2" at bounding box center [554, 213] width 534 height 37
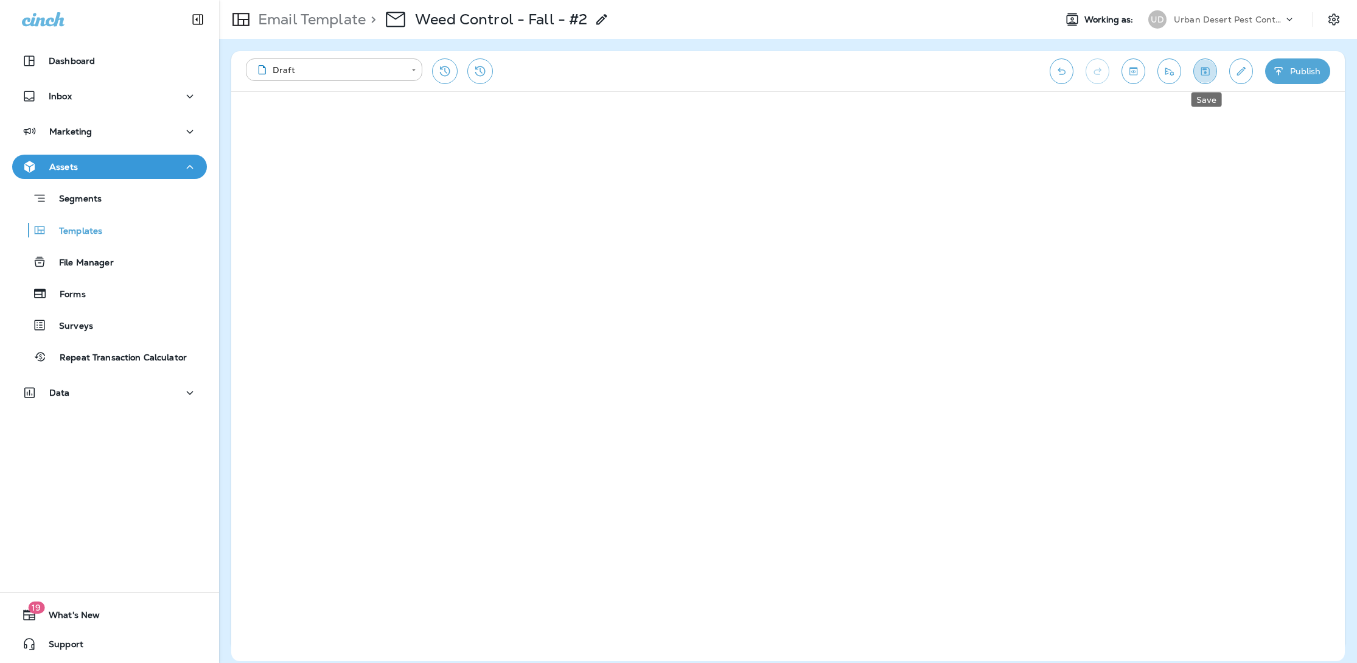
click at [1085, 72] on icon "Save" at bounding box center [1205, 71] width 13 height 12
click at [1085, 68] on icon "Toggle preview" at bounding box center [1133, 71] width 8 height 8
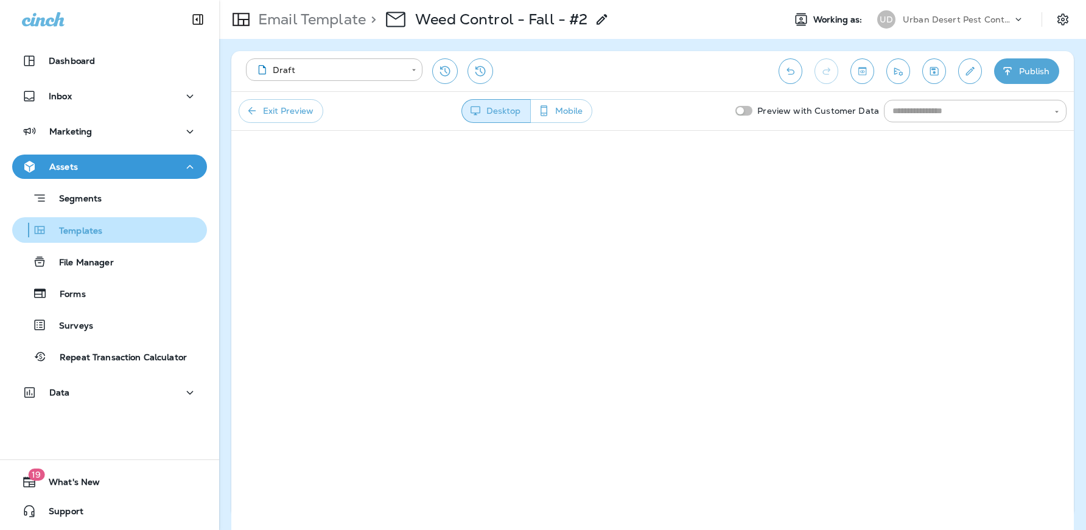
click at [100, 235] on p "Templates" at bounding box center [74, 232] width 55 height 12
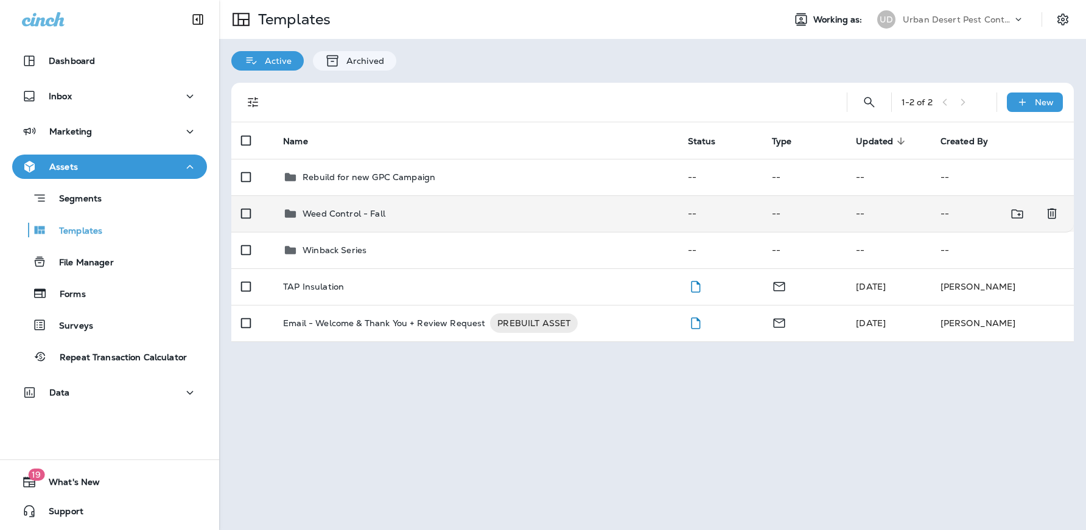
click at [357, 214] on p "Weed Control - Fall" at bounding box center [343, 214] width 83 height 10
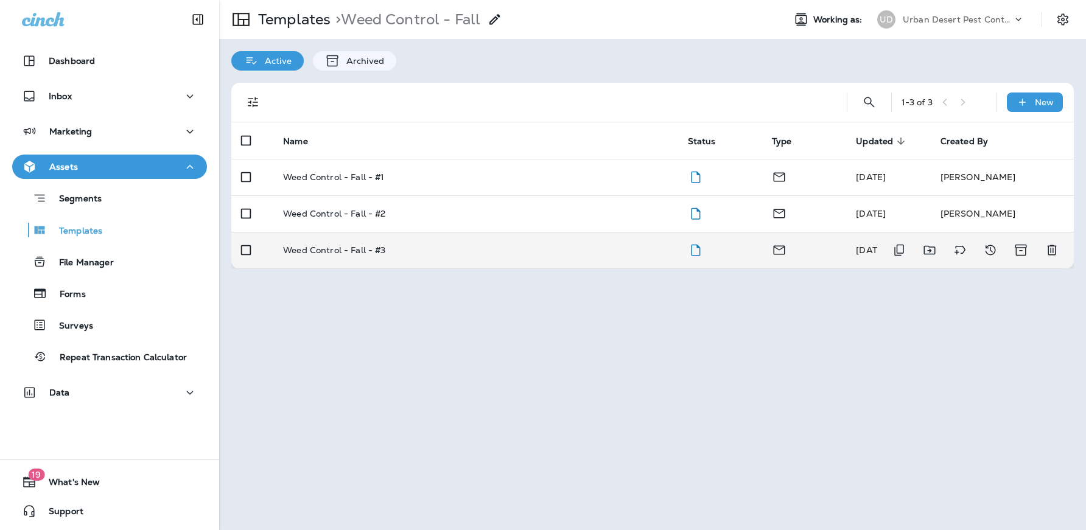
click at [368, 249] on p "Weed Control - Fall - #3" at bounding box center [334, 250] width 102 height 10
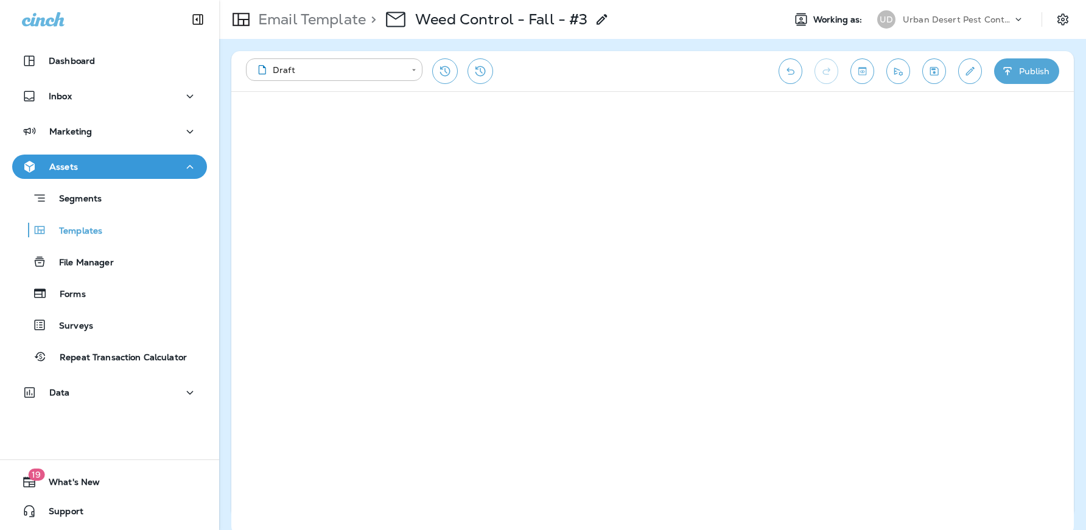
click at [934, 71] on icon "Save" at bounding box center [933, 71] width 13 height 12
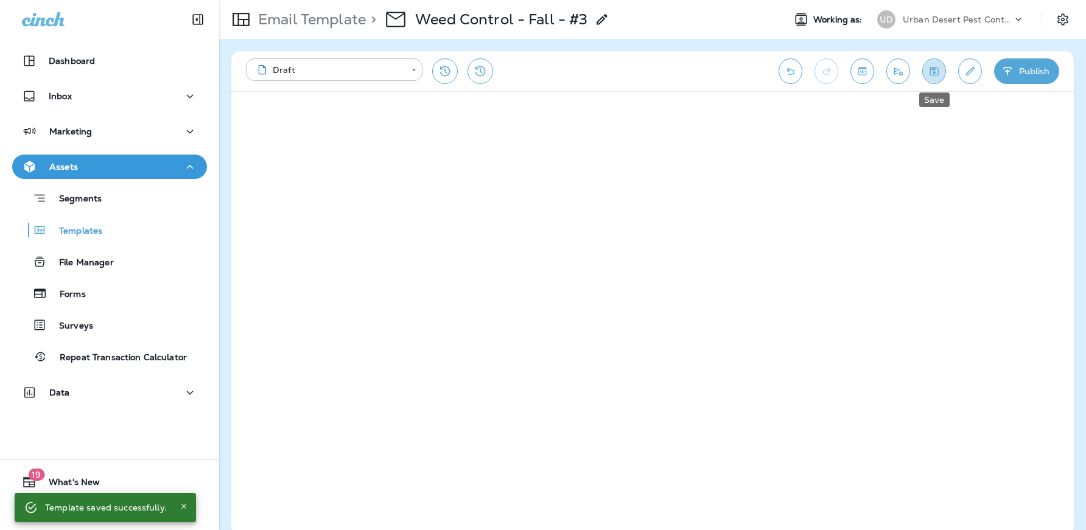
click at [932, 72] on icon "Save" at bounding box center [934, 71] width 9 height 9
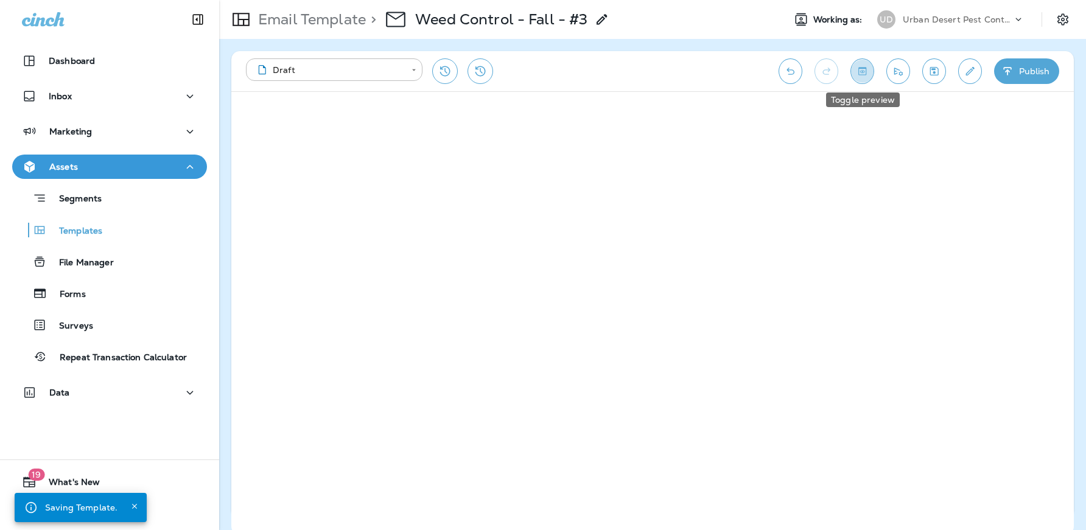
click at [865, 71] on icon "Toggle preview" at bounding box center [862, 71] width 13 height 12
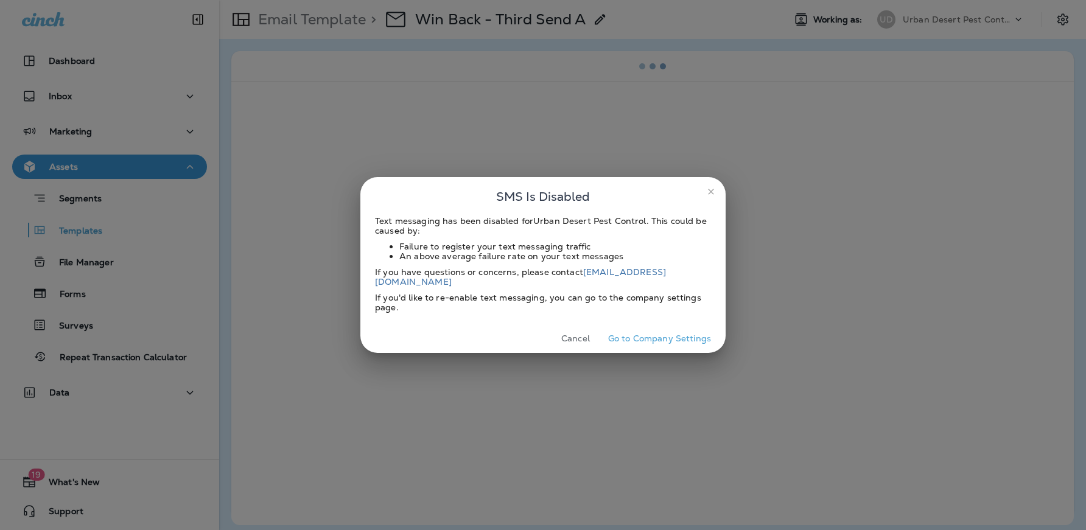
click at [713, 197] on icon "close" at bounding box center [711, 192] width 10 height 10
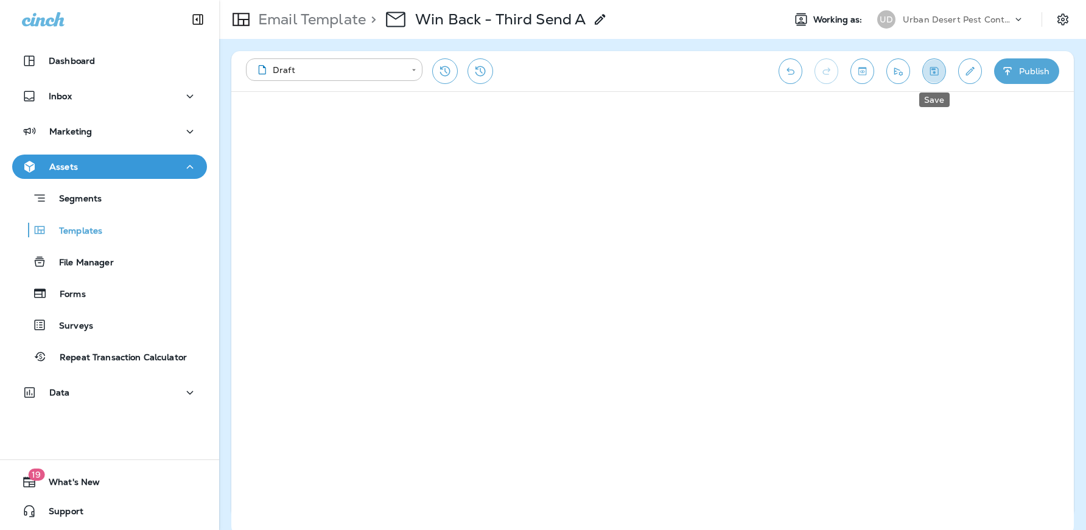
click at [931, 70] on icon "Save" at bounding box center [933, 71] width 13 height 12
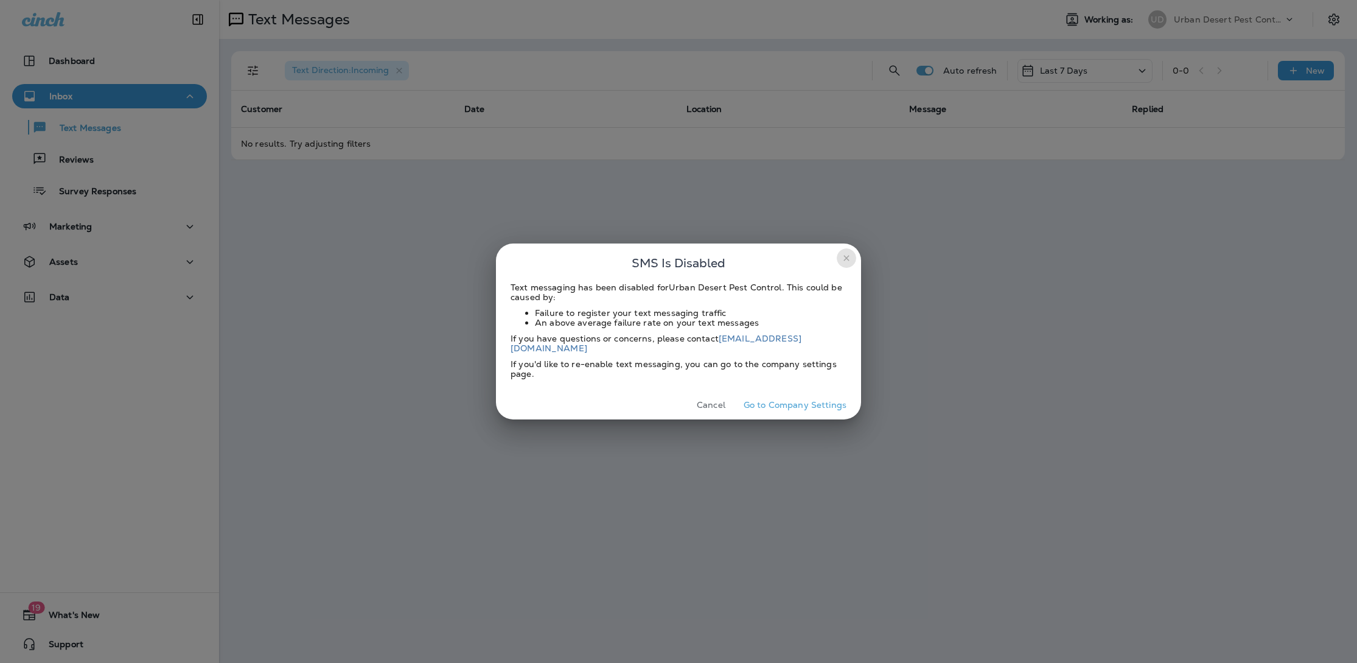
click at [846, 259] on icon "close" at bounding box center [847, 258] width 10 height 10
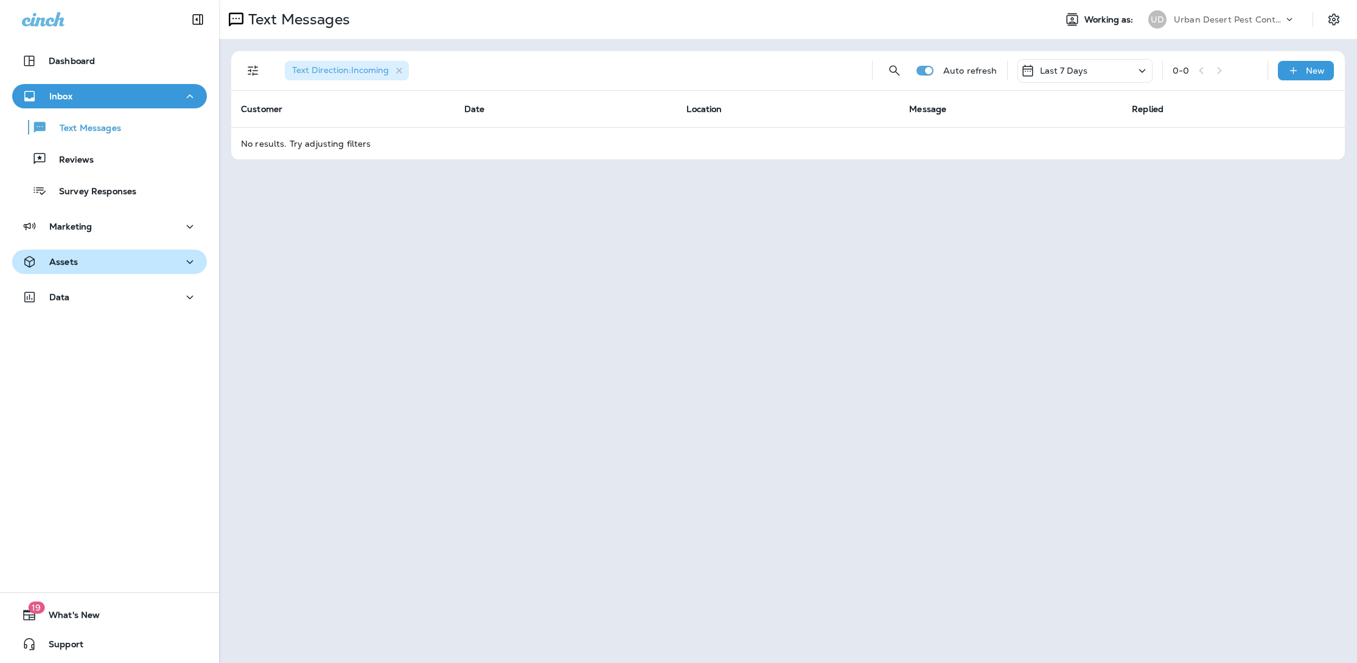
click at [102, 262] on div "Assets" at bounding box center [109, 261] width 175 height 15
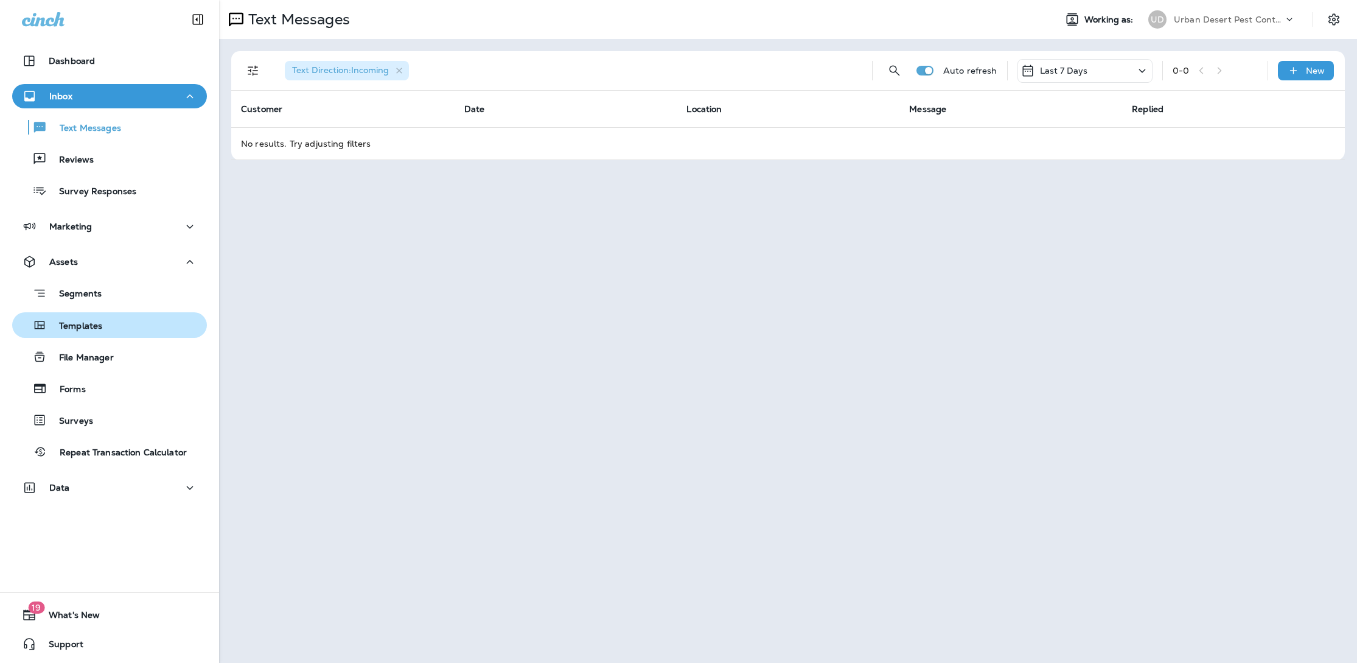
click at [92, 326] on p "Templates" at bounding box center [74, 327] width 55 height 12
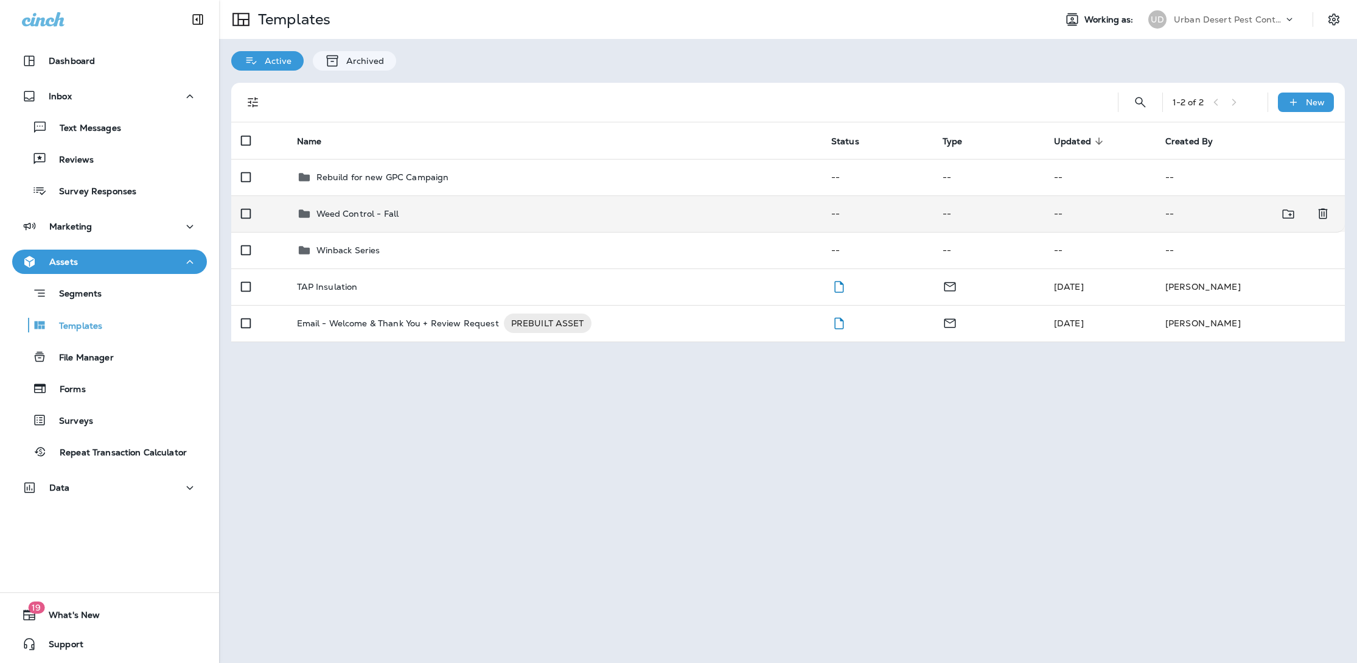
click at [363, 213] on p "Weed Control - Fall" at bounding box center [357, 214] width 83 height 10
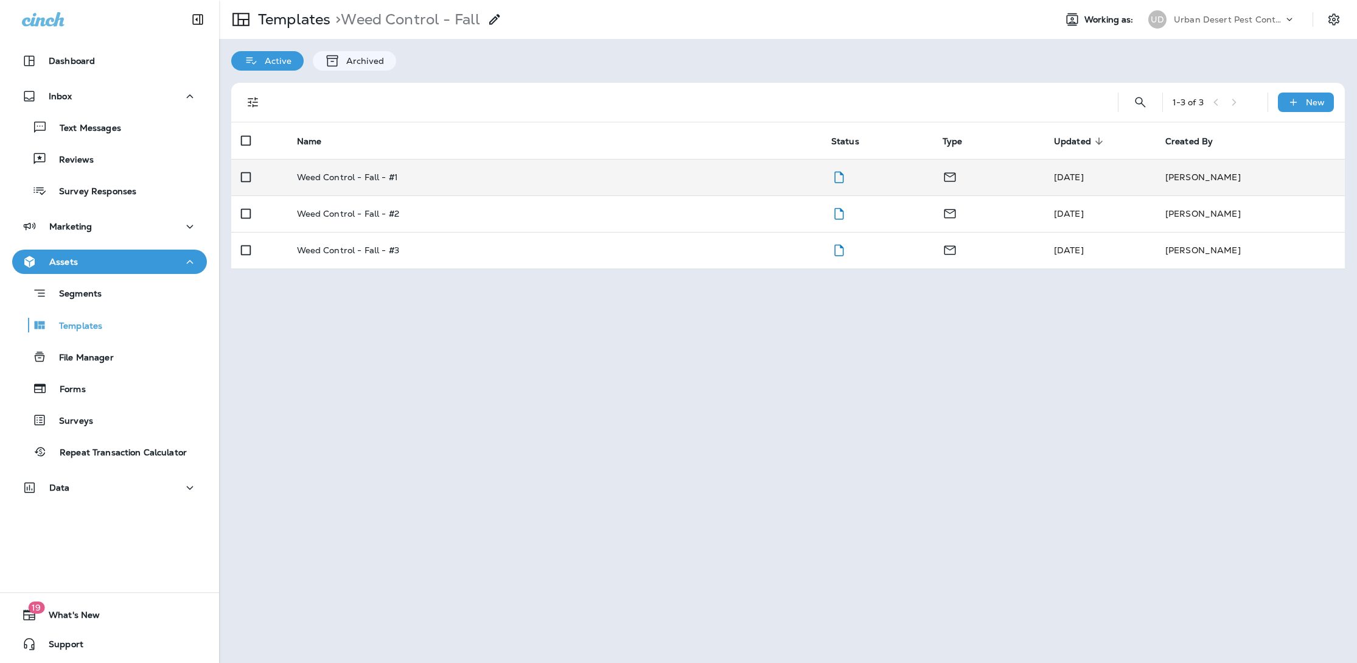
click at [416, 177] on div "Weed Control - Fall - #1" at bounding box center [554, 177] width 515 height 10
